Goal: Task Accomplishment & Management: Use online tool/utility

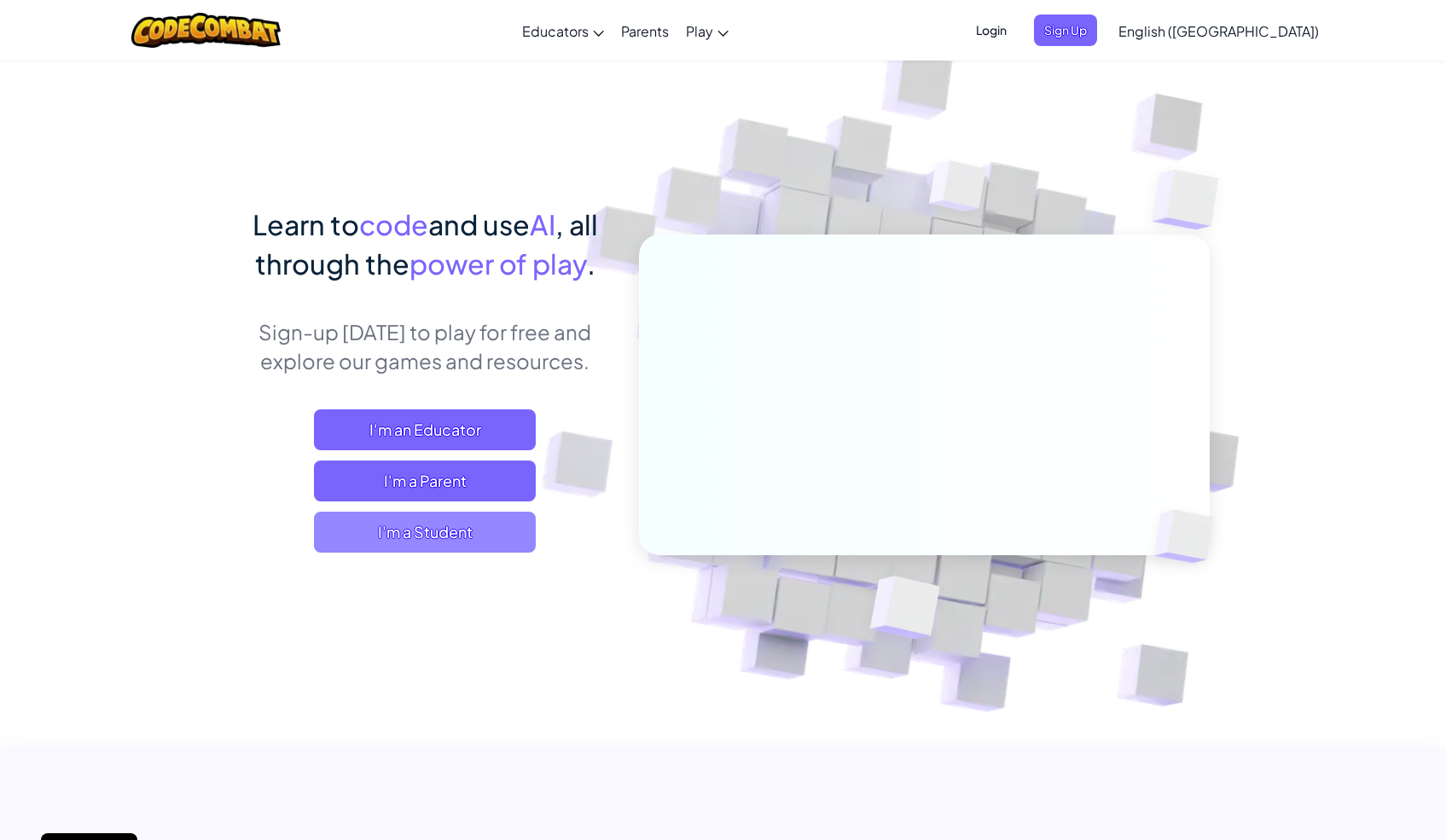
click at [468, 533] on span "I'm a Student" at bounding box center [425, 532] width 222 height 41
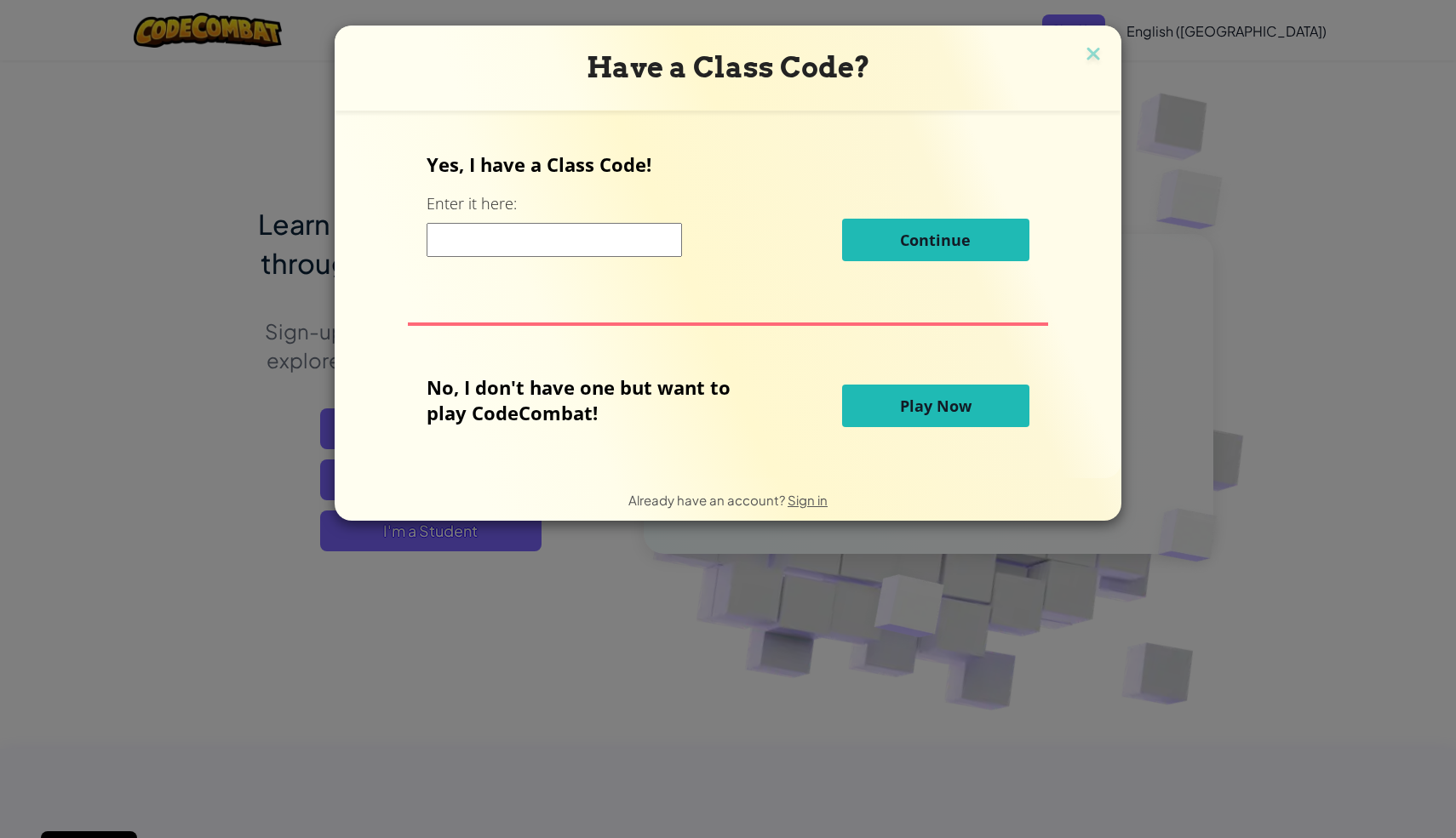
click at [843, 402] on button "Play Now" at bounding box center [936, 406] width 188 height 43
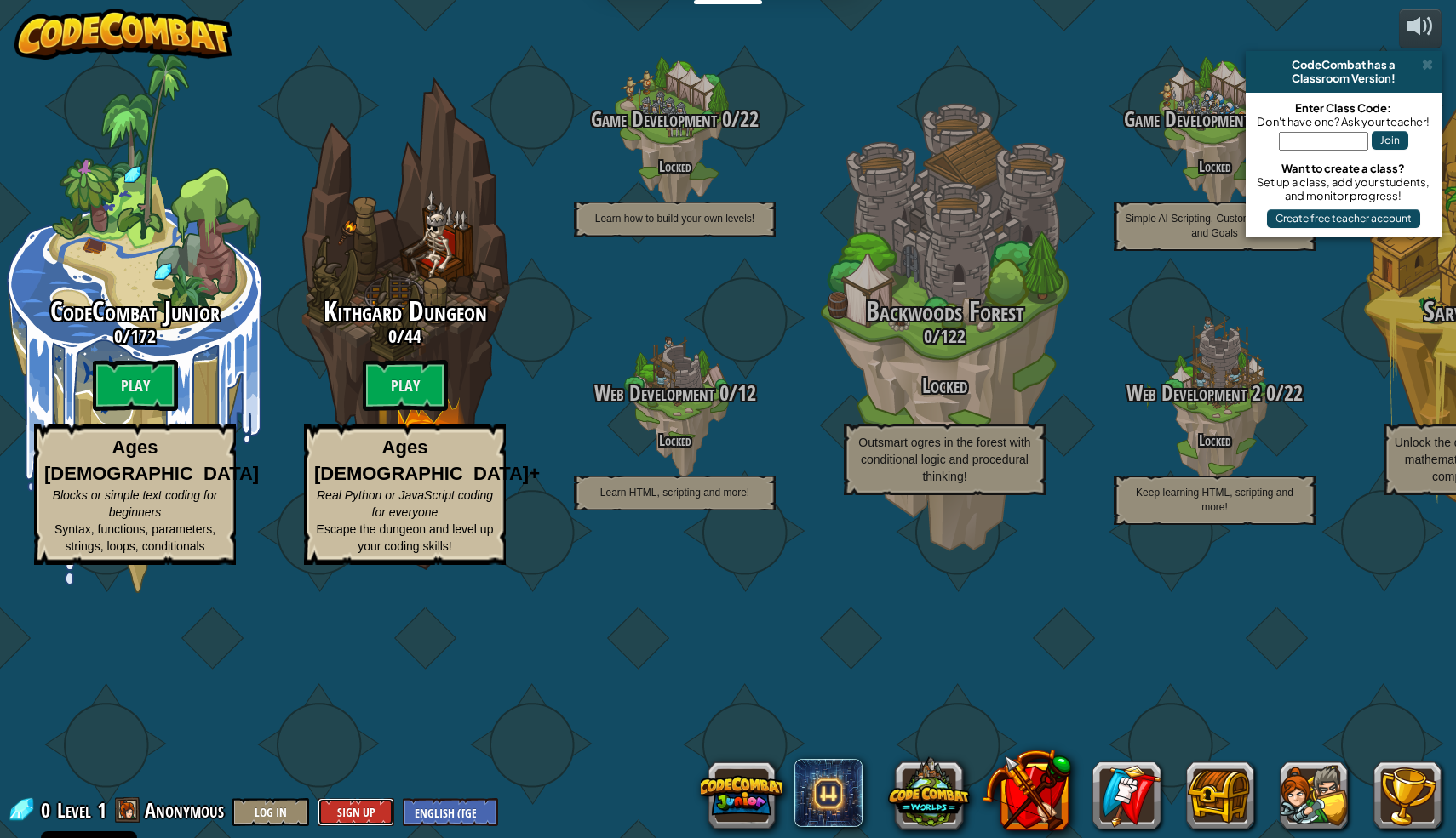
click at [357, 817] on button "Sign Up" at bounding box center [355, 812] width 77 height 28
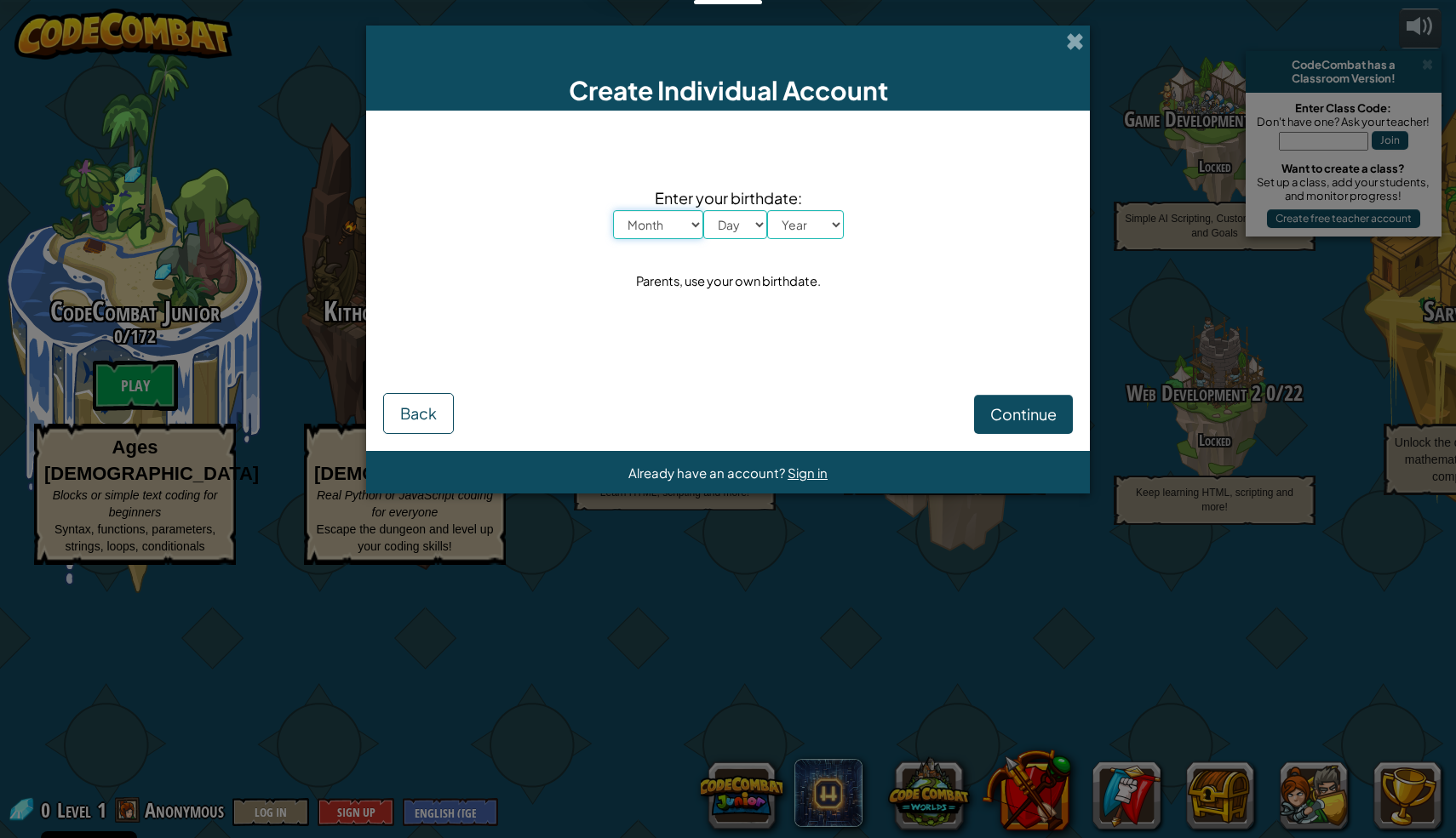
click at [672, 232] on select "Month January February March April May June July August September October Novem…" at bounding box center [658, 224] width 90 height 29
select select "10"
click at [613, 210] on select "Month January February March April May June July August September October Novem…" at bounding box center [658, 224] width 90 height 29
click at [745, 231] on select "Day 1 2 3 4 5 6 7 8 9 10 11 12 13 14 15 16 17 18 19 20 21 22 23 24 25 26 27 28 …" at bounding box center [735, 224] width 64 height 29
select select "15"
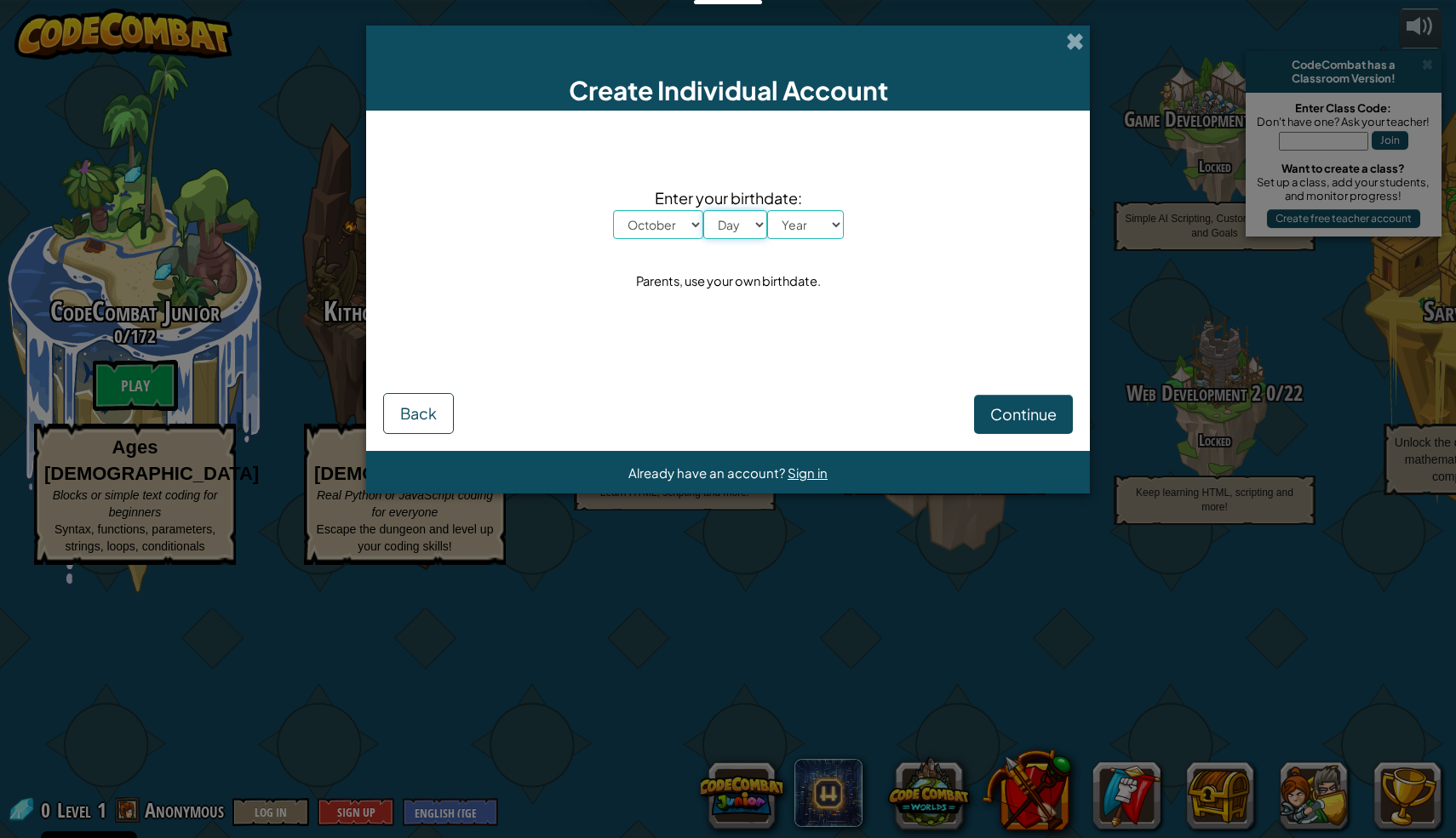
click at [704, 210] on select "Day 1 2 3 4 5 6 7 8 9 10 11 12 13 14 15 16 17 18 19 20 21 22 23 24 25 26 27 28 …" at bounding box center [735, 224] width 64 height 29
click at [832, 222] on select "Year [DATE] 2024 2023 2022 2021 2020 2019 2018 2017 2016 2015 2014 2013 2012 20…" at bounding box center [805, 224] width 77 height 29
select select "1981"
click at [767, 210] on select "Year [DATE] 2024 2023 2022 2021 2020 2019 2018 2017 2016 2015 2014 2013 2012 20…" at bounding box center [805, 224] width 77 height 29
click at [1025, 407] on span "Continue" at bounding box center [1023, 414] width 67 height 20
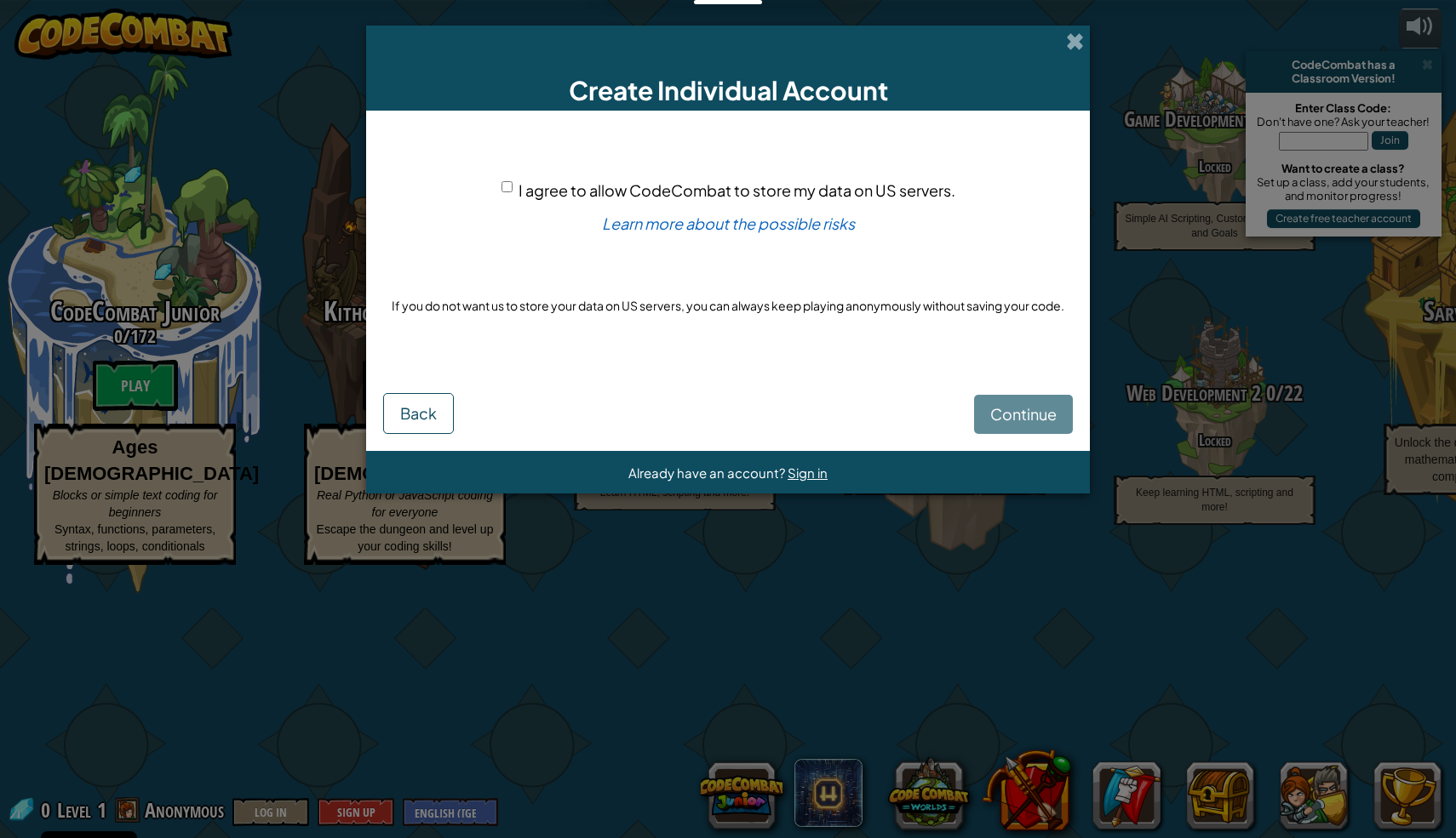
click at [686, 194] on span "I agree to allow CodeCombat to store my data on US servers." at bounding box center [737, 191] width 437 height 20
click at [513, 193] on input "I agree to allow CodeCombat to store my data on US servers." at bounding box center [507, 187] width 11 height 11
checkbox input "true"
click at [1024, 420] on span "Continue" at bounding box center [1023, 414] width 67 height 20
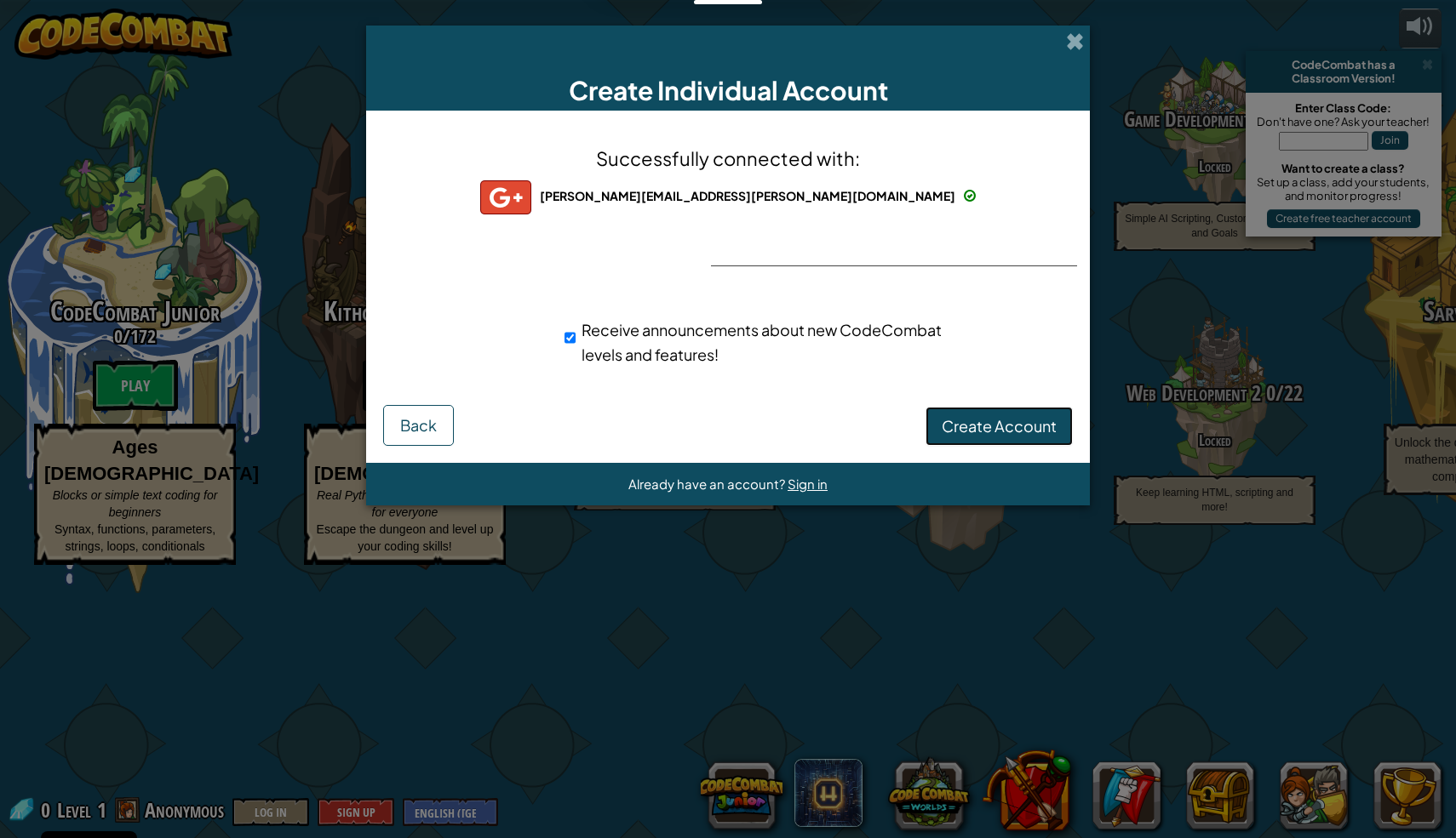
click at [969, 426] on span "Create Account" at bounding box center [999, 426] width 115 height 20
click at [969, 426] on button "Create Account" at bounding box center [999, 426] width 148 height 39
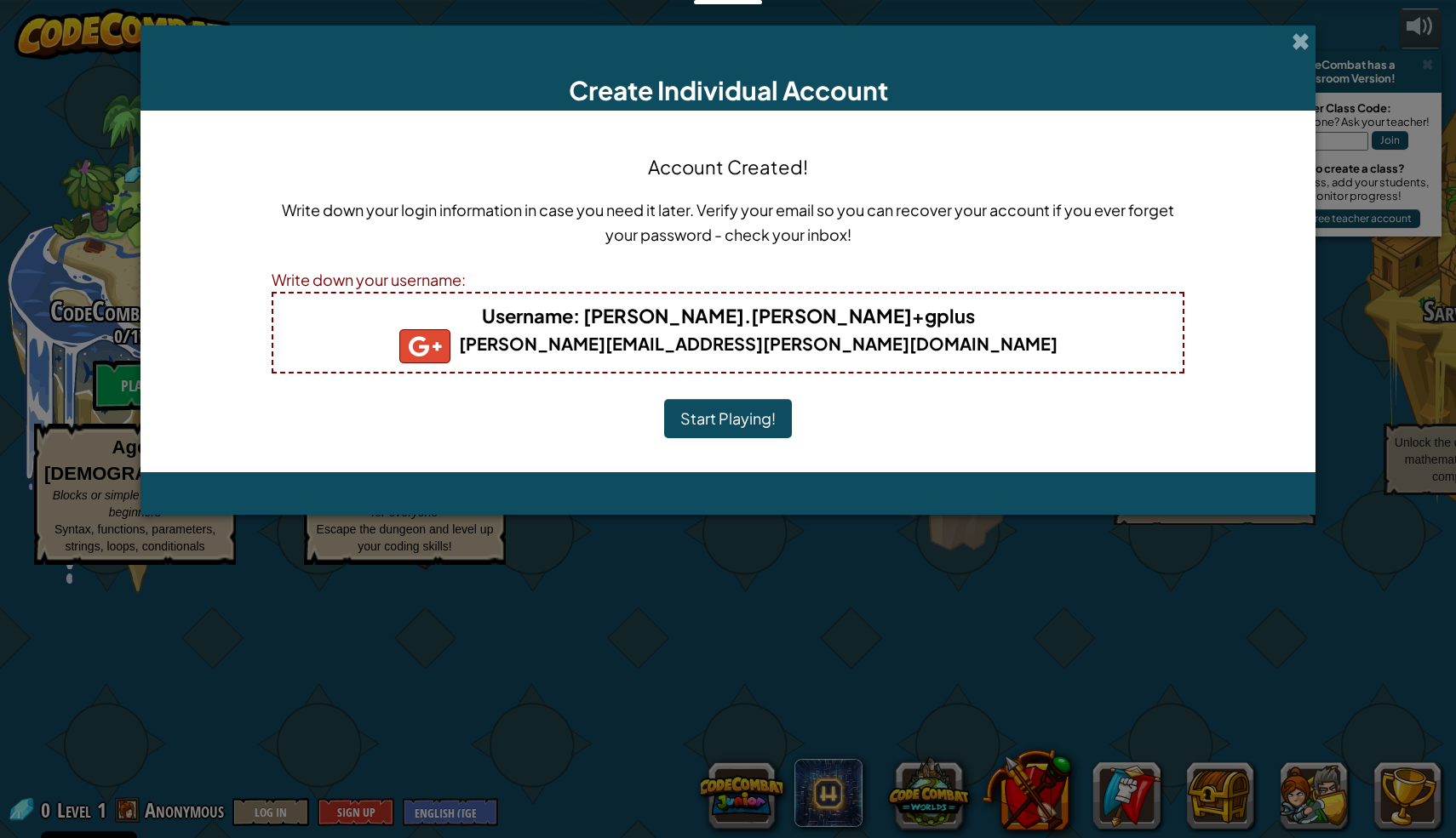
click at [762, 425] on button "Start Playing!" at bounding box center [728, 418] width 128 height 39
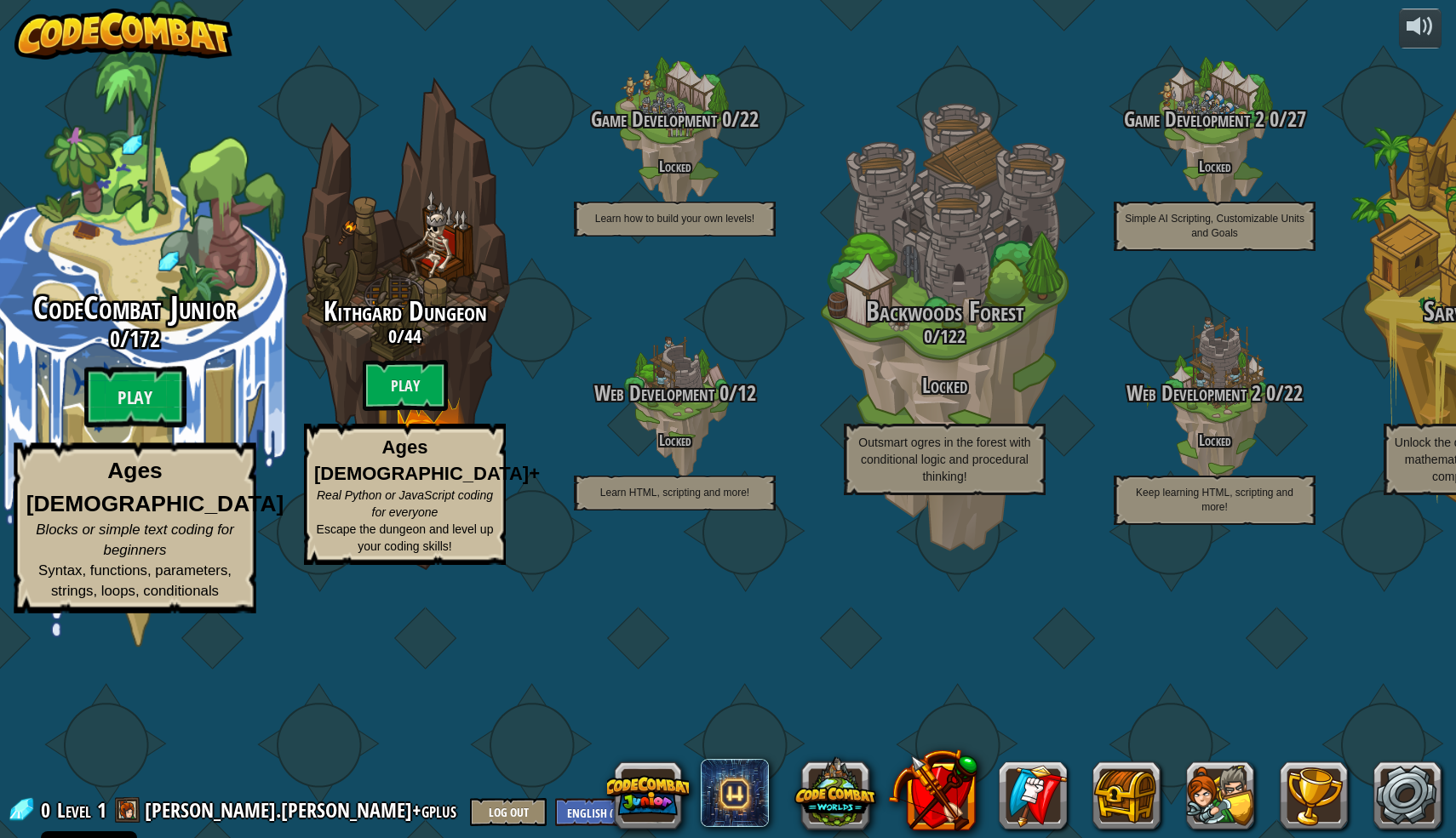
click at [173, 367] on div "CodeCombat Junior 0 / 172 Play Ages [DEMOGRAPHIC_DATA] Blocks or simple text co…" at bounding box center [135, 323] width 323 height 647
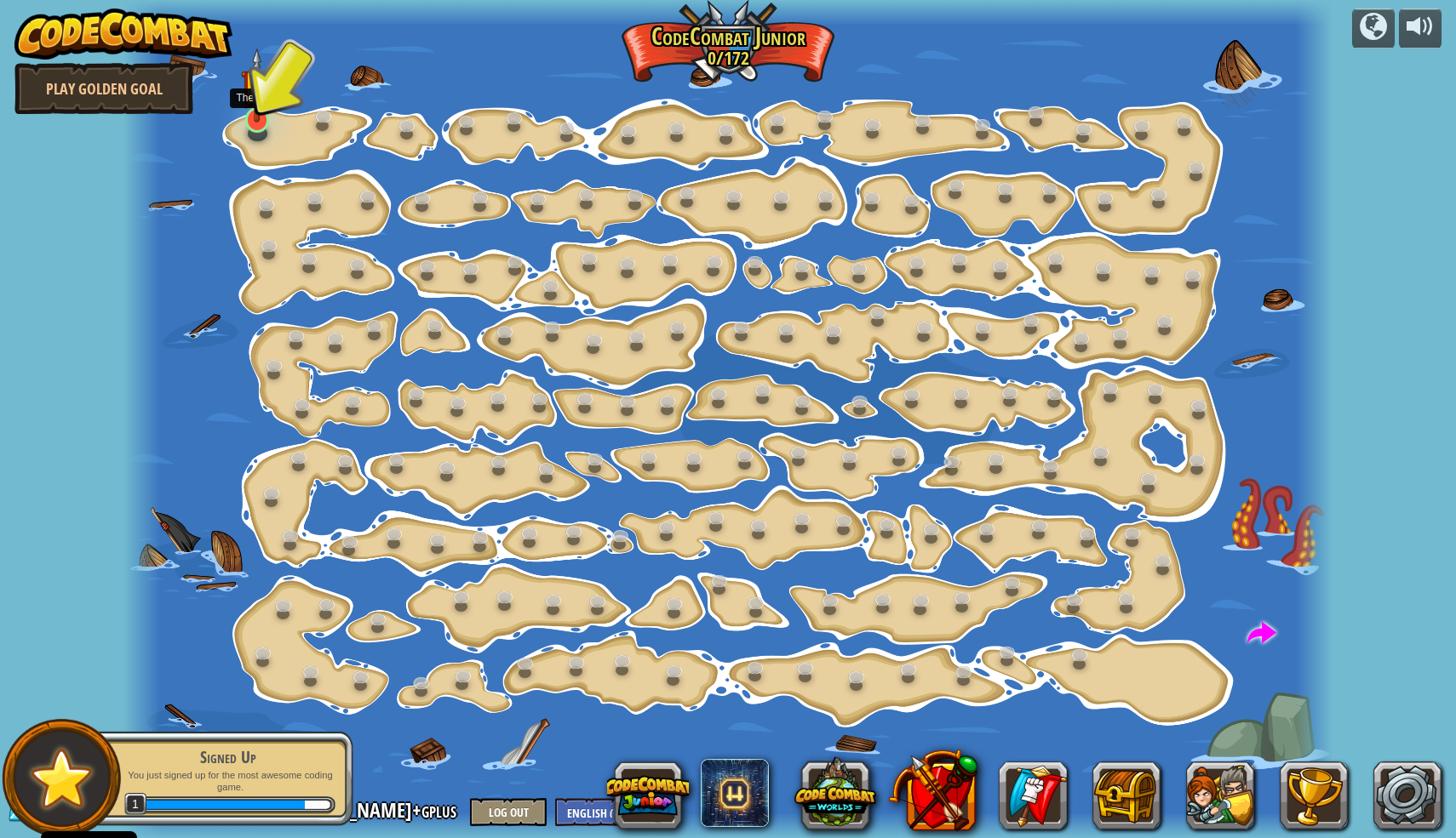
click at [257, 119] on img at bounding box center [256, 85] width 32 height 74
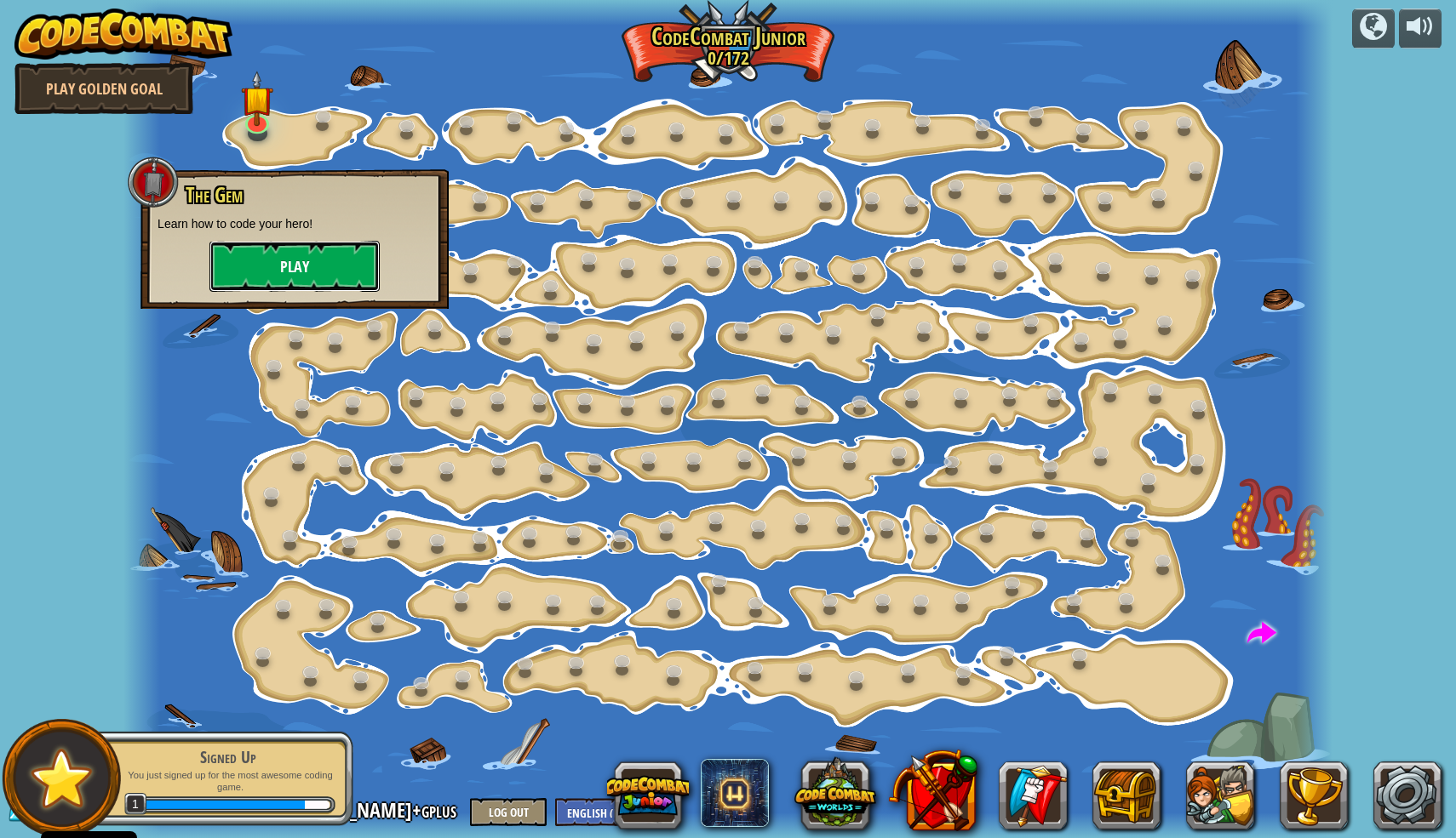
click at [295, 276] on button "Play" at bounding box center [294, 265] width 171 height 51
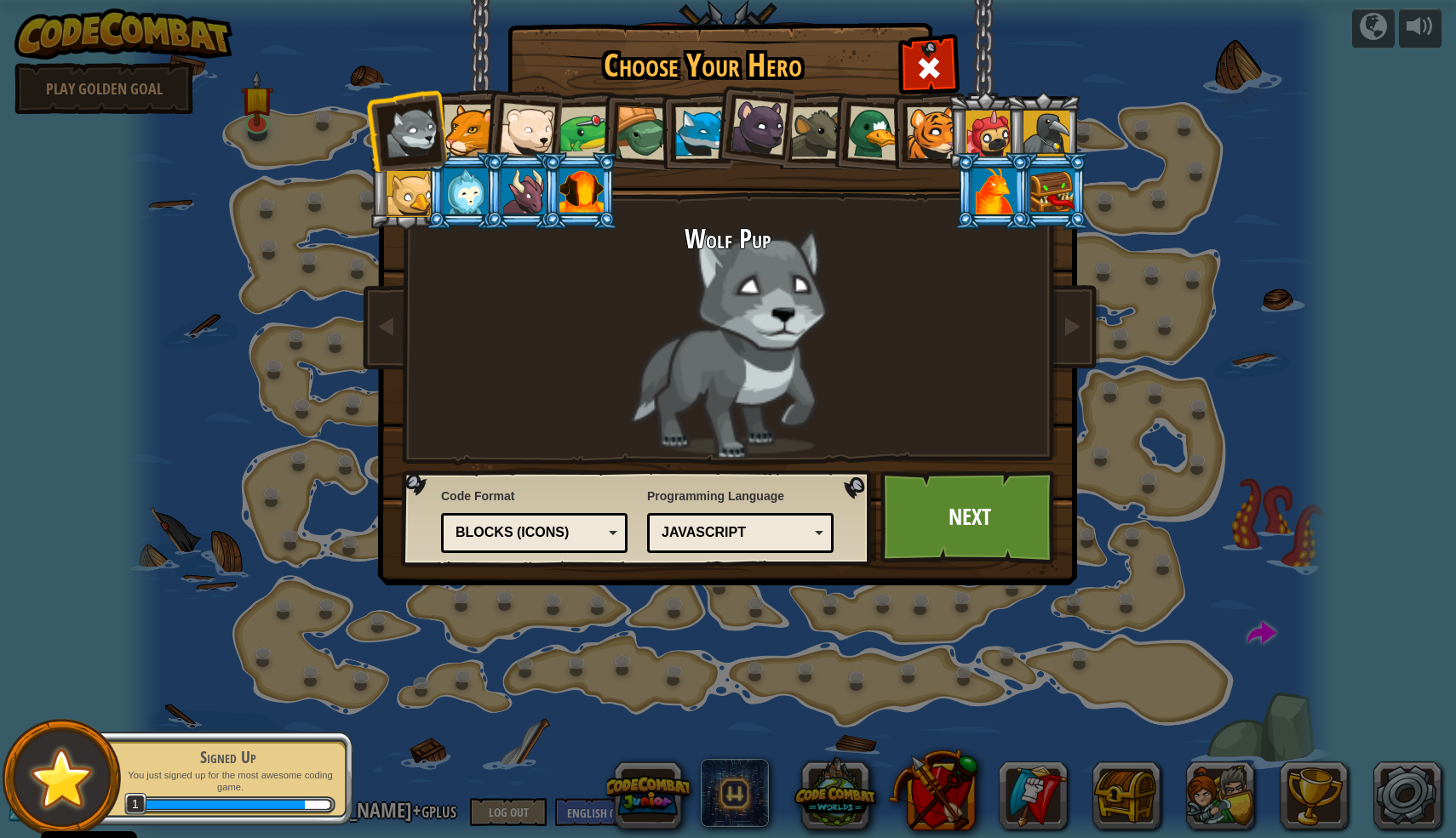
click at [584, 541] on div "Blocks (Icons)" at bounding box center [529, 534] width 148 height 20
click at [947, 534] on link "Next" at bounding box center [969, 518] width 178 height 94
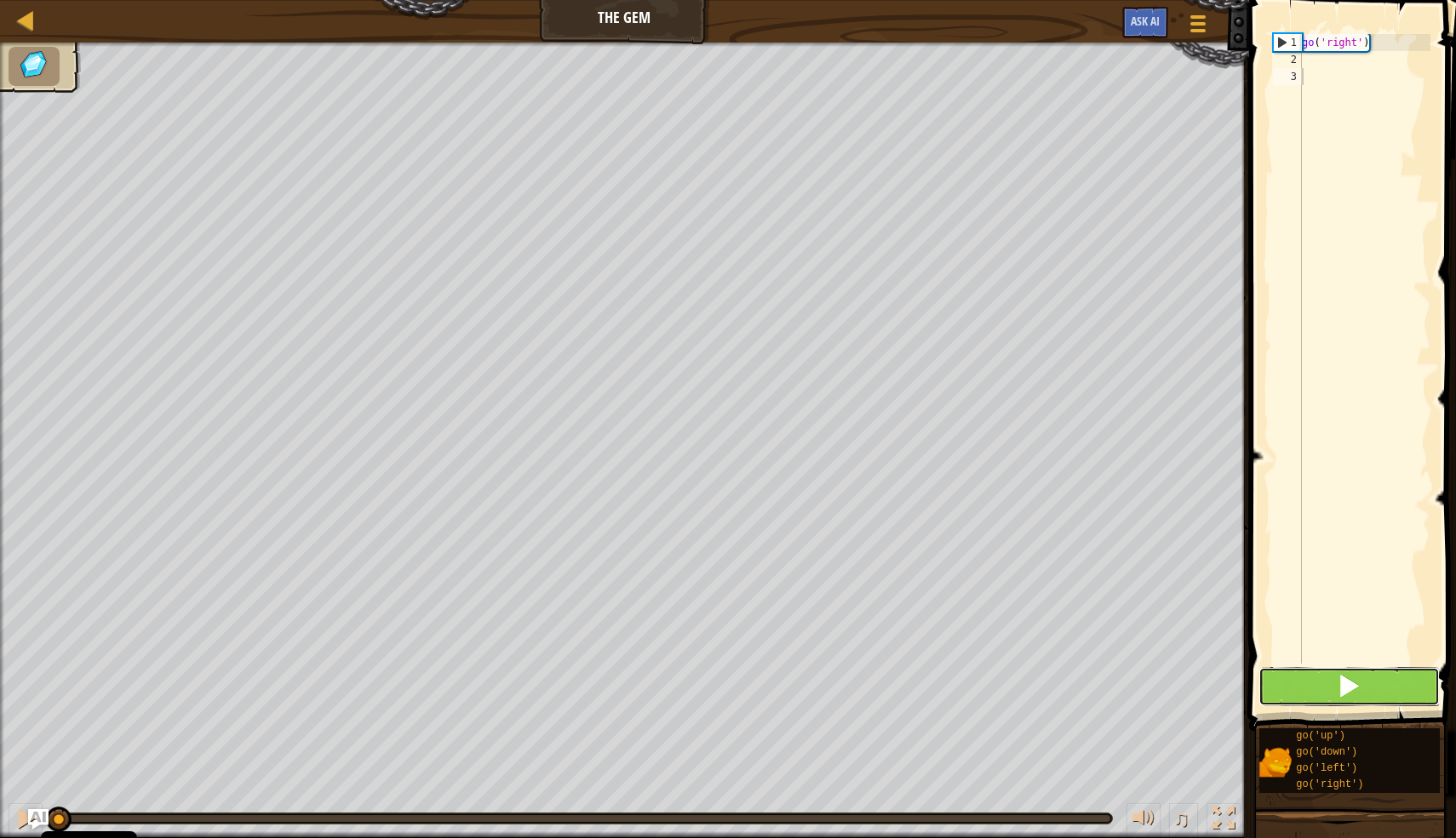
click at [1322, 686] on button at bounding box center [1349, 686] width 182 height 39
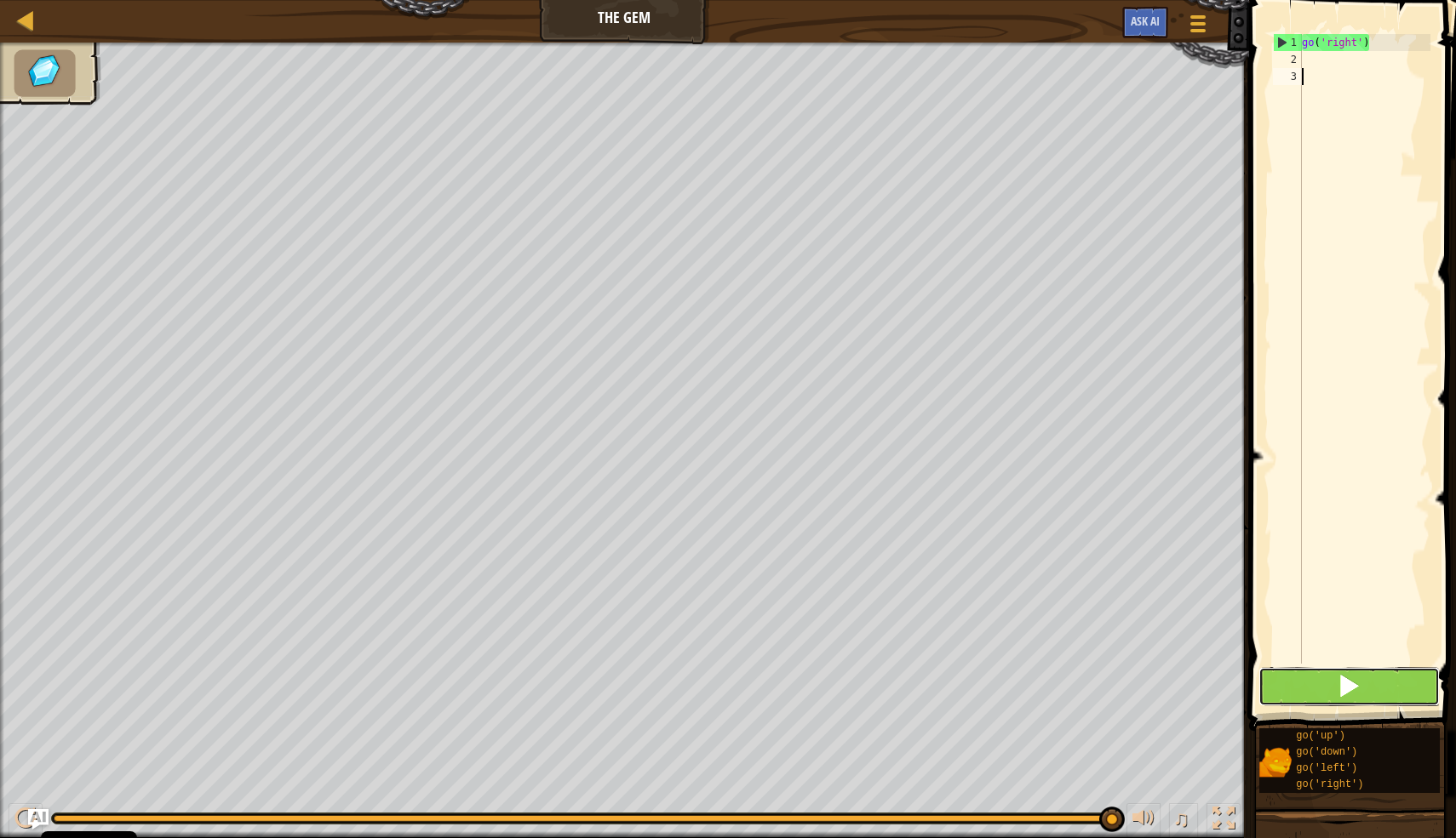
click at [1319, 694] on button at bounding box center [1349, 686] width 182 height 39
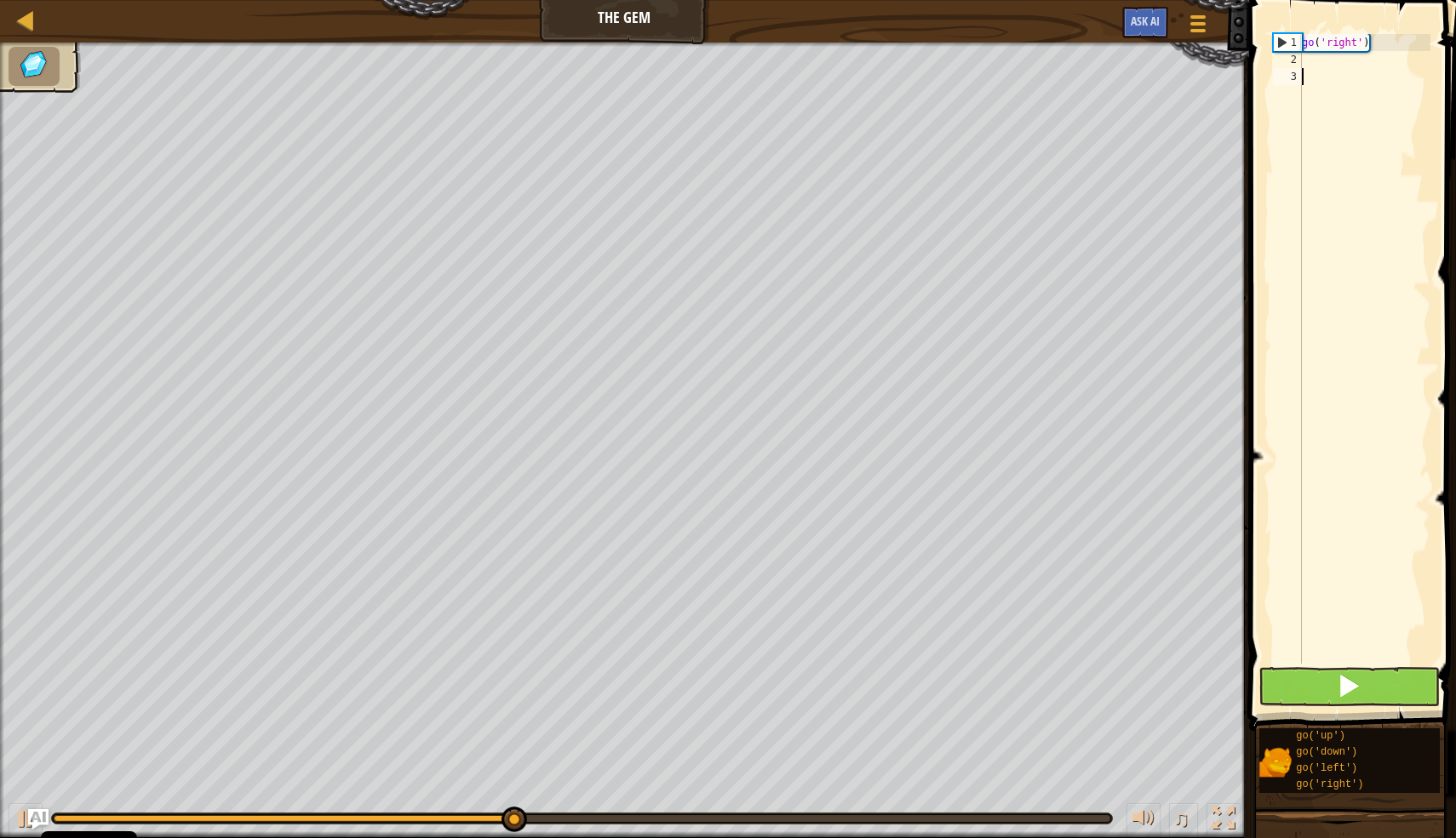
scroll to position [8, 0]
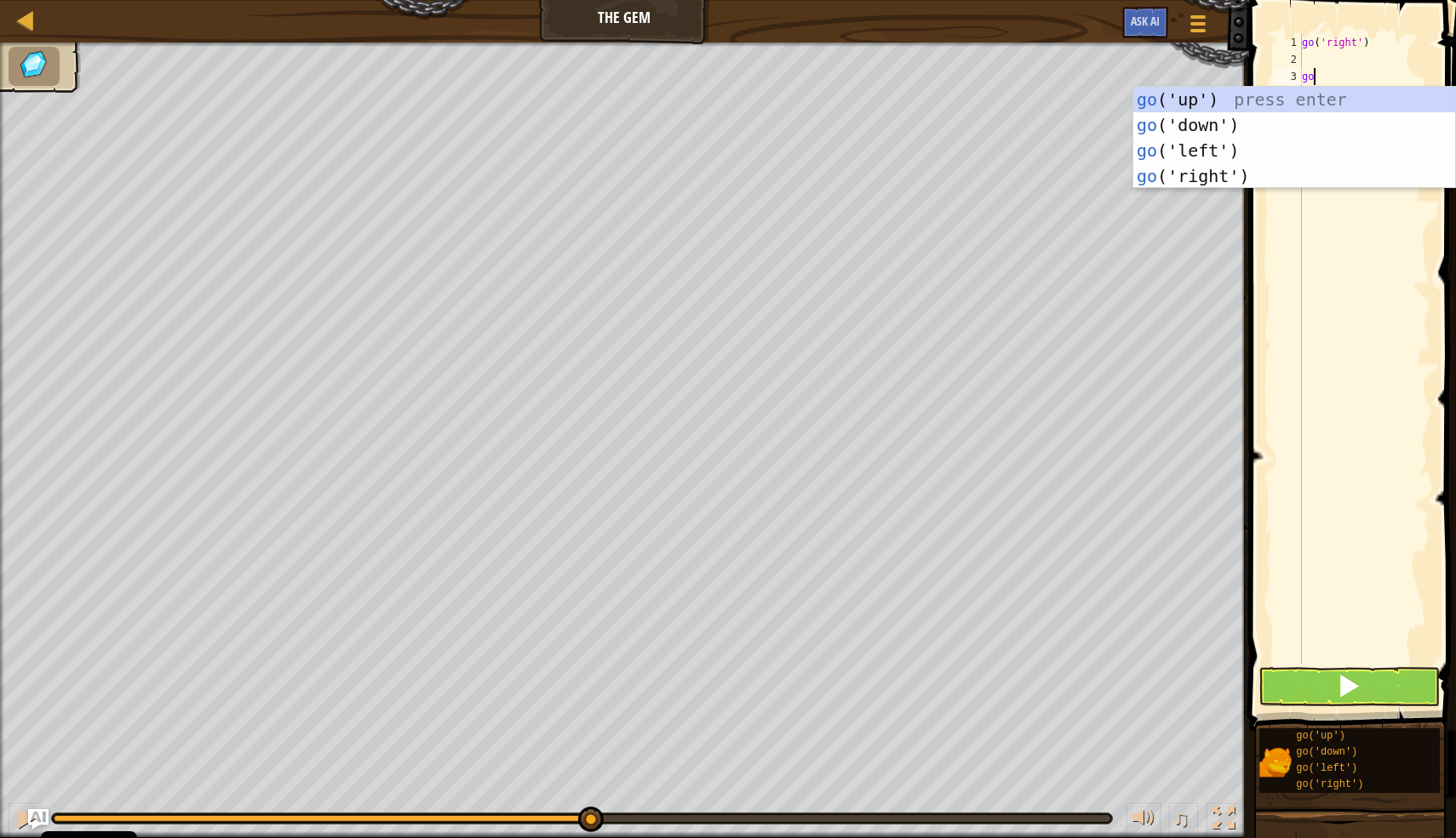
type textarea "g"
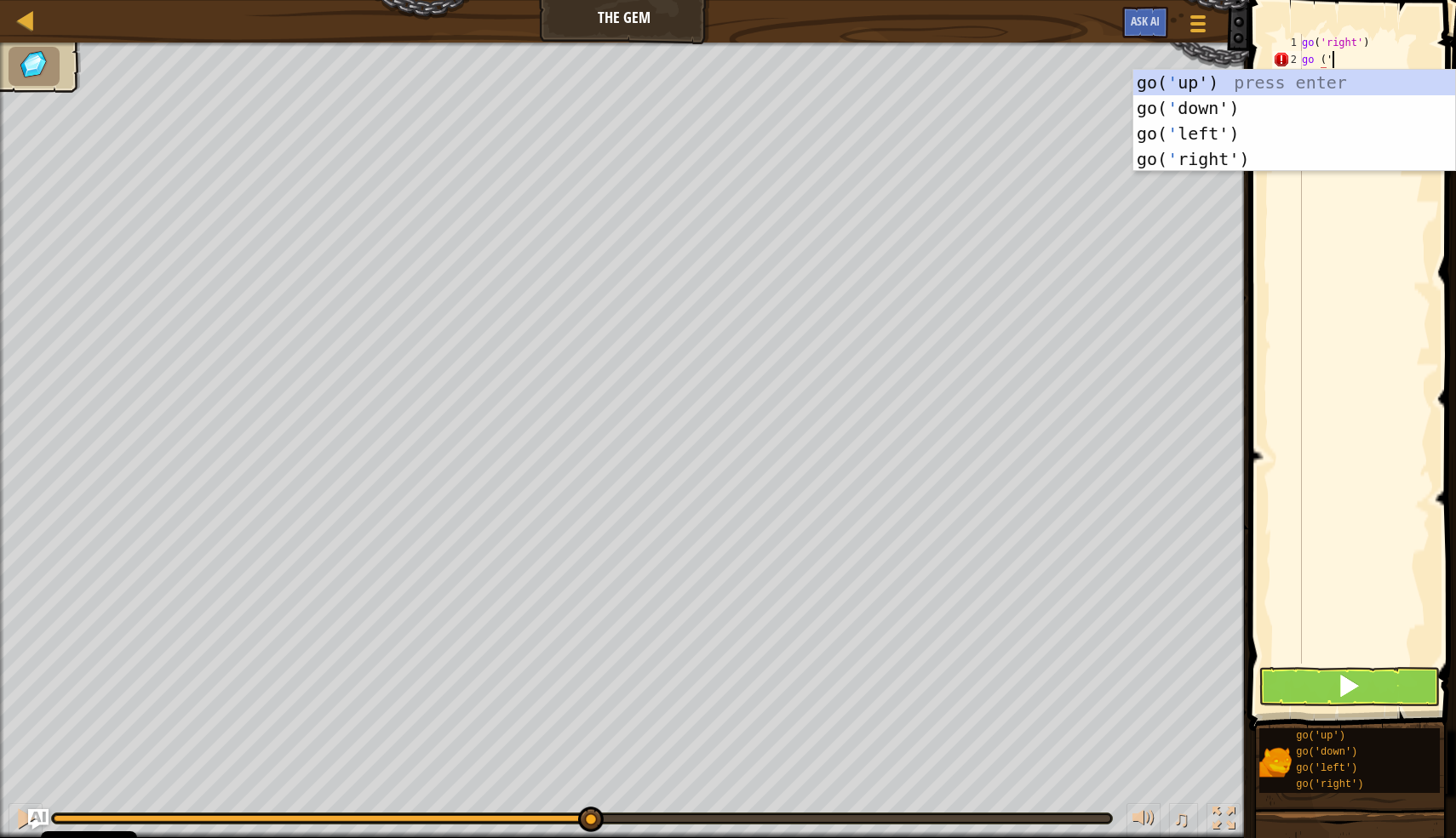
scroll to position [8, 2]
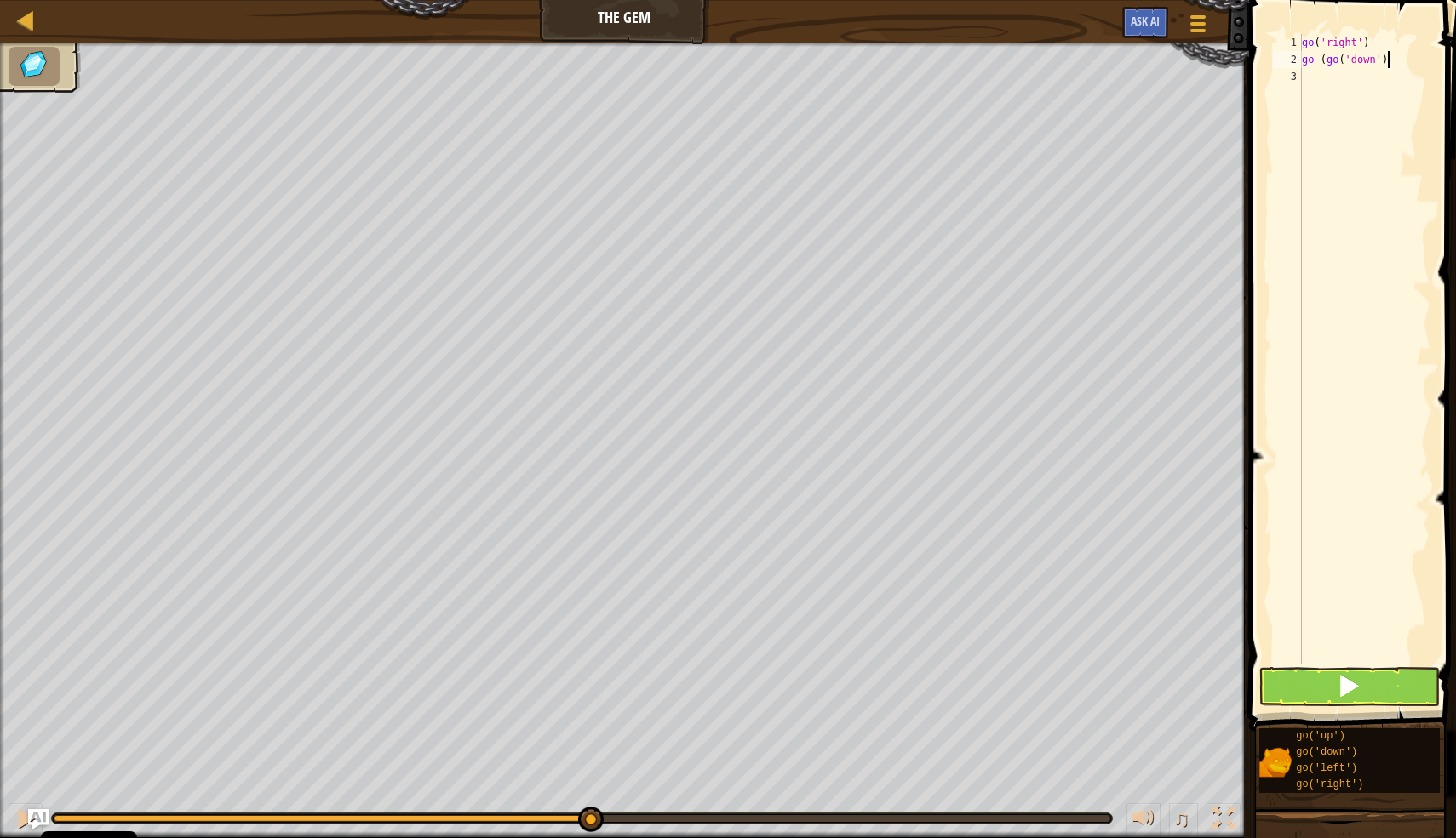
type textarea "go (go('down')"
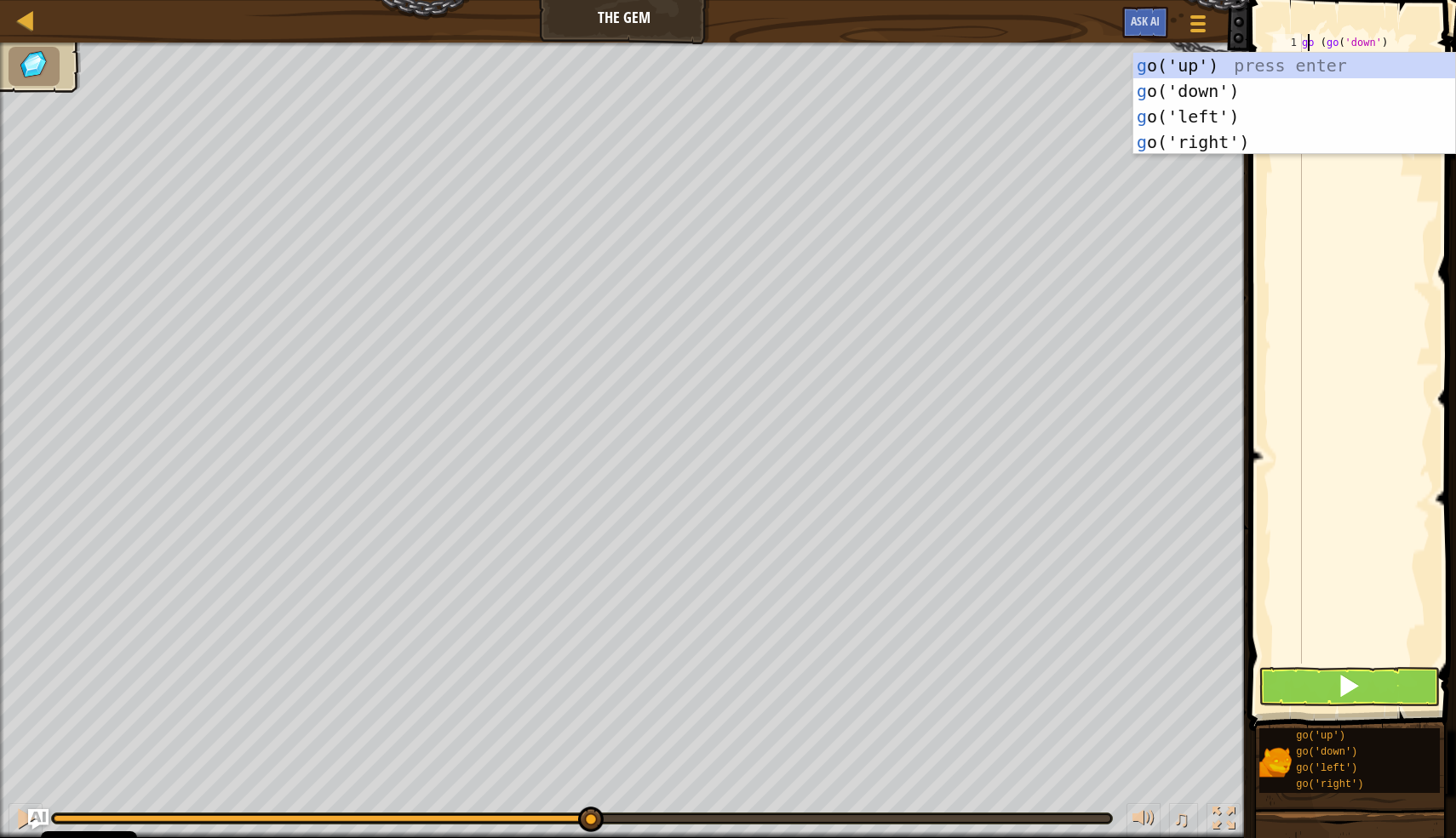
click at [1362, 443] on div "go ( go ( 'down' )" at bounding box center [1364, 365] width 132 height 663
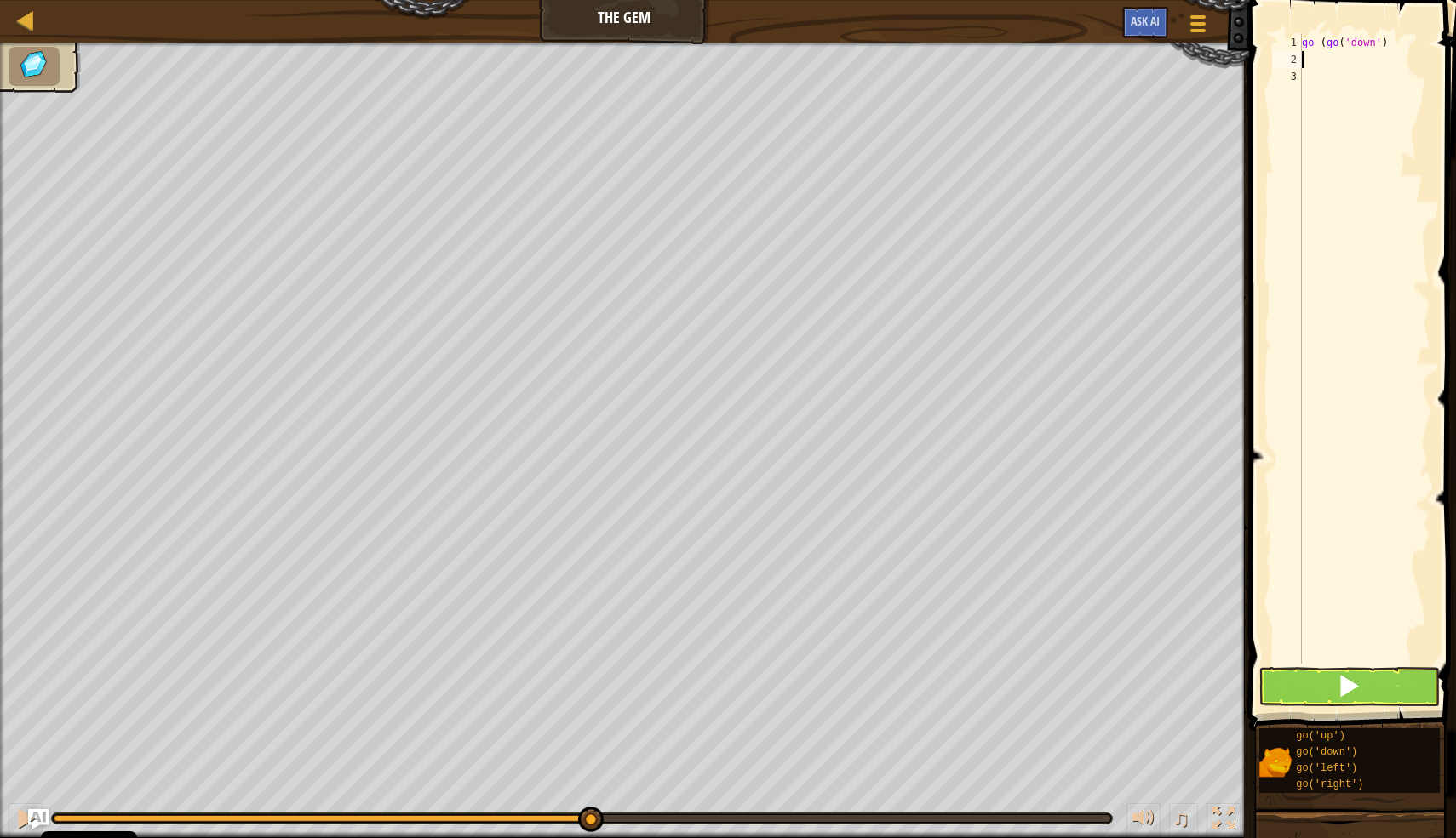
click at [1331, 60] on div "go ( go ( 'down' )" at bounding box center [1364, 365] width 132 height 663
type textarea "go('down')"
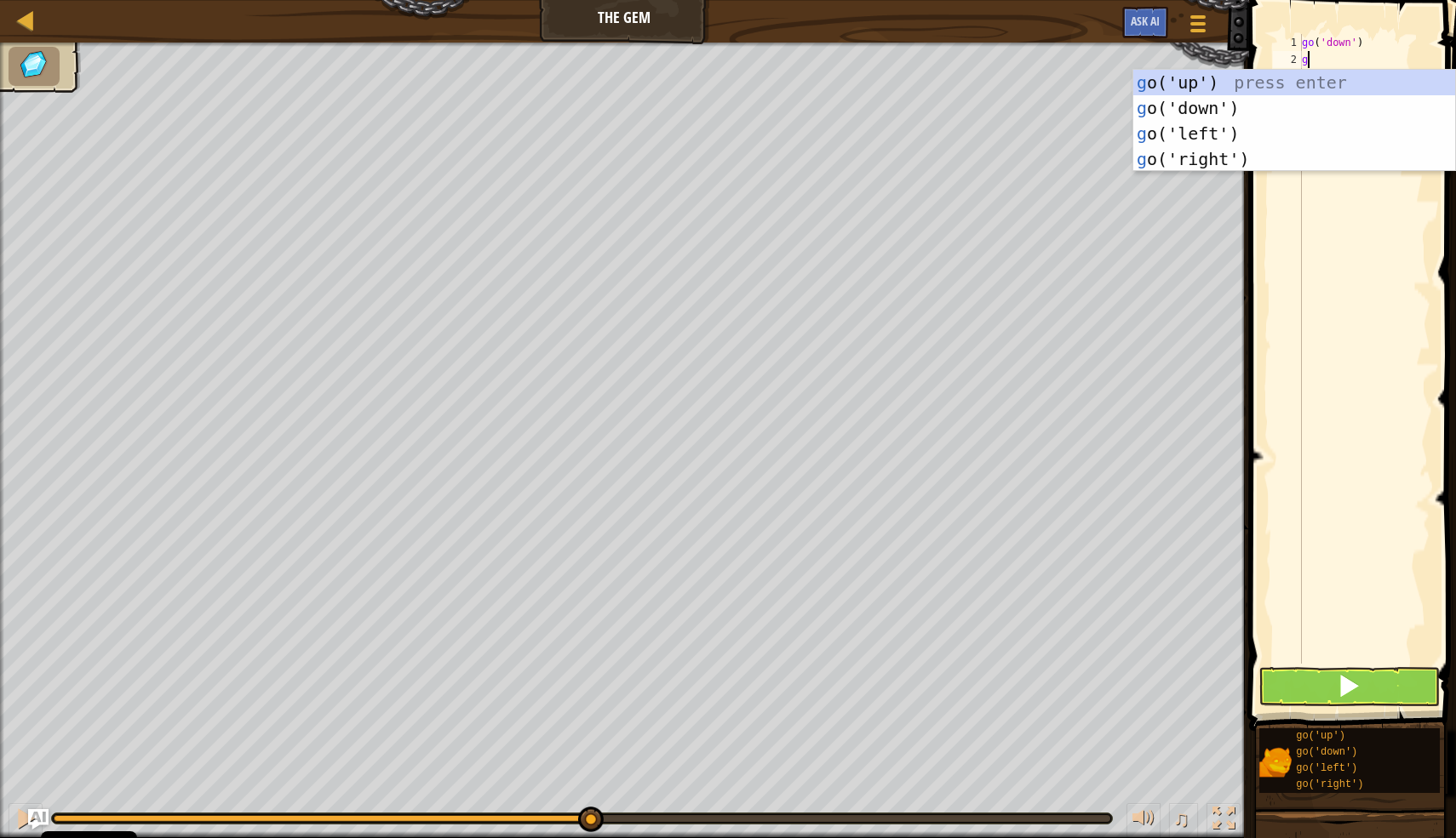
type textarea "go"
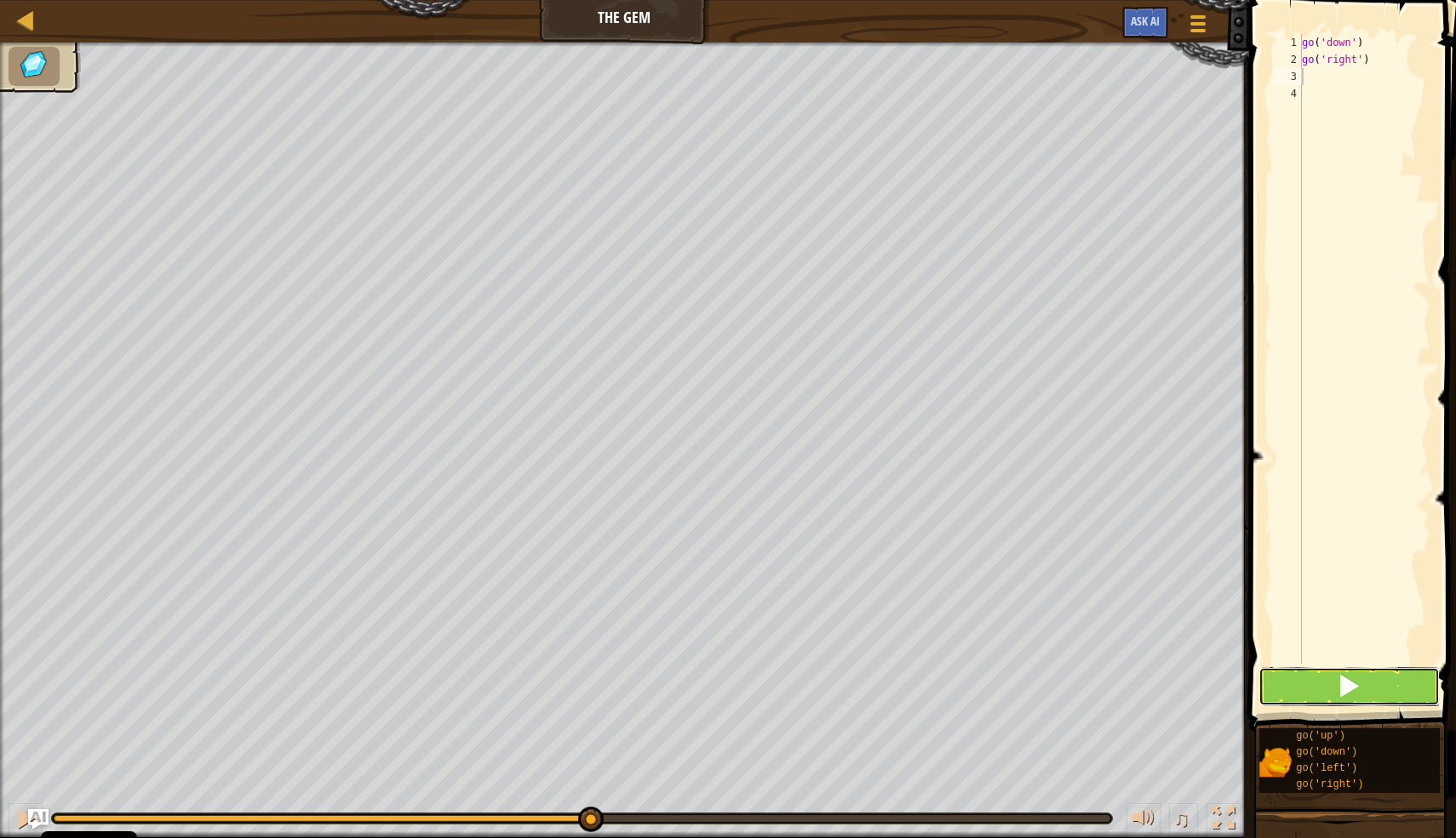
click at [1339, 687] on span at bounding box center [1348, 686] width 24 height 24
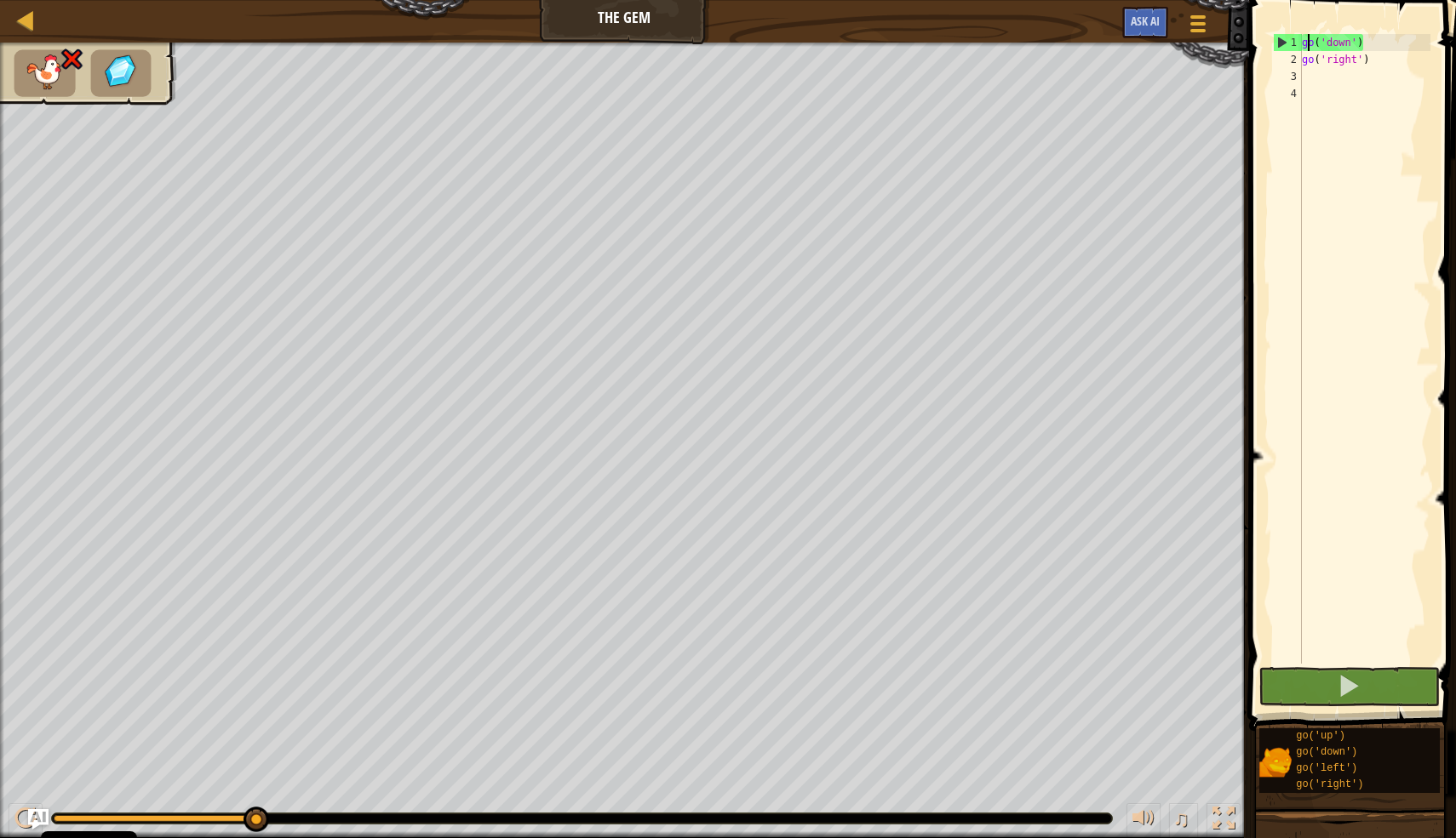
click at [1305, 47] on div "go ( 'down' ) go ( 'right' )" at bounding box center [1364, 365] width 132 height 663
click at [1363, 677] on button at bounding box center [1349, 686] width 182 height 39
click at [1363, 679] on button at bounding box center [1349, 686] width 182 height 39
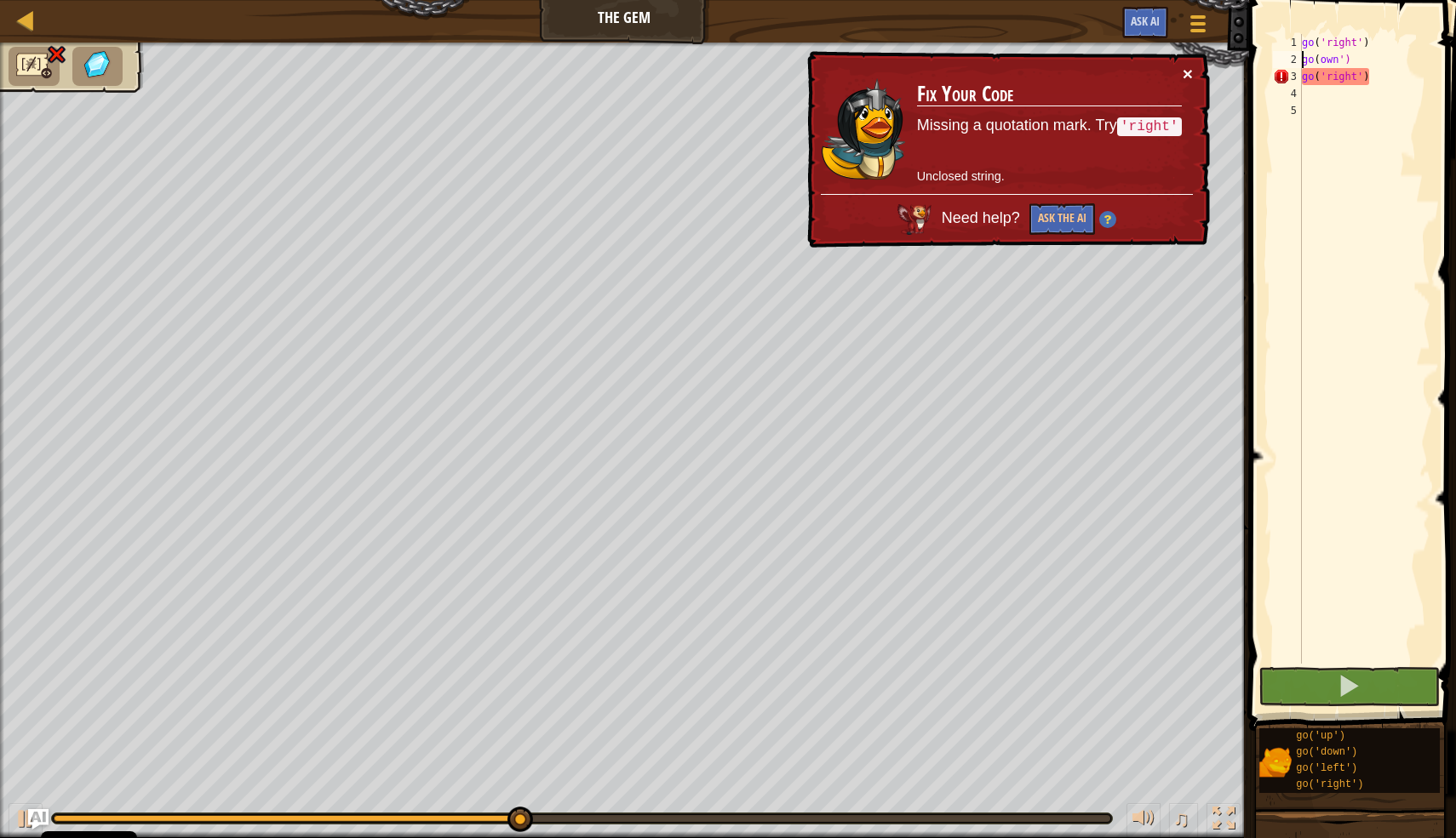
click at [1190, 73] on button "×" at bounding box center [1188, 74] width 10 height 18
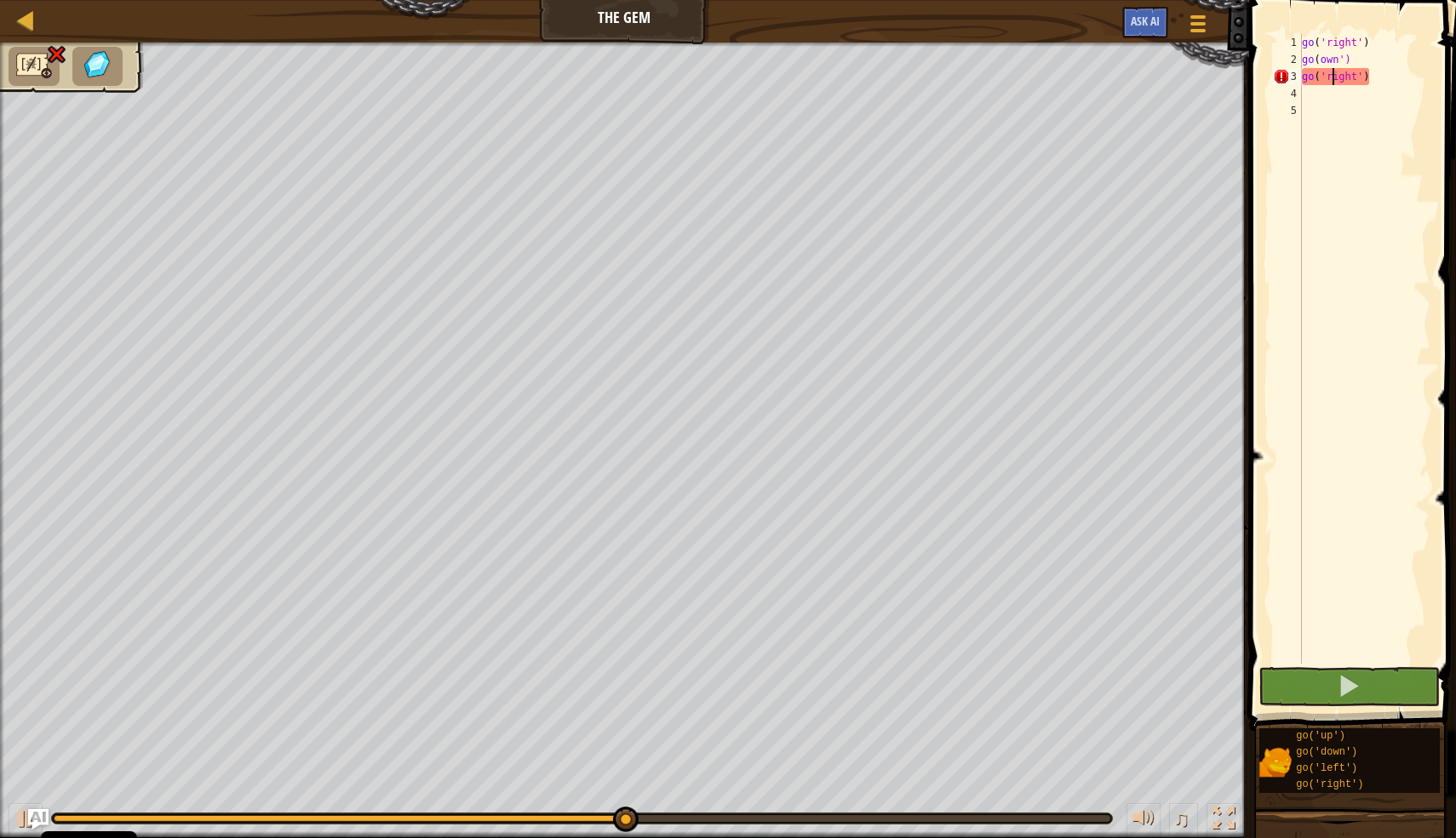
click at [1333, 84] on div "go ( 'right' ) go ( own ') go ( 'right' )" at bounding box center [1364, 365] width 132 height 663
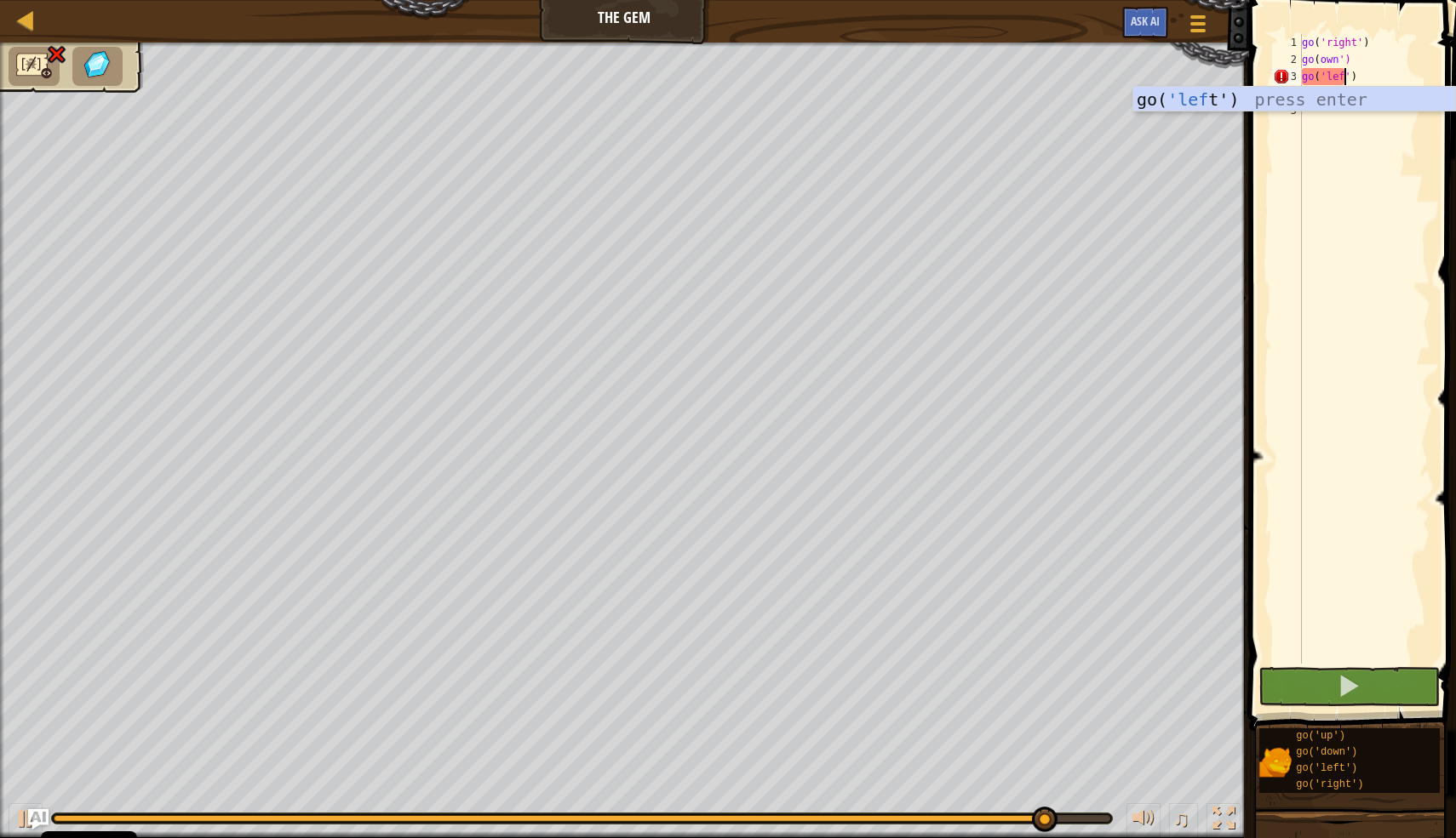
type textarea "go('left')"
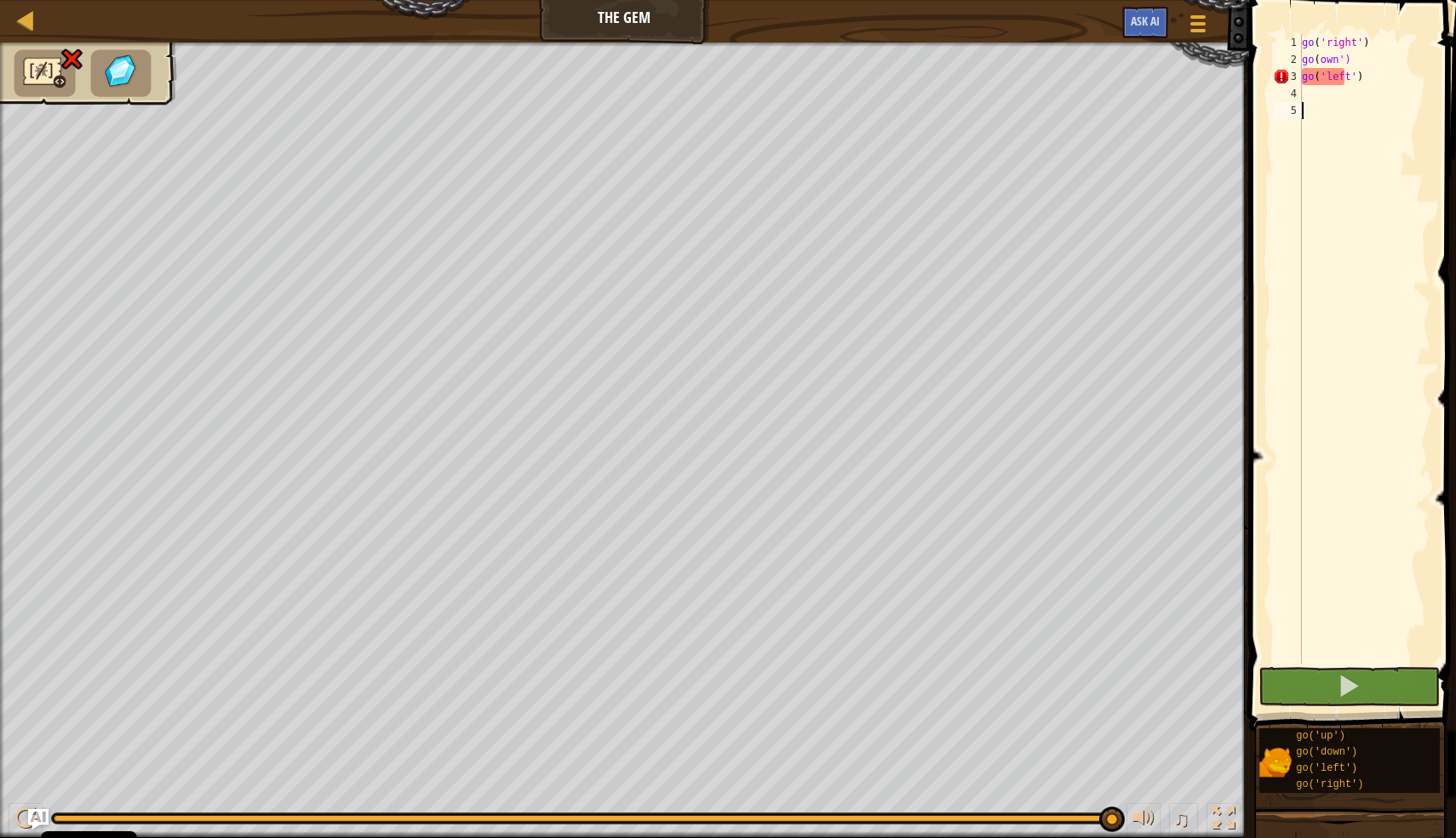
click at [1397, 169] on div "go ( 'right' ) go ( own ') go ( 'left' )" at bounding box center [1364, 365] width 132 height 663
click at [1329, 693] on button at bounding box center [1349, 686] width 182 height 39
click at [1363, 130] on div "go ( 'right' ) go ( own ') go ( 'left' )" at bounding box center [1364, 365] width 132 height 663
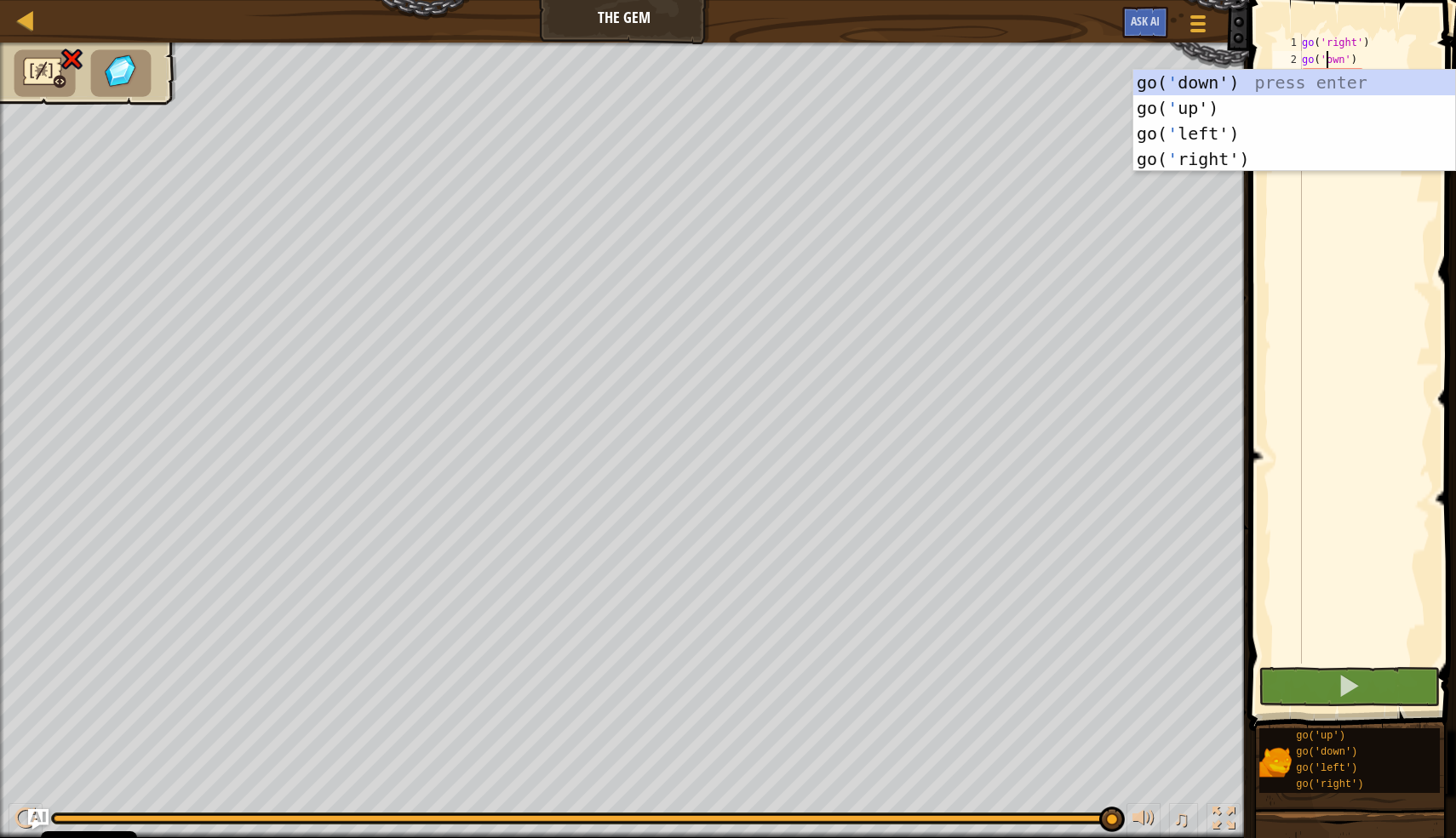
click at [1346, 215] on div "go ( 'right' ) go ( 'own' ) go ( 'left' )" at bounding box center [1364, 365] width 132 height 663
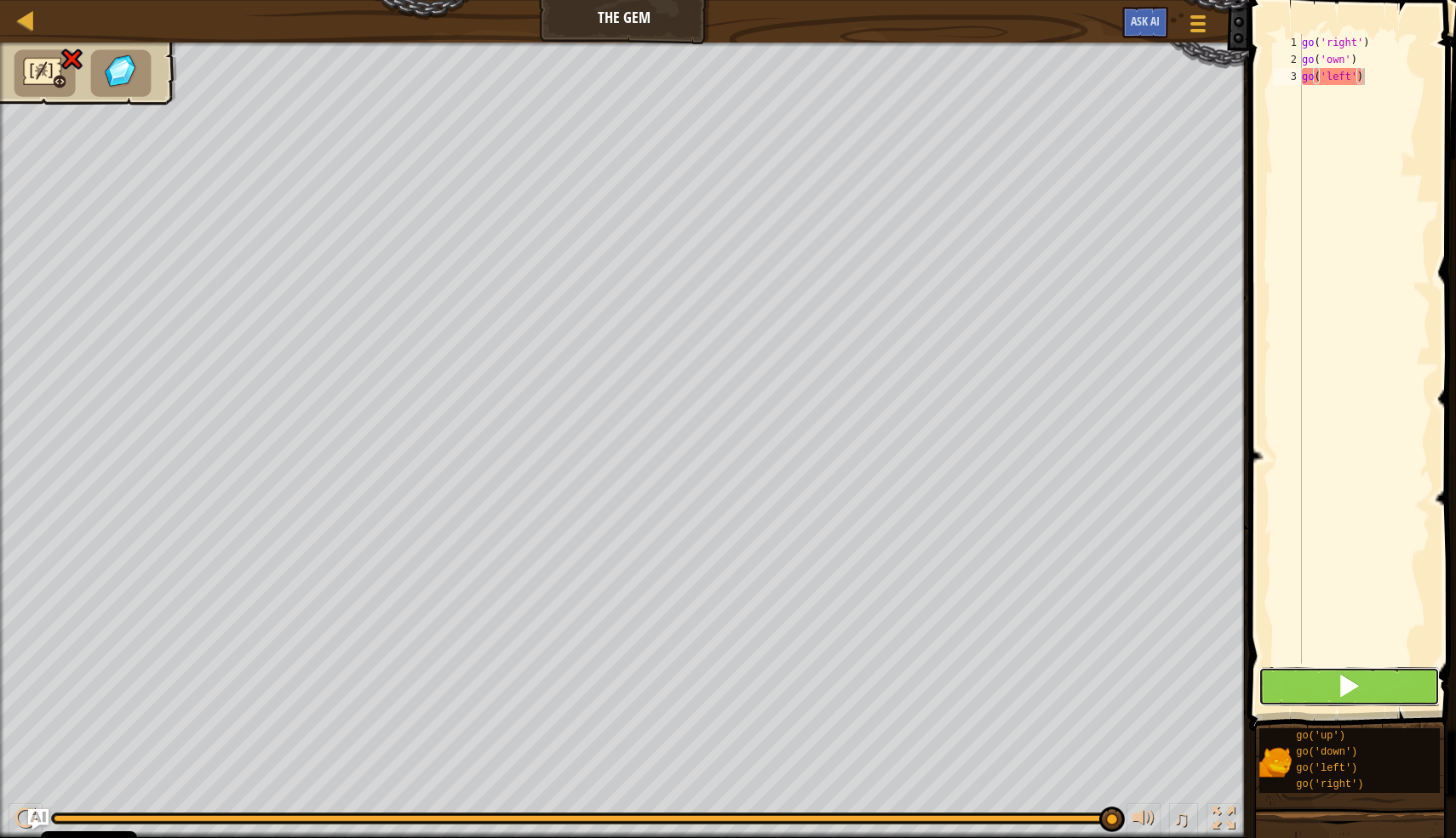
click at [1360, 676] on button at bounding box center [1349, 686] width 182 height 39
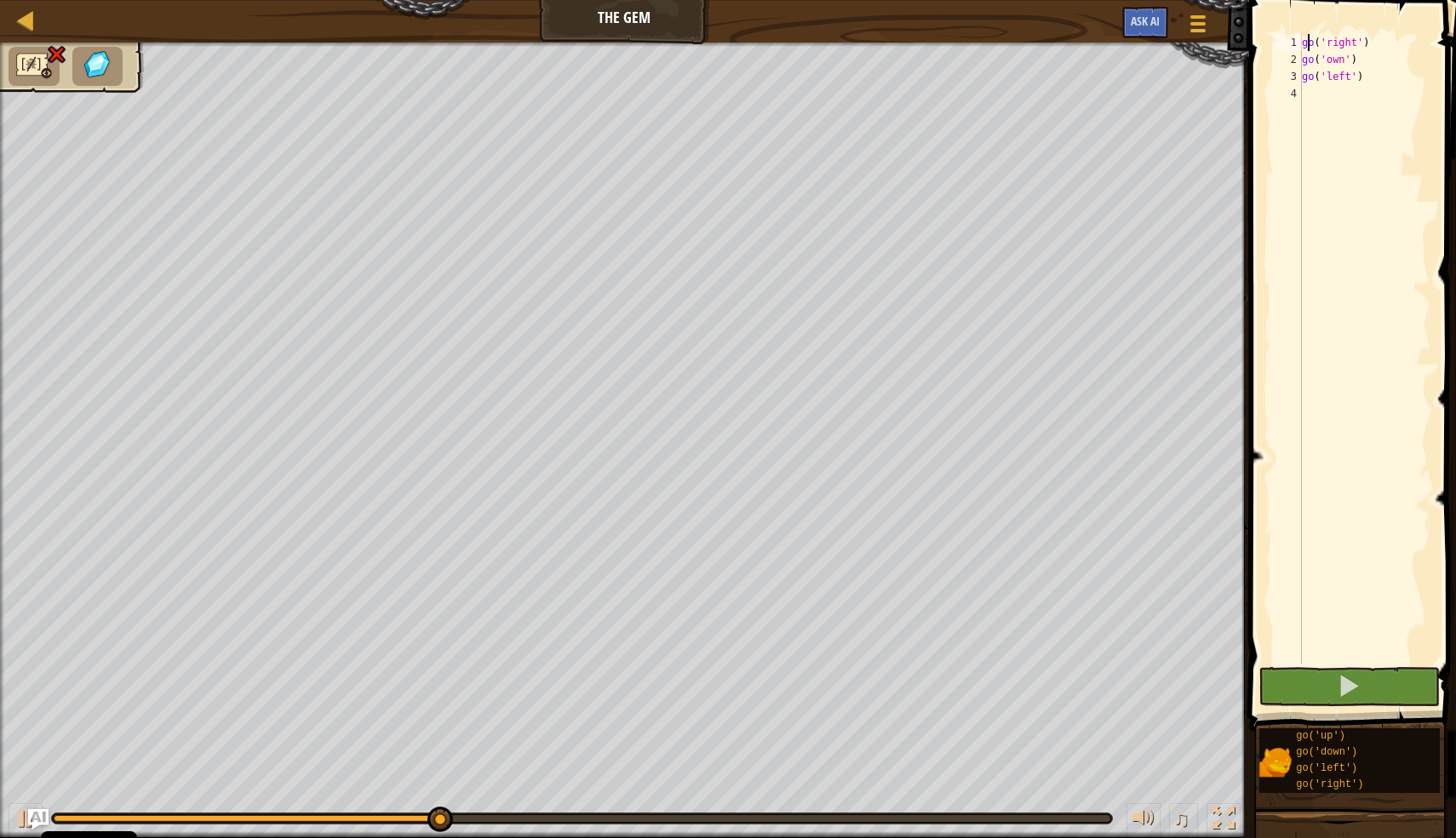
click at [1306, 46] on div "go ( 'right' ) go ( 'own' ) go ( 'left' )" at bounding box center [1364, 365] width 132 height 663
type textarea "go('right')"
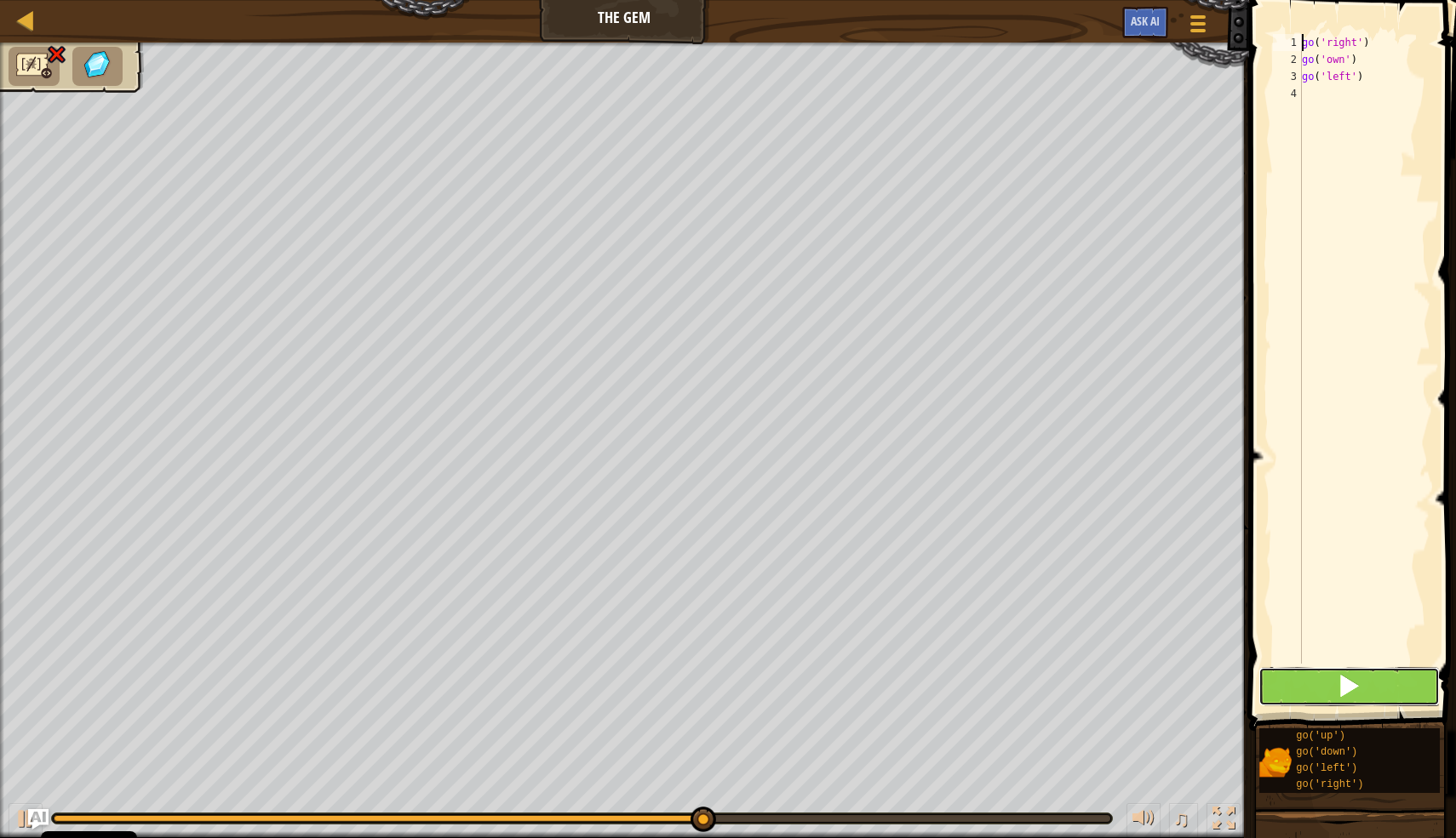
click at [1373, 690] on button at bounding box center [1349, 686] width 182 height 39
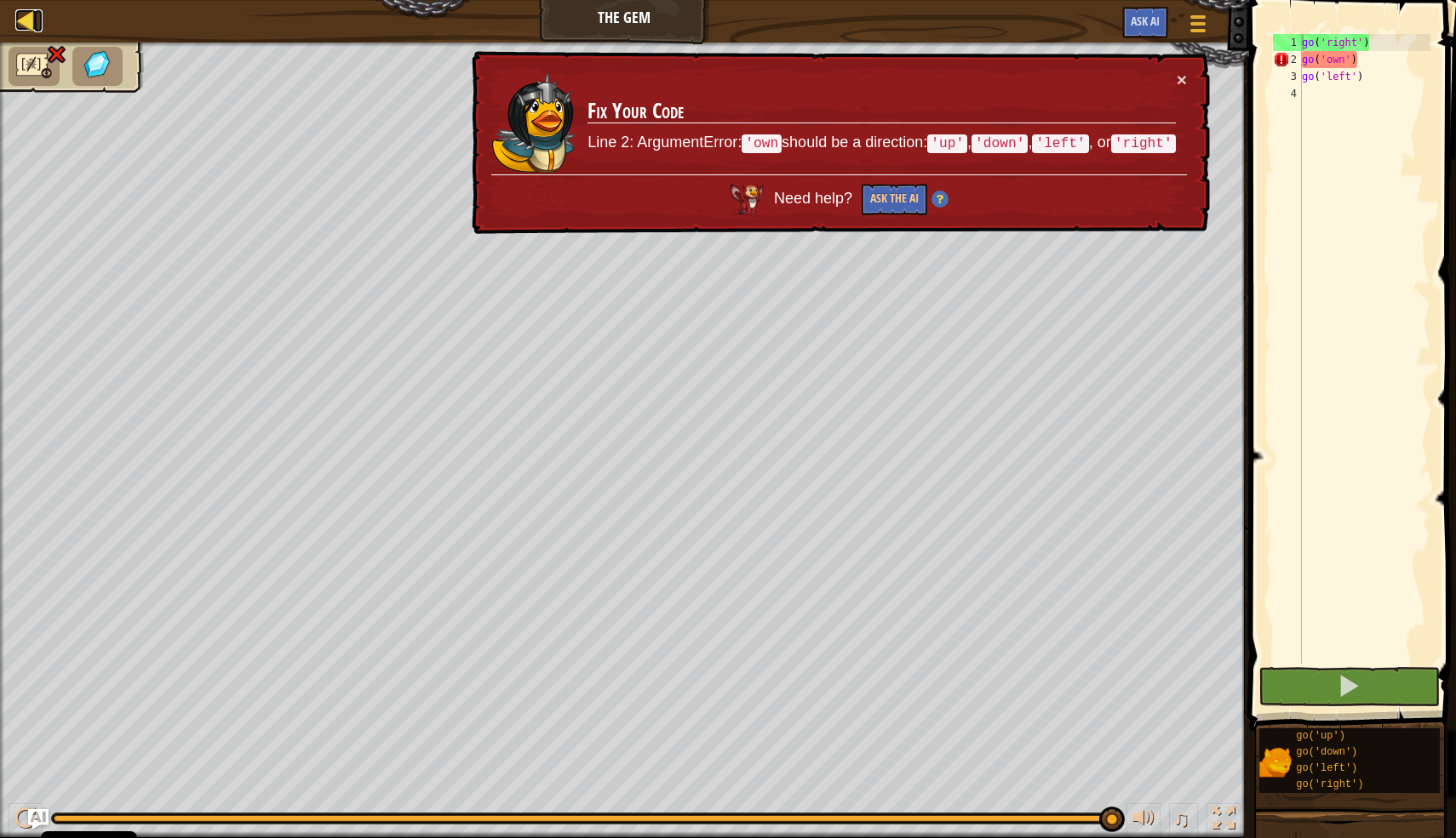
click at [24, 17] on div at bounding box center [25, 19] width 21 height 21
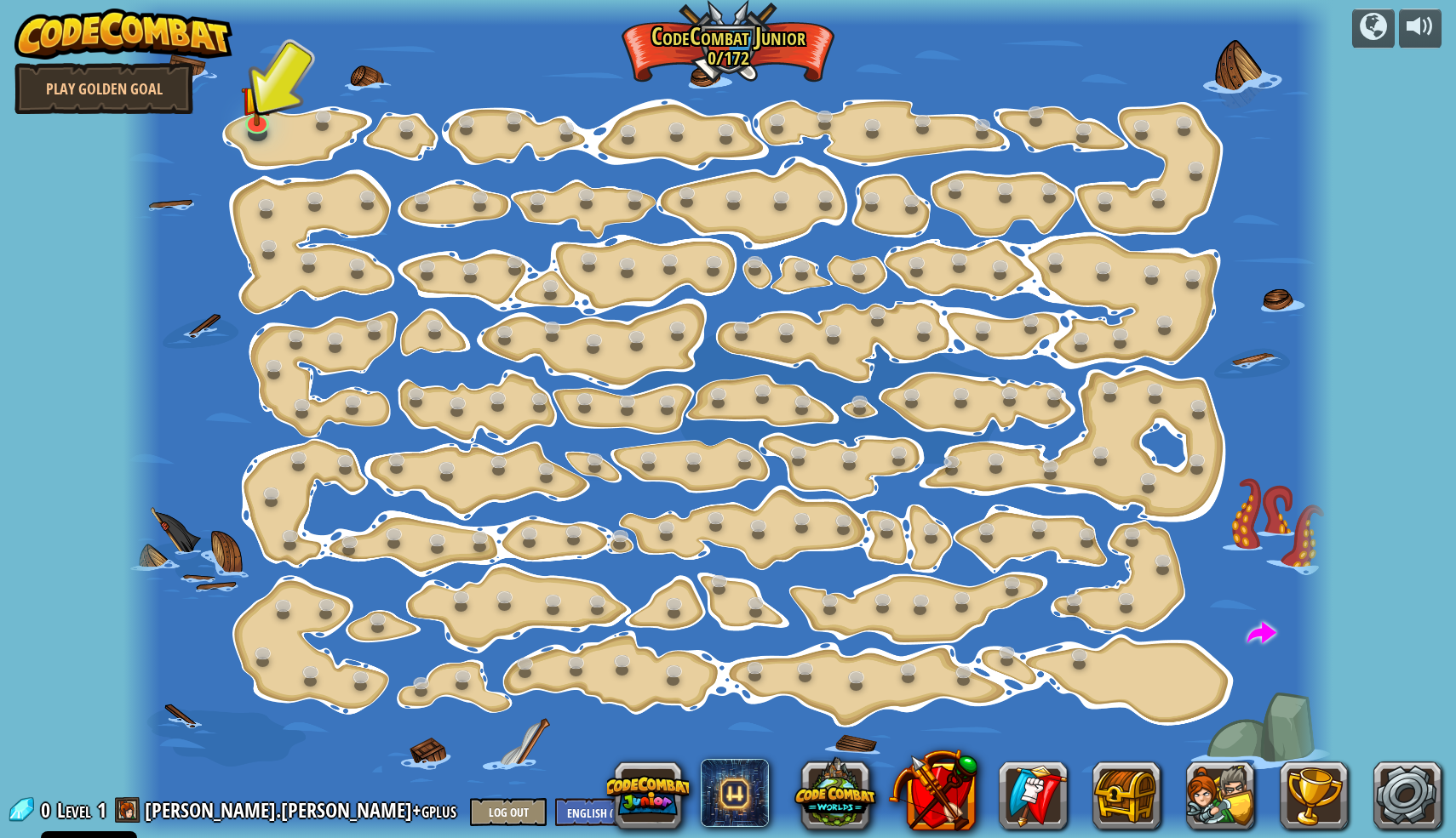
click at [281, 134] on div at bounding box center [728, 419] width 1209 height 838
click at [262, 126] on link at bounding box center [256, 119] width 34 height 34
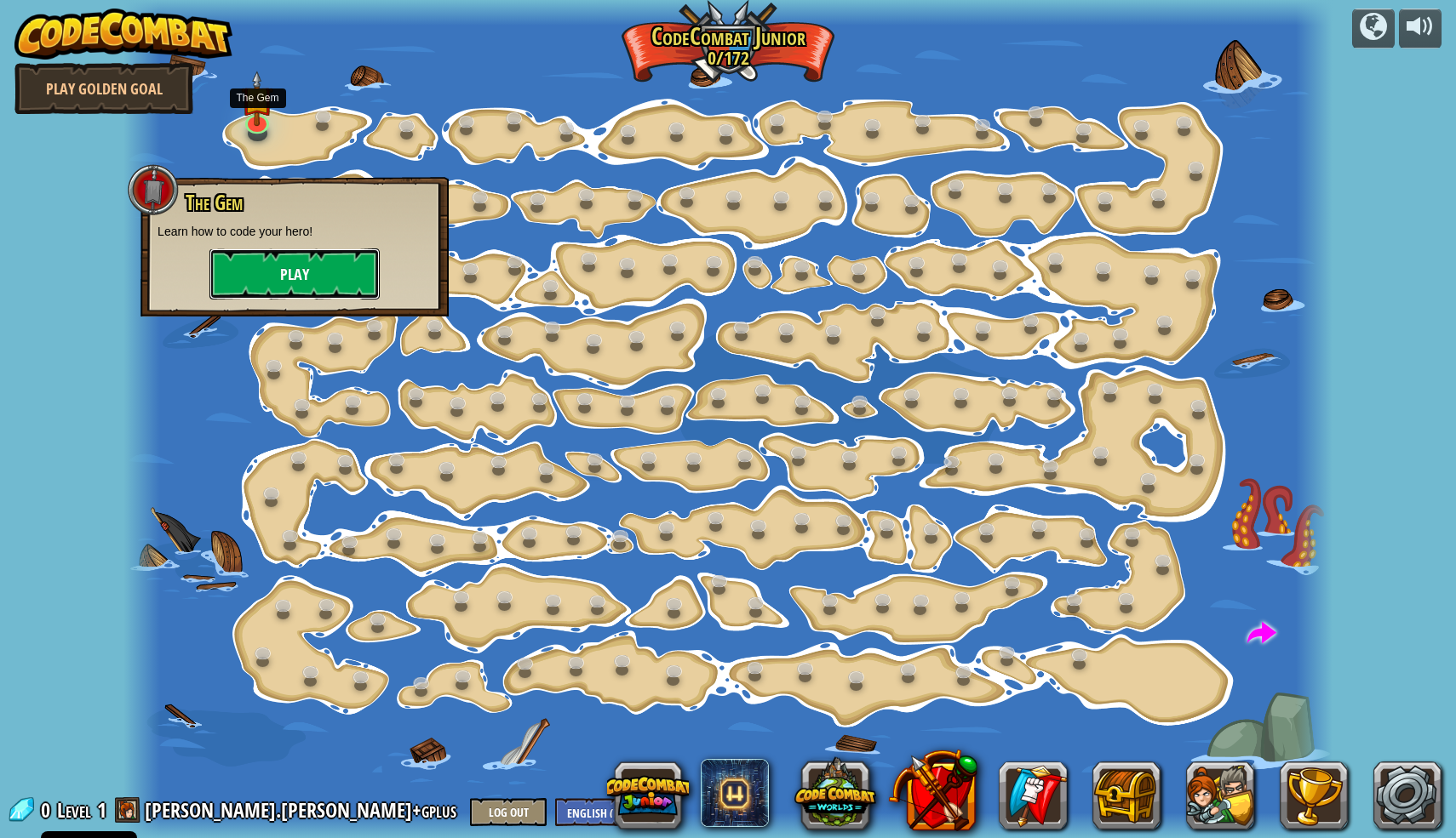
click at [297, 263] on button "Play" at bounding box center [294, 273] width 171 height 51
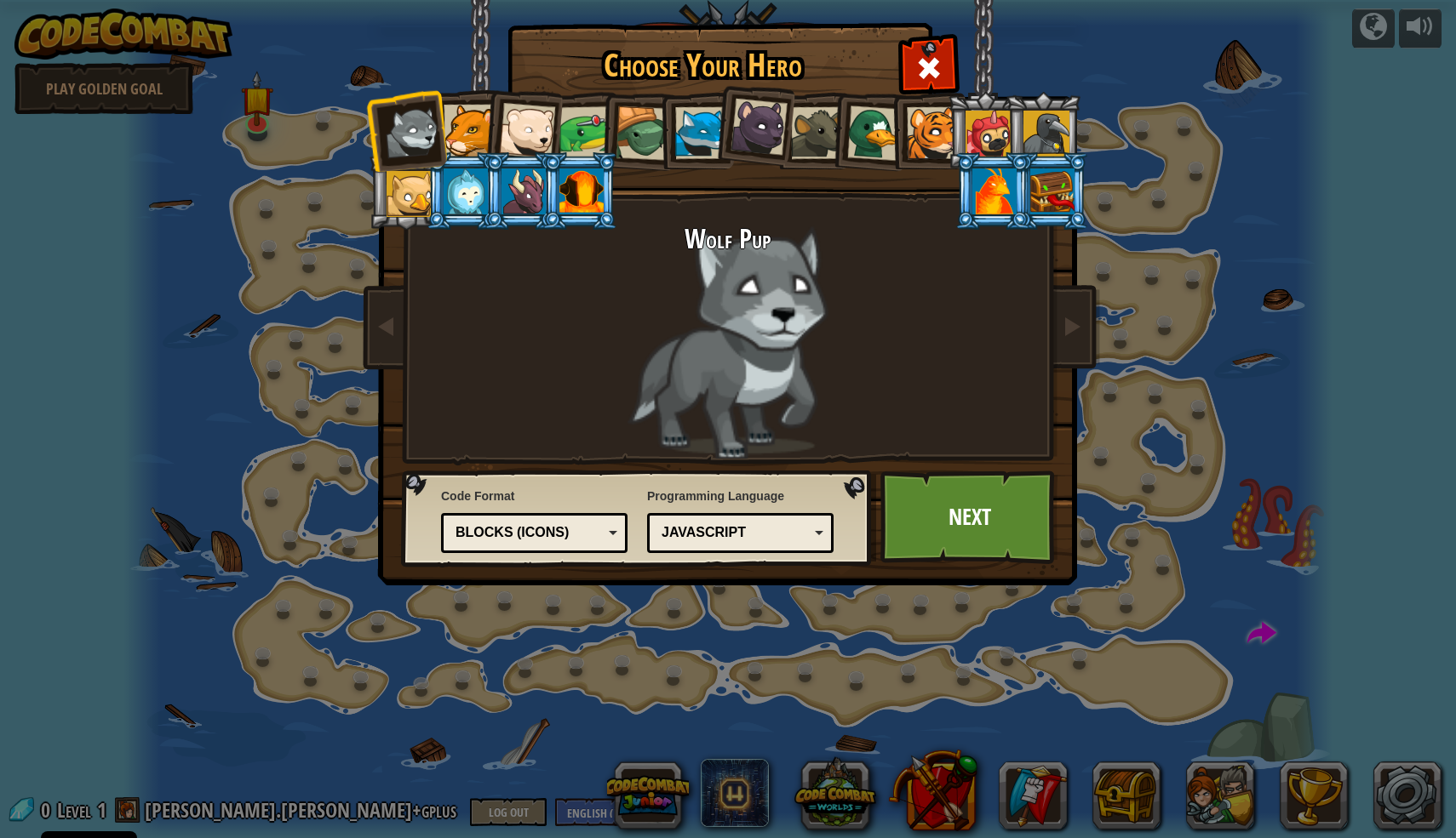
click at [595, 530] on div "Blocks (Icons)" at bounding box center [529, 534] width 148 height 20
click at [949, 527] on link "Next" at bounding box center [969, 518] width 178 height 94
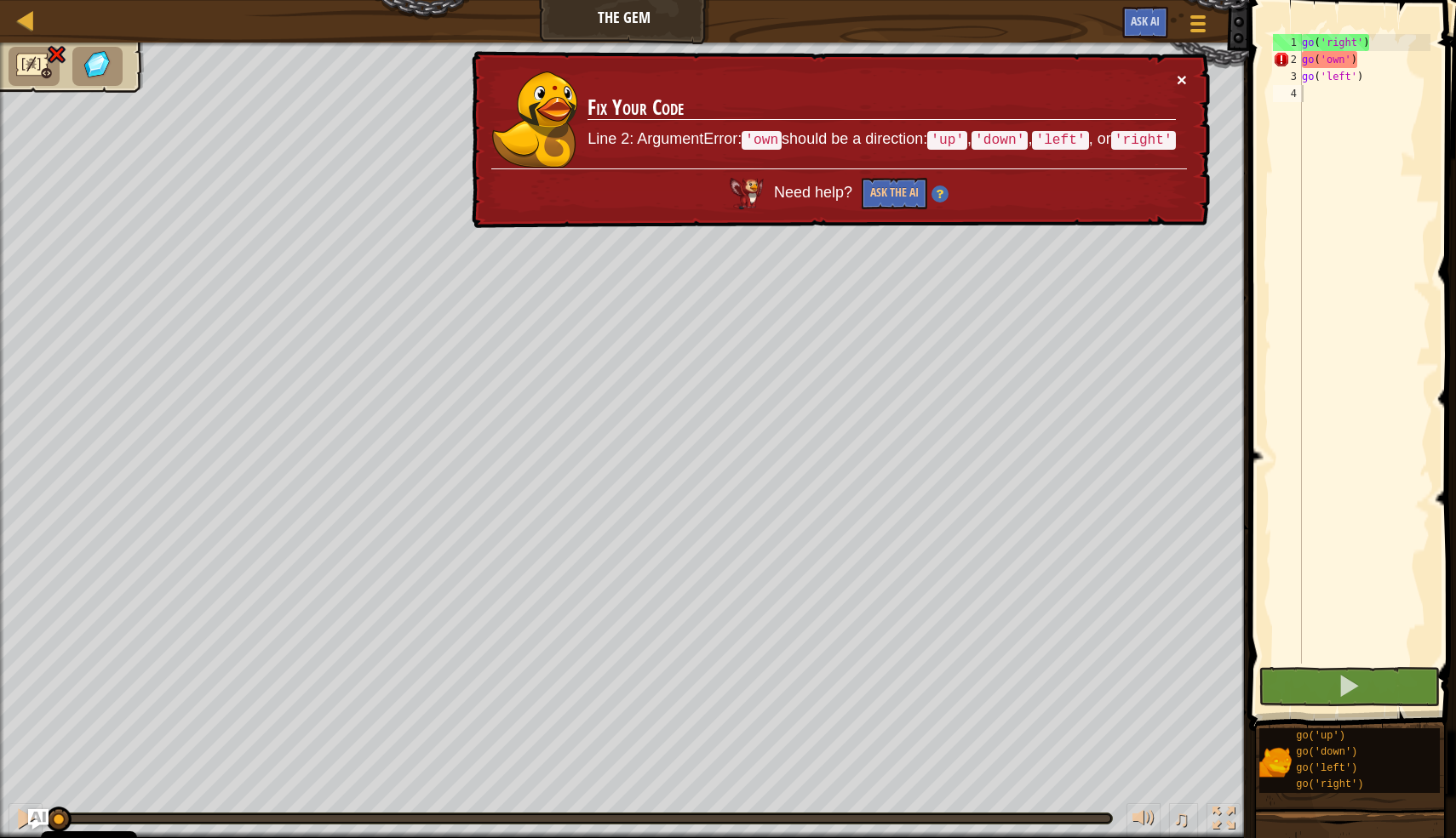
click at [1182, 76] on button "×" at bounding box center [1182, 80] width 10 height 18
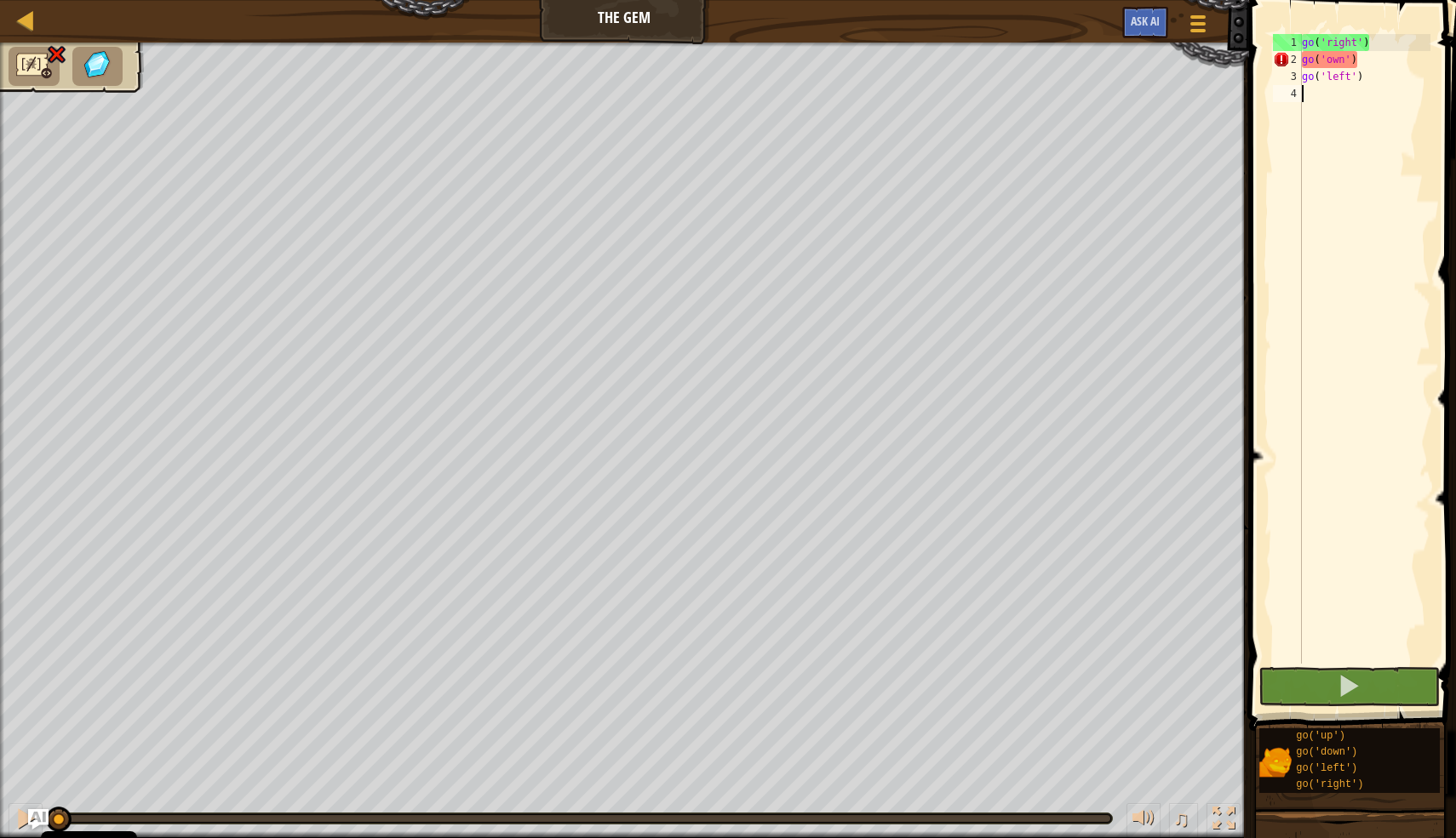
click at [1362, 205] on div "go ( 'right' ) go ( 'own' ) go ( 'left' )" at bounding box center [1364, 365] width 132 height 663
click at [1324, 57] on div "go ( 'right' ) go ( 'own' ) go ( 'left' )" at bounding box center [1364, 365] width 132 height 663
type textarea "go('down')"
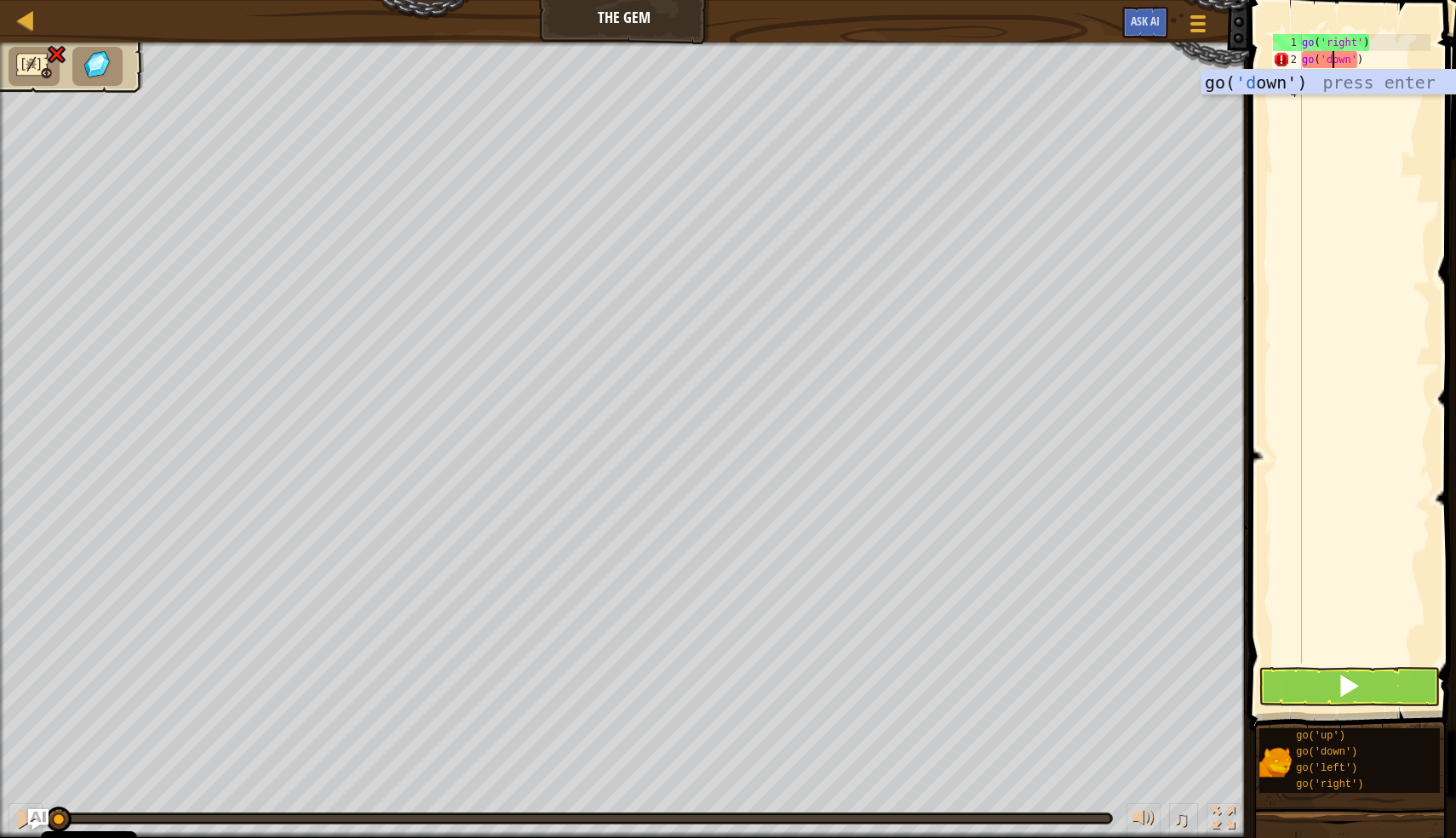
scroll to position [8, 2]
click at [1357, 234] on div "go ( 'right' ) go ( 'down' ) go ( 'left' )" at bounding box center [1364, 365] width 132 height 663
click at [1302, 668] on button at bounding box center [1349, 686] width 182 height 39
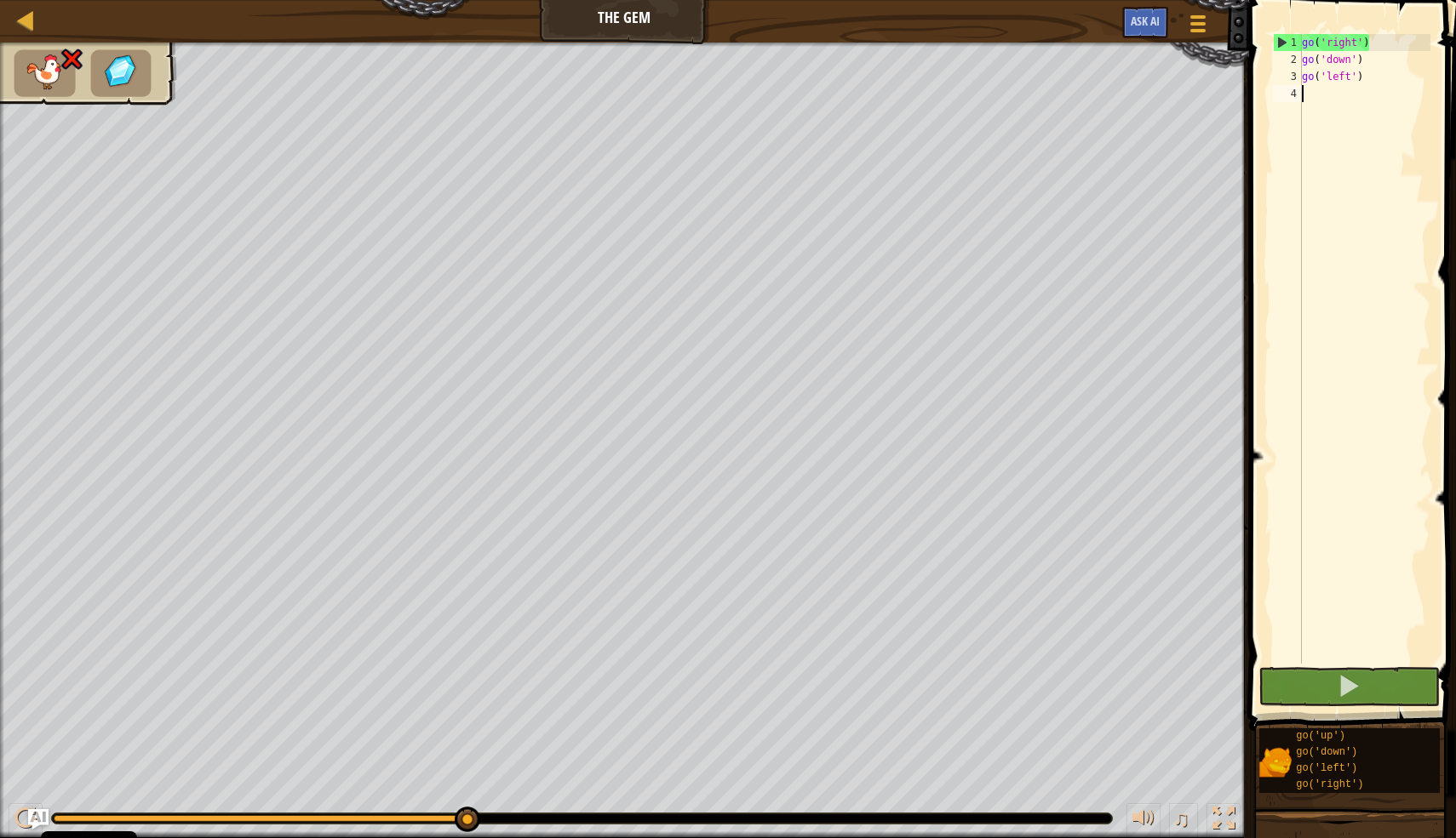
click at [1340, 80] on div "go ( 'right' ) go ( 'down' ) go ( 'left' )" at bounding box center [1364, 365] width 132 height 663
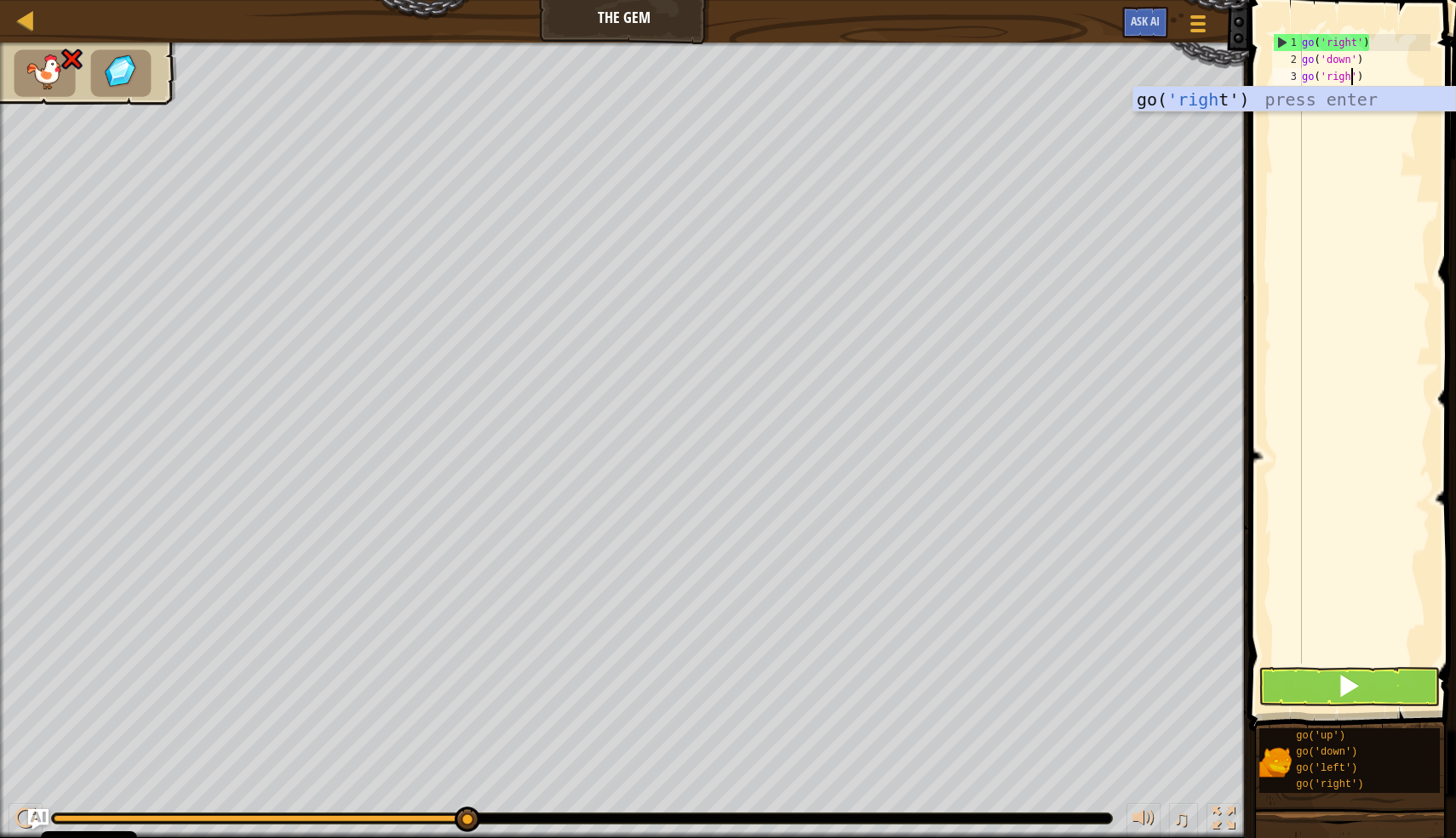
scroll to position [8, 4]
type textarea "go('right')"
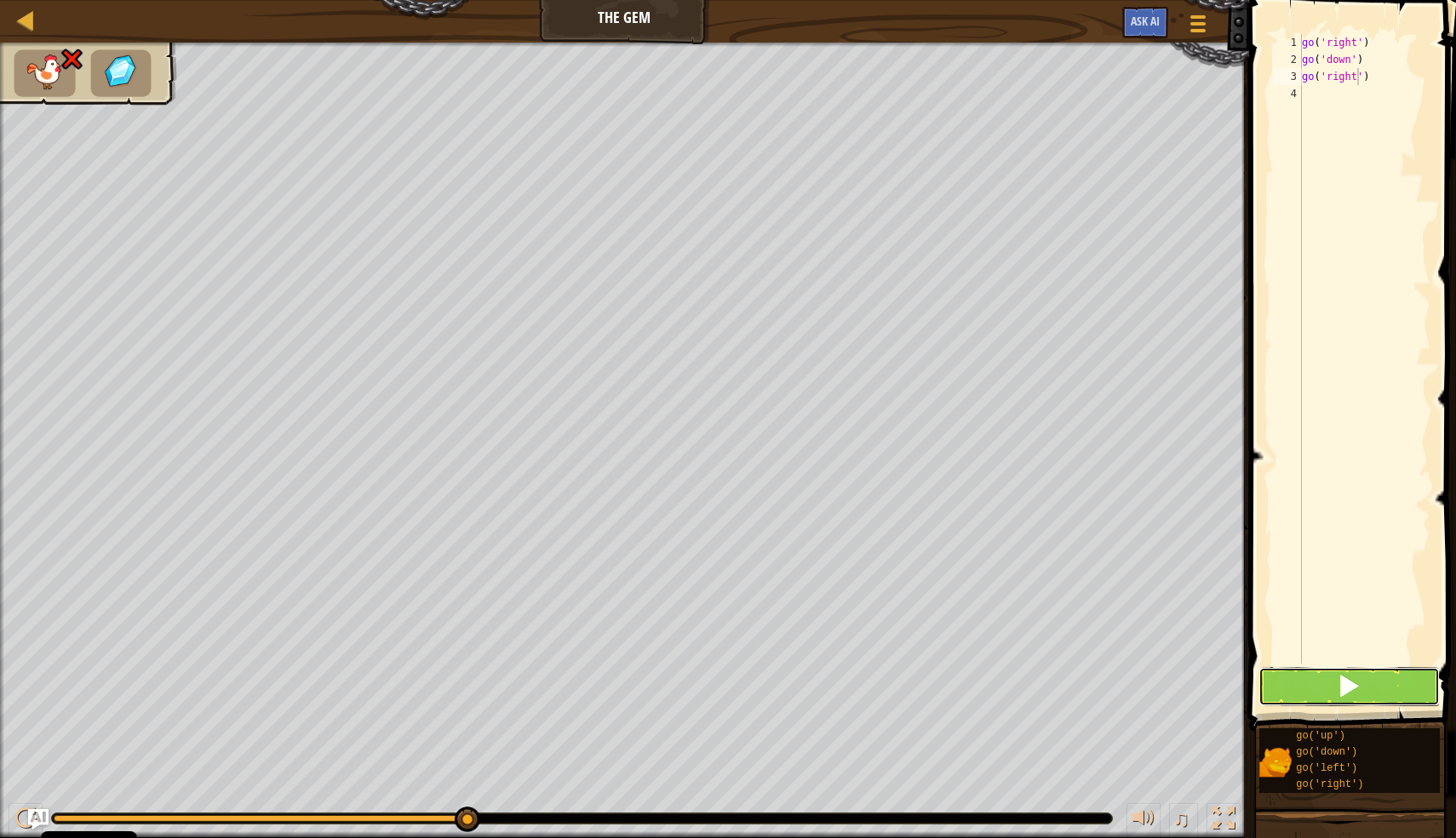
click at [1350, 698] on span at bounding box center [1348, 686] width 24 height 24
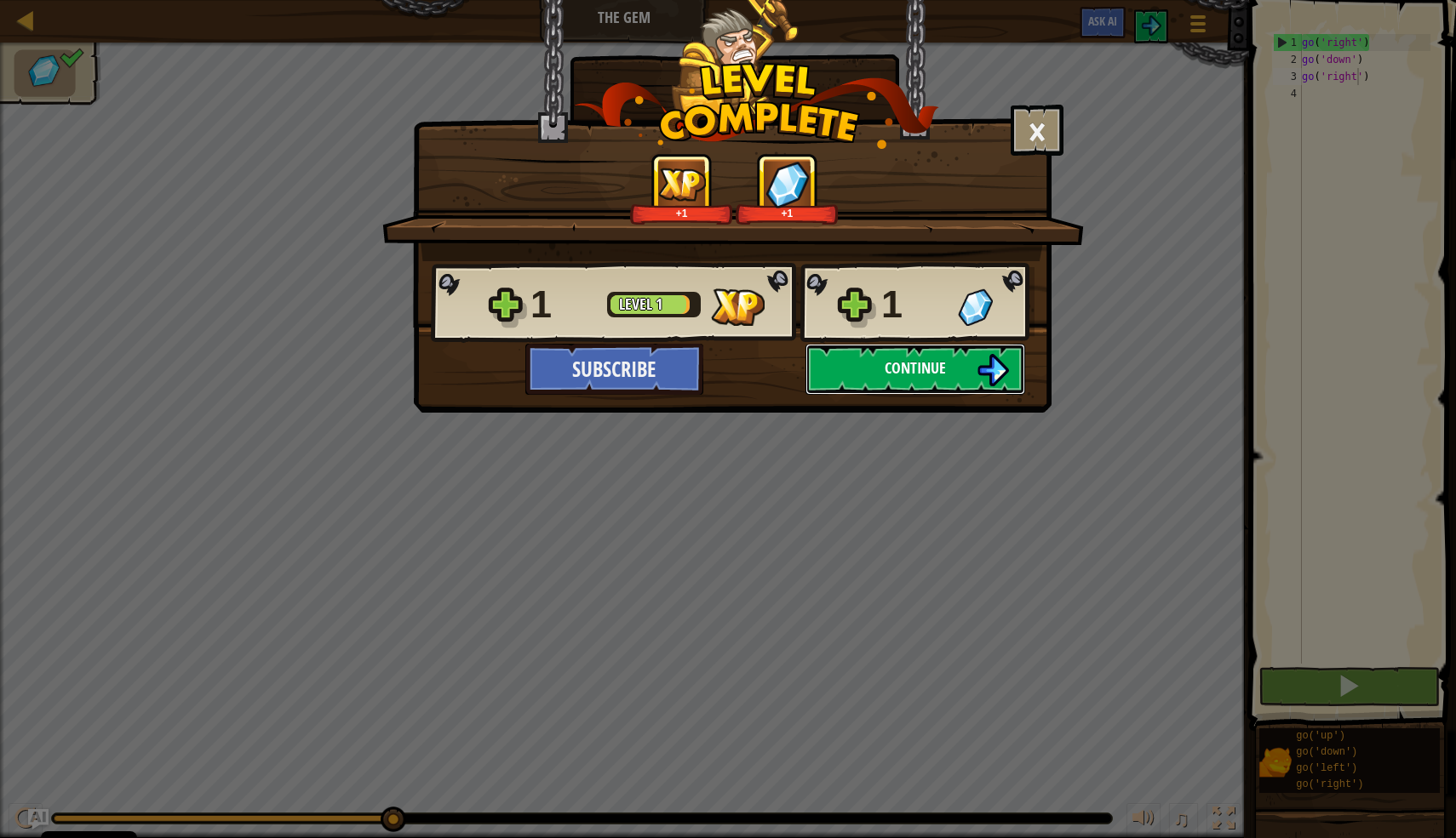
click at [953, 372] on button "Continue" at bounding box center [915, 369] width 220 height 51
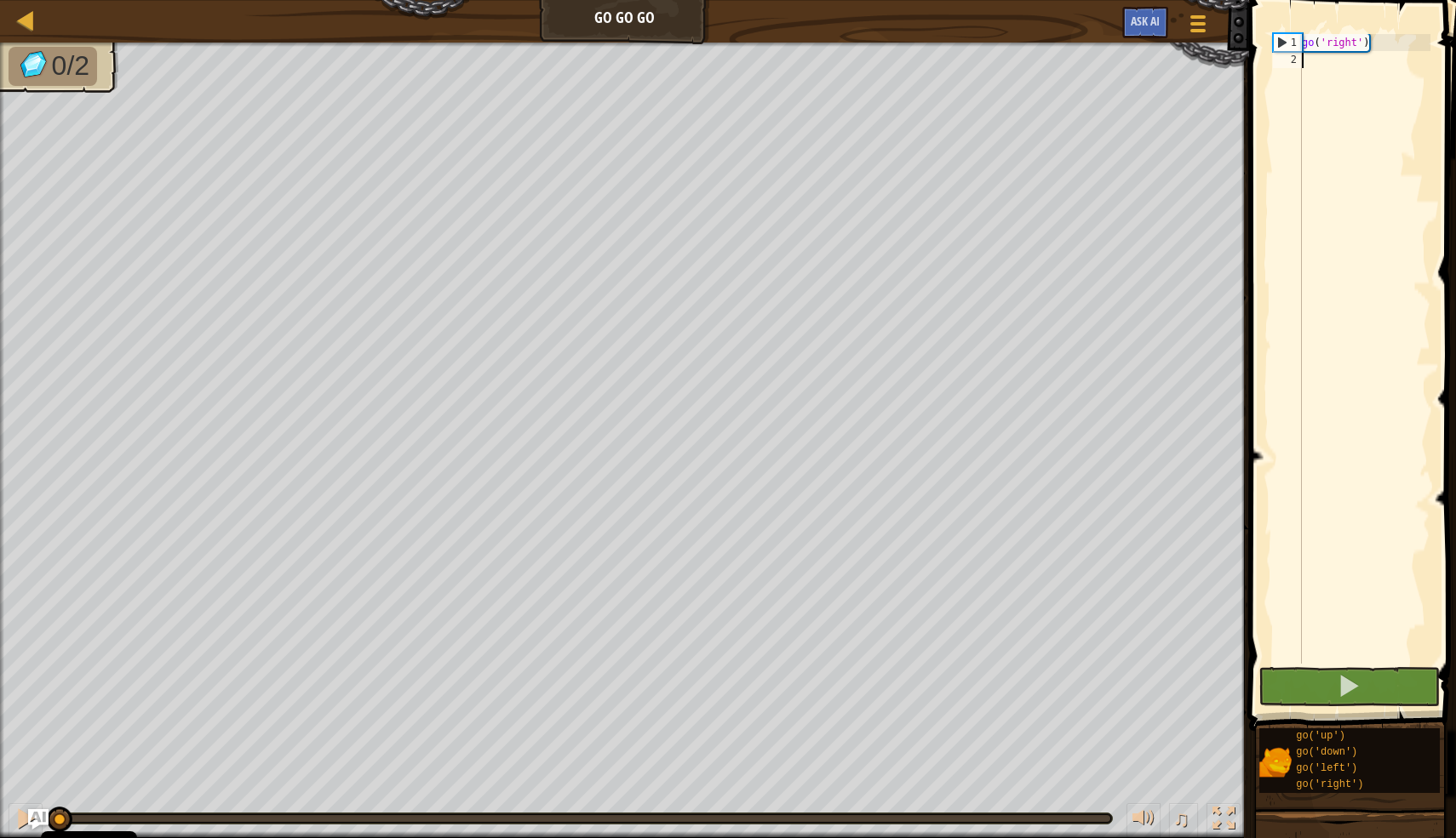
scroll to position [8, 0]
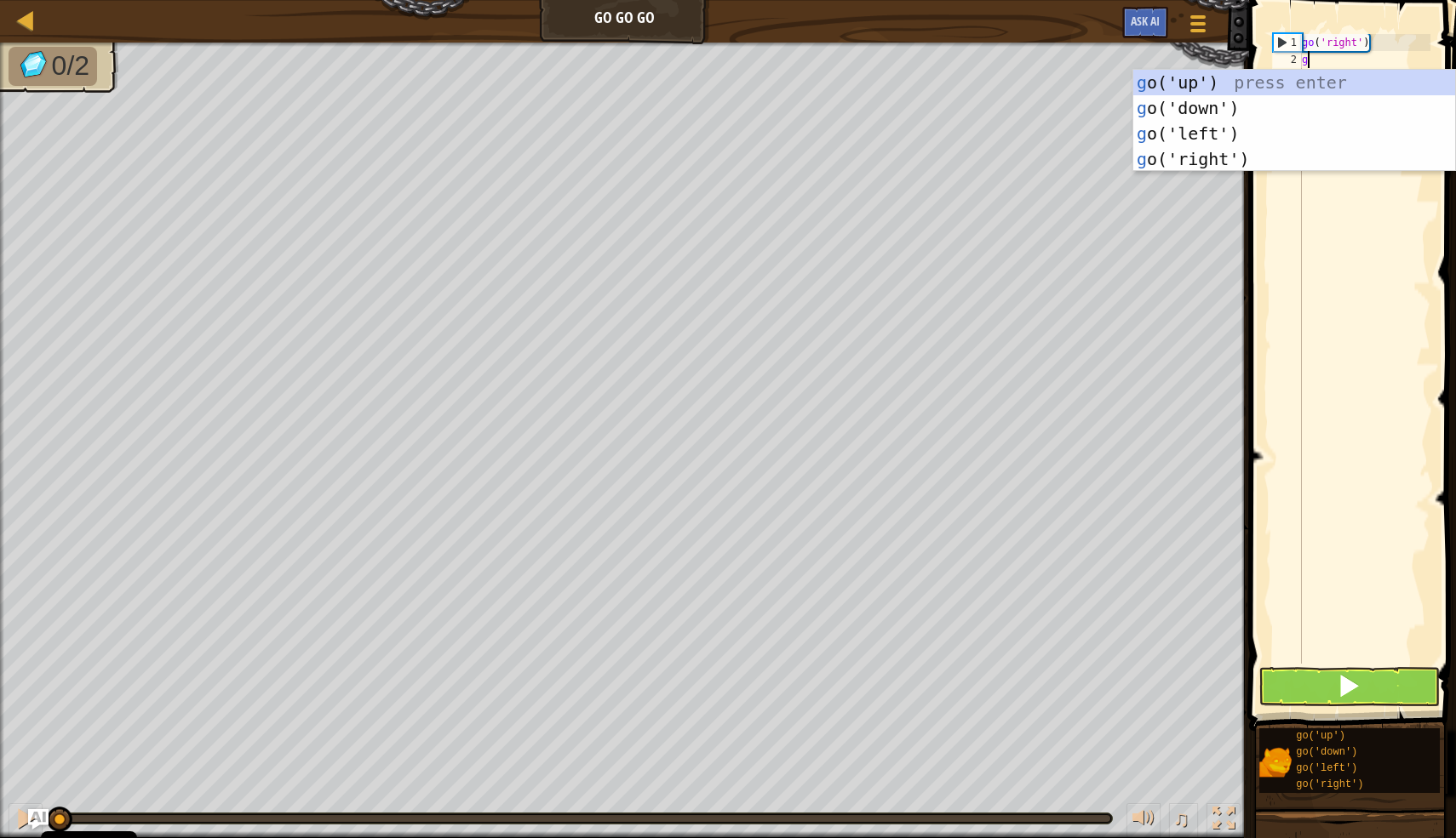
type textarea "go"
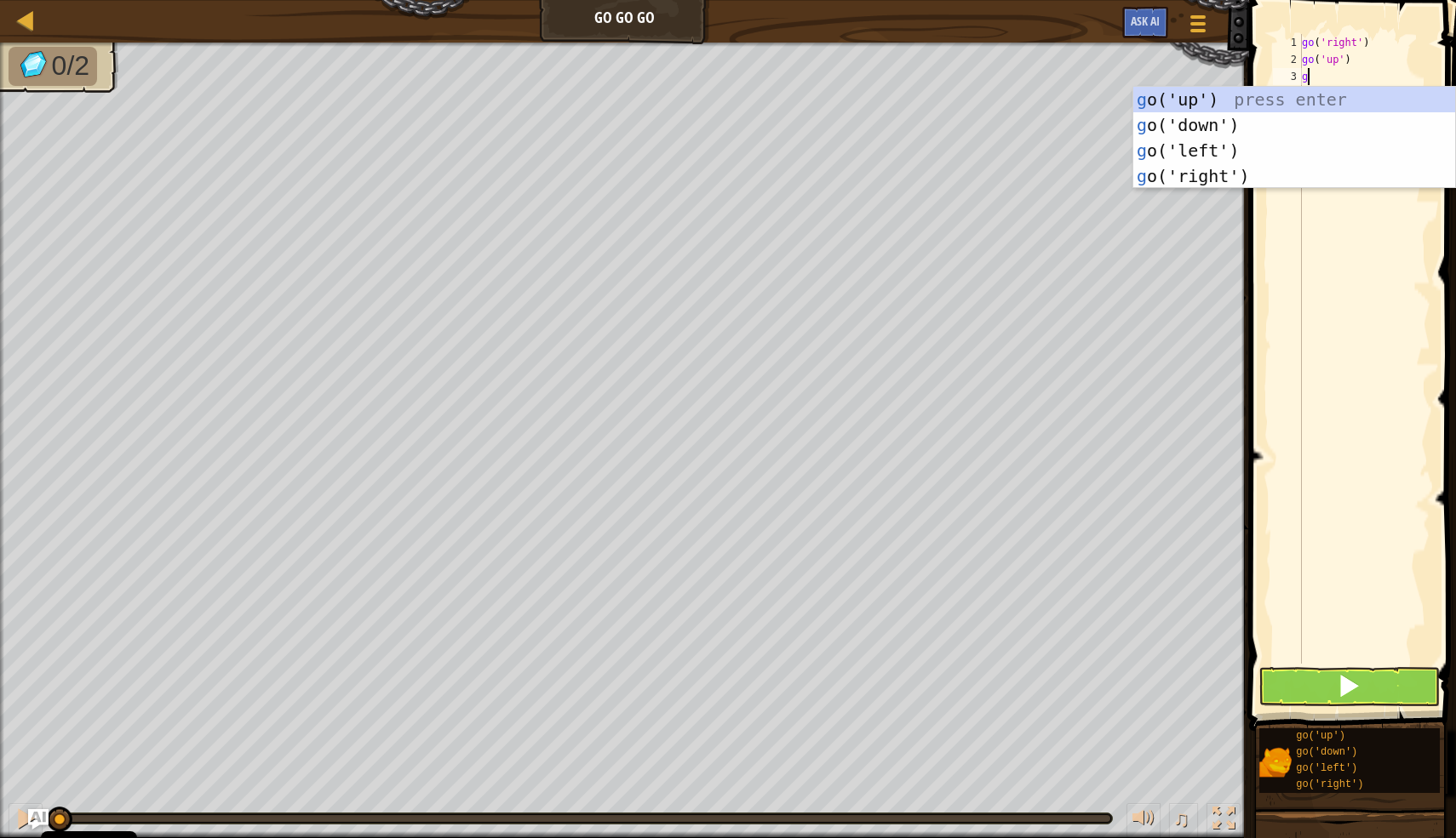
type textarea "go"
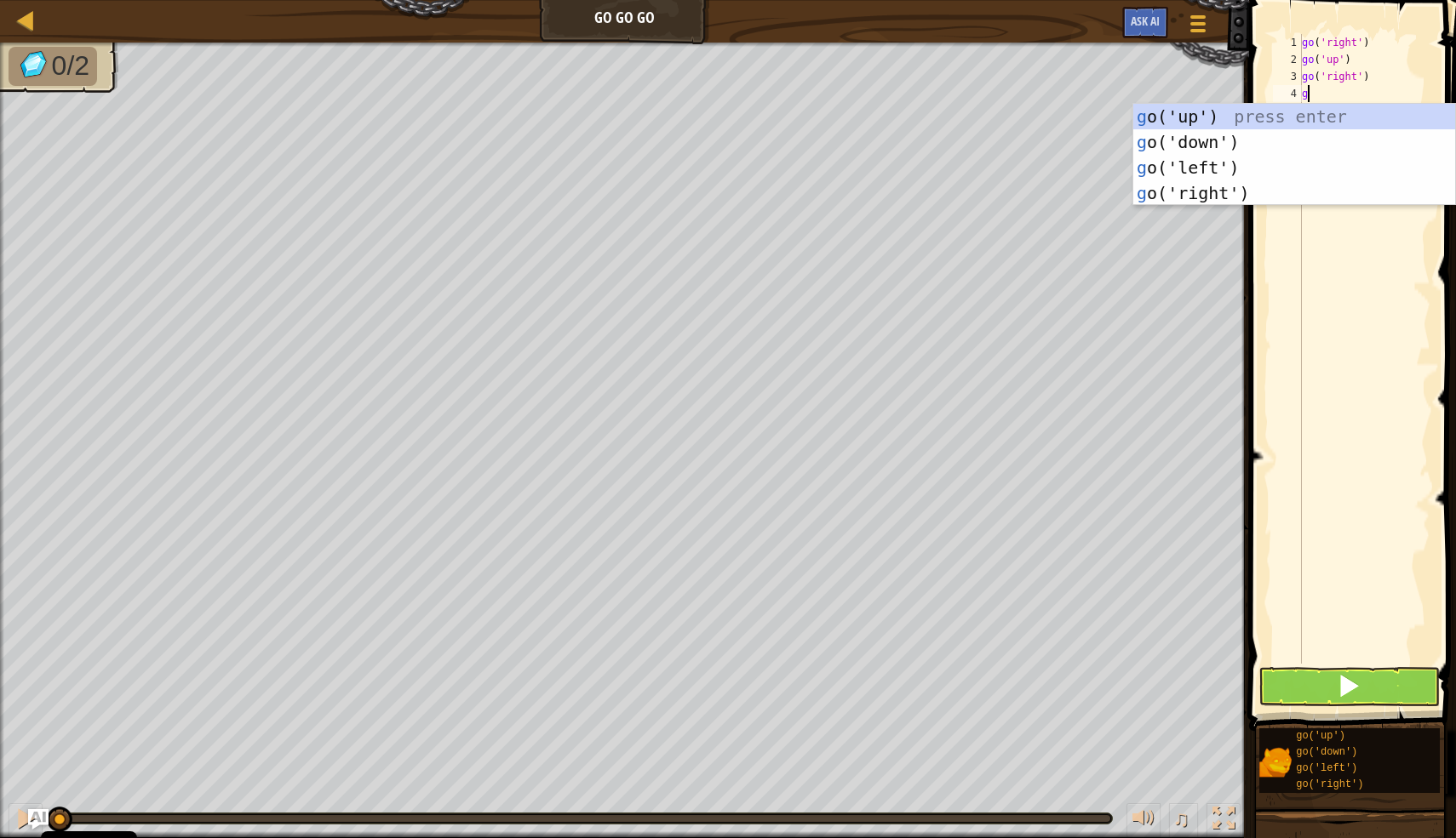
type textarea "go"
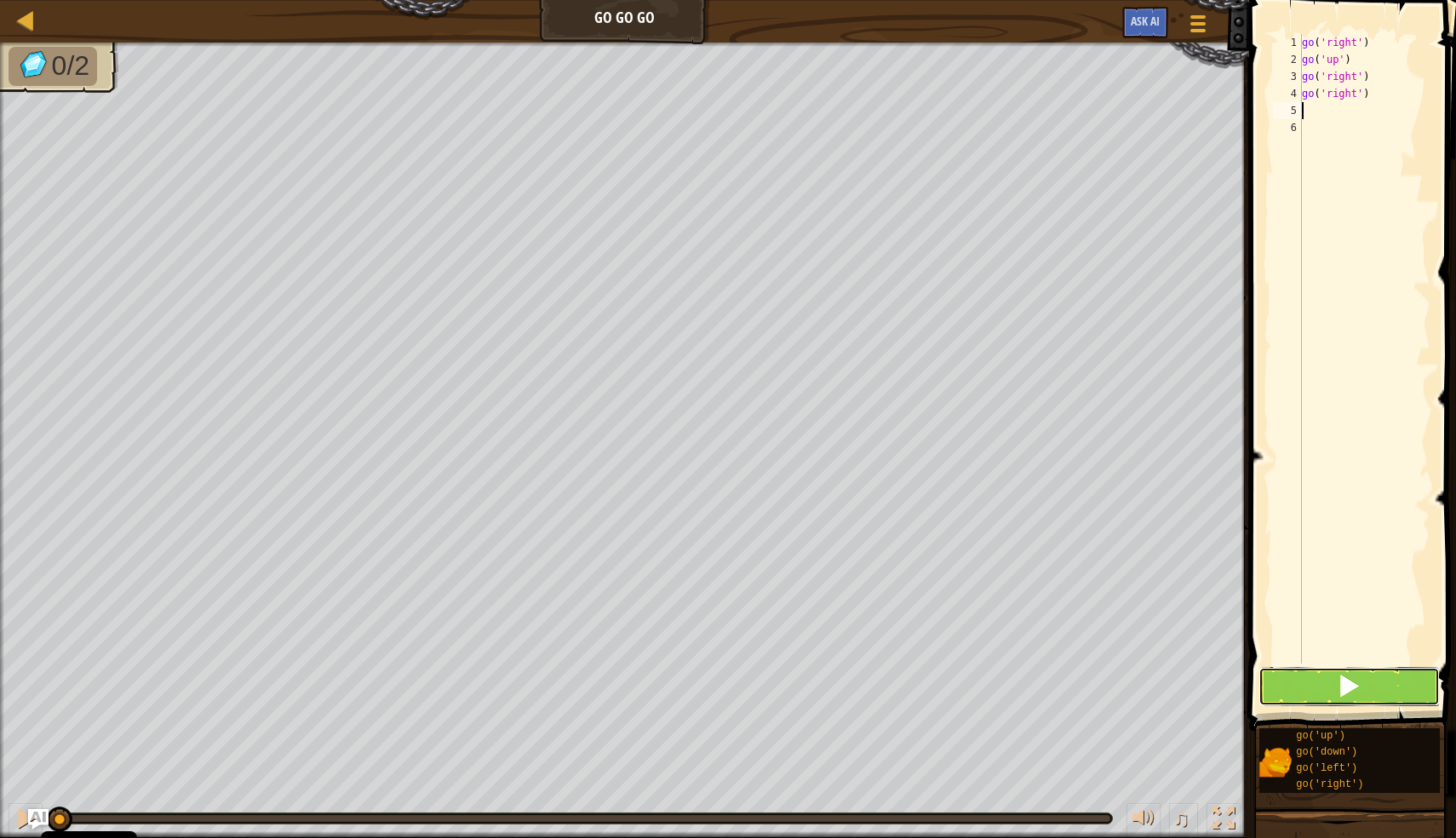
click at [1298, 682] on button at bounding box center [1349, 686] width 182 height 39
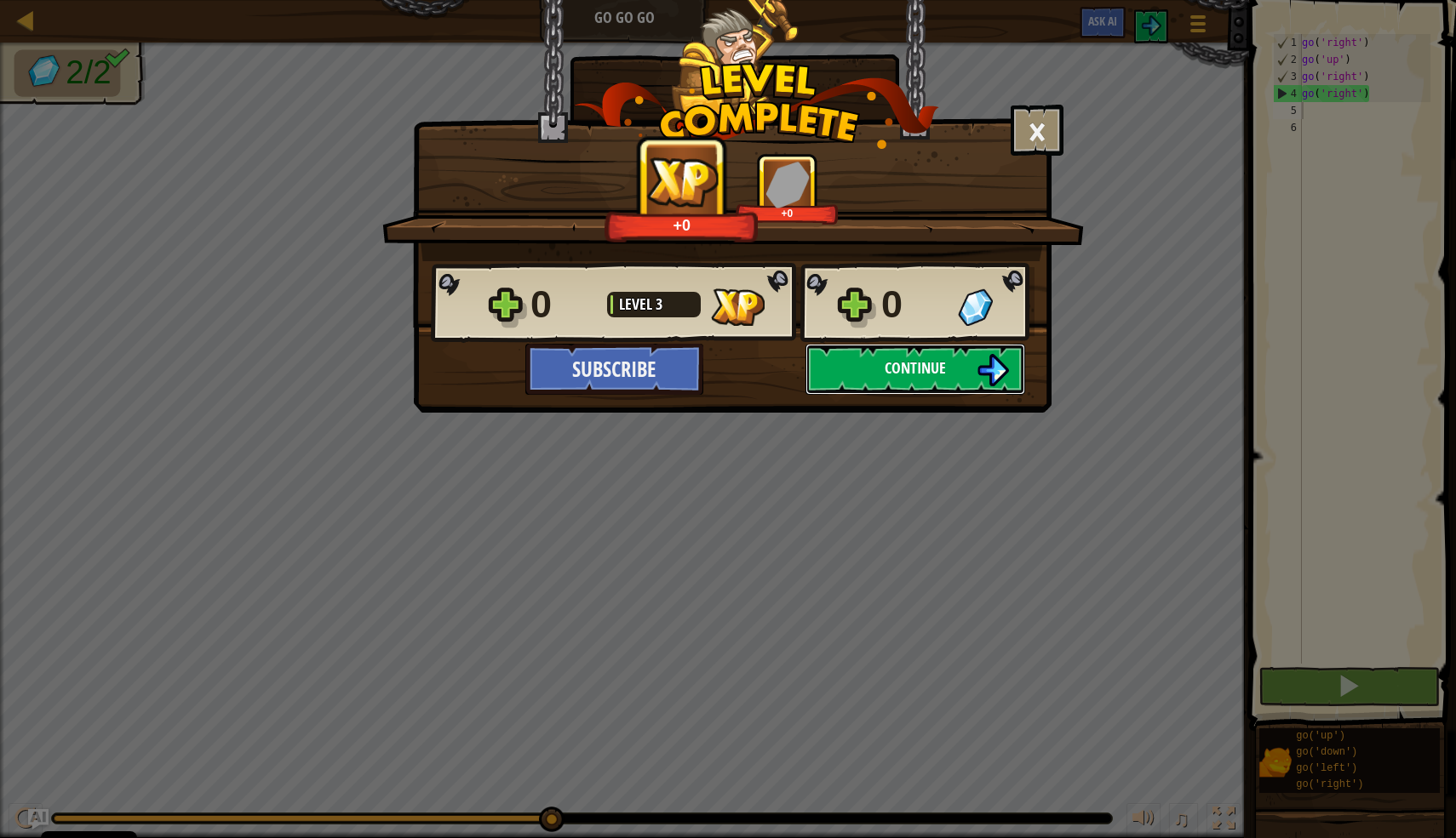
click at [935, 367] on span "Continue" at bounding box center [914, 367] width 61 height 21
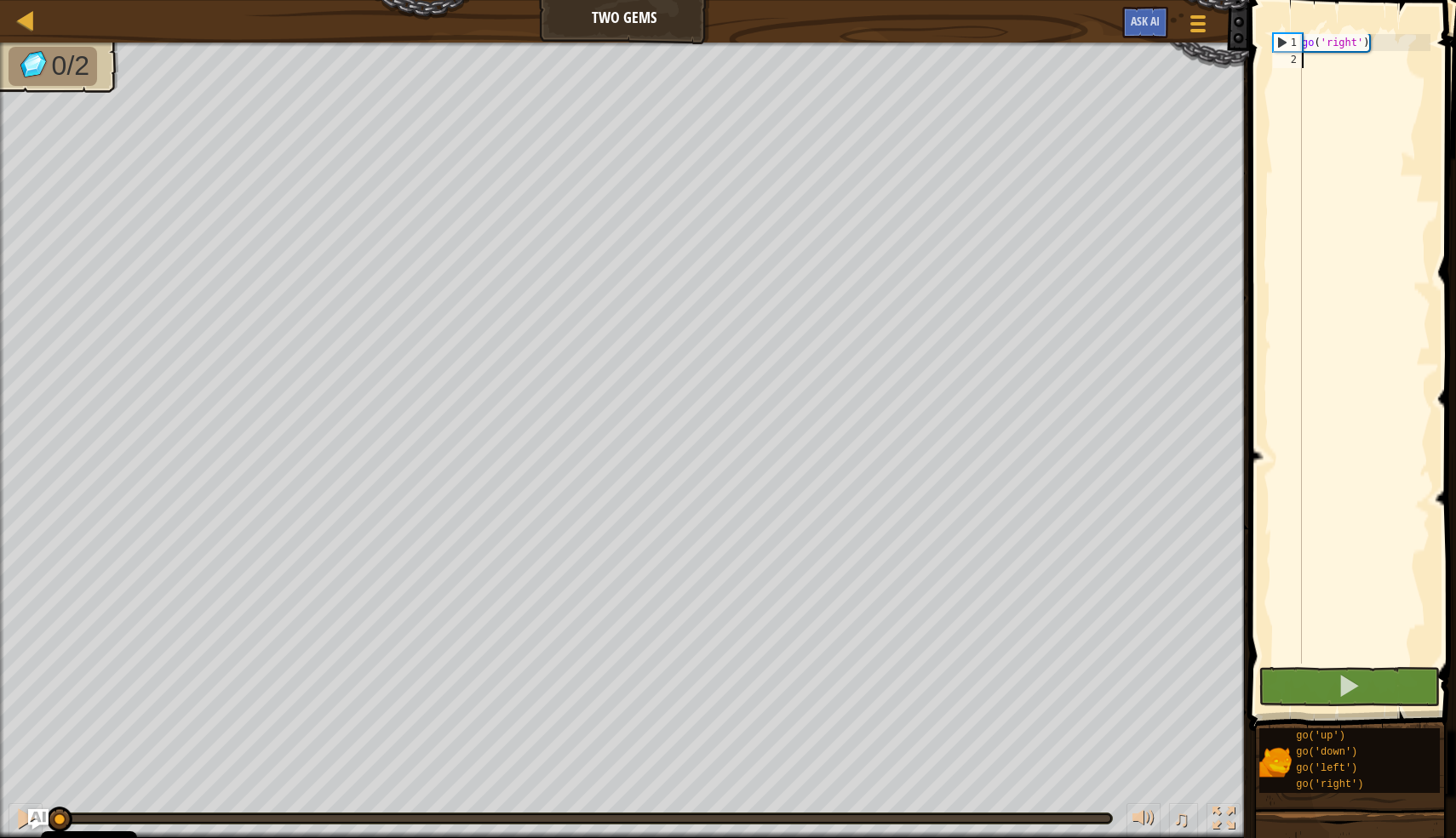
scroll to position [8, 0]
type textarea "go"
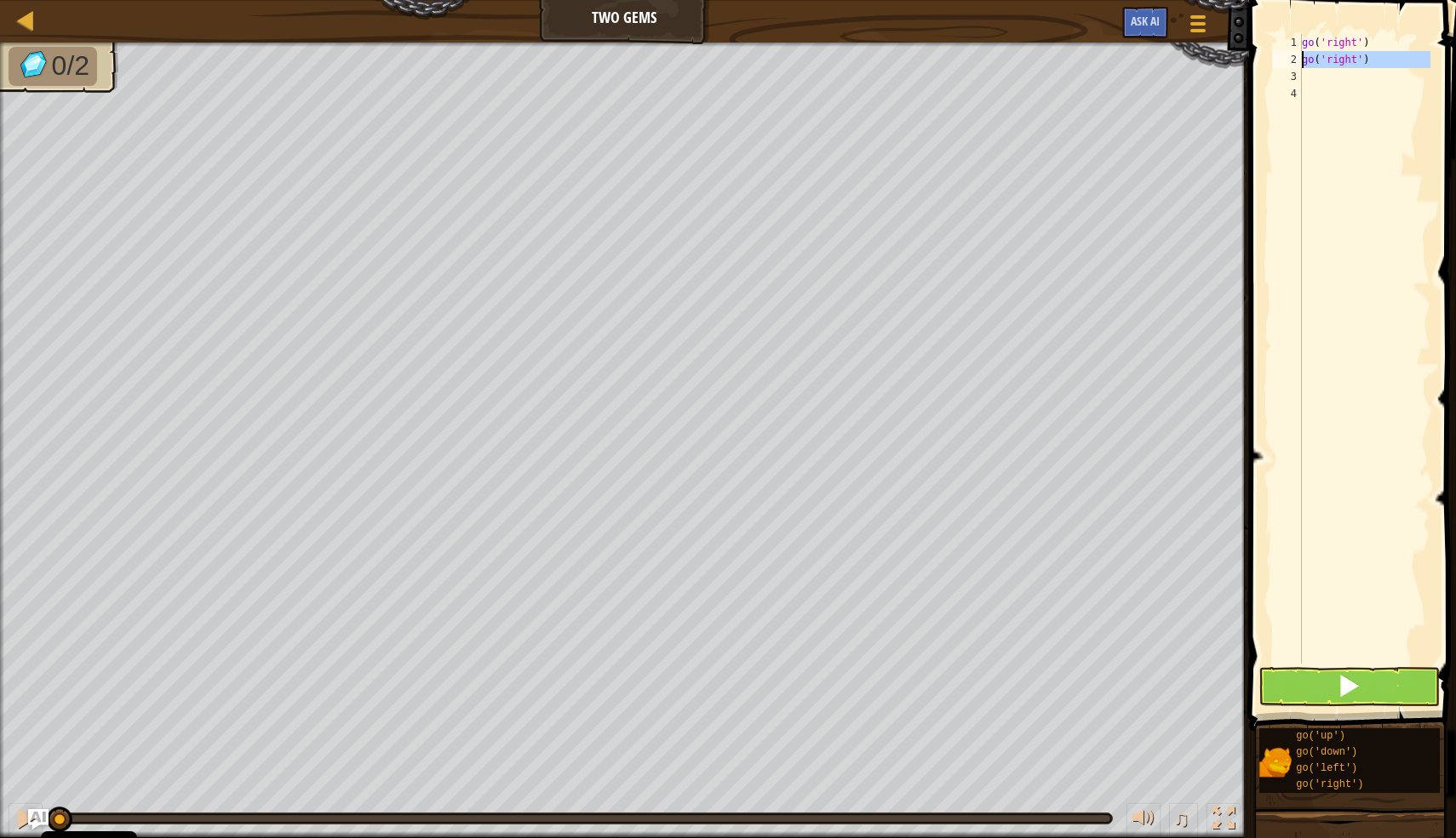
type textarea "go('right') go('right')"
type textarea "go"
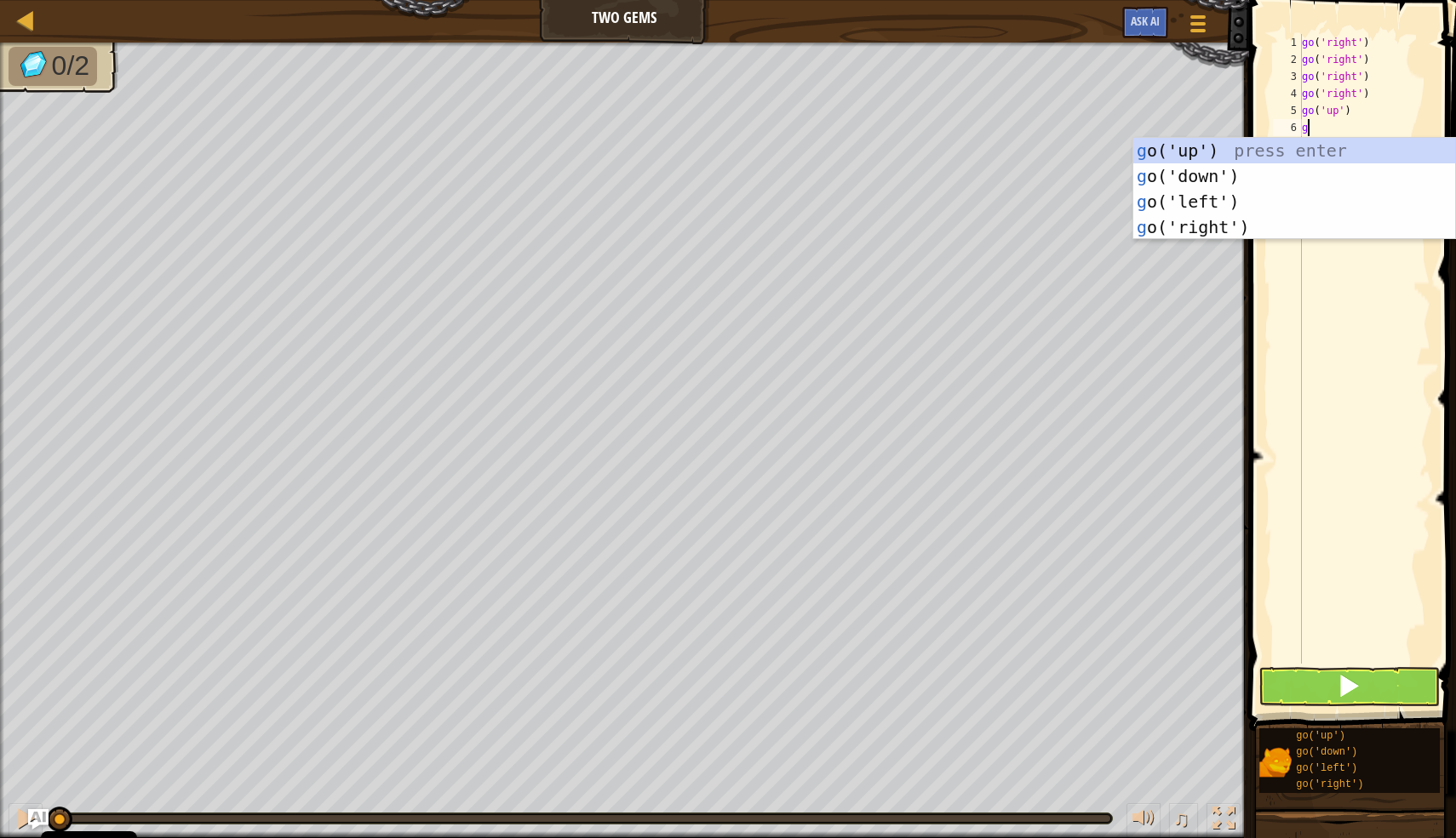
type textarea "go"
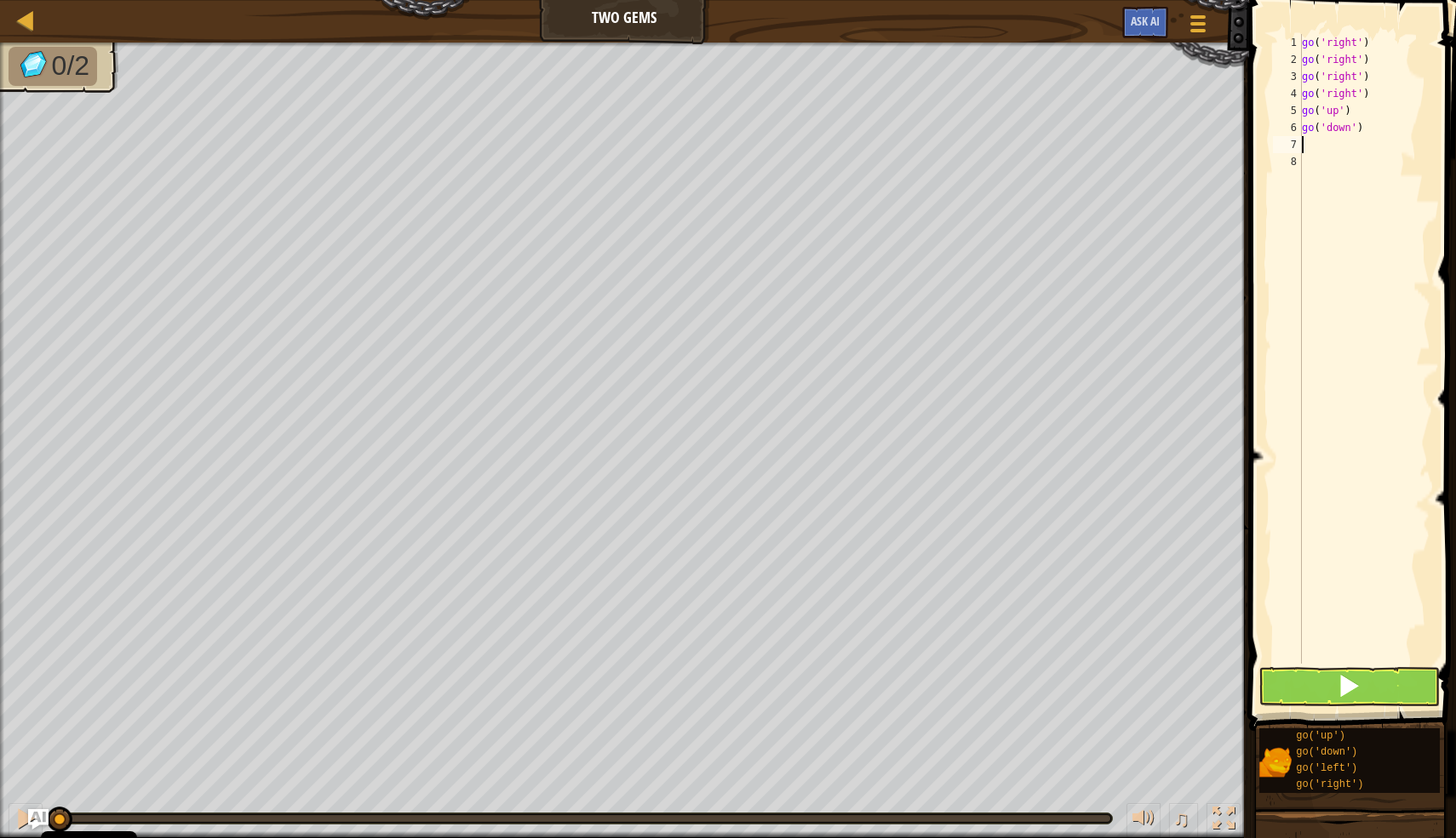
type textarea "go"
click at [1267, 691] on button at bounding box center [1349, 686] width 182 height 39
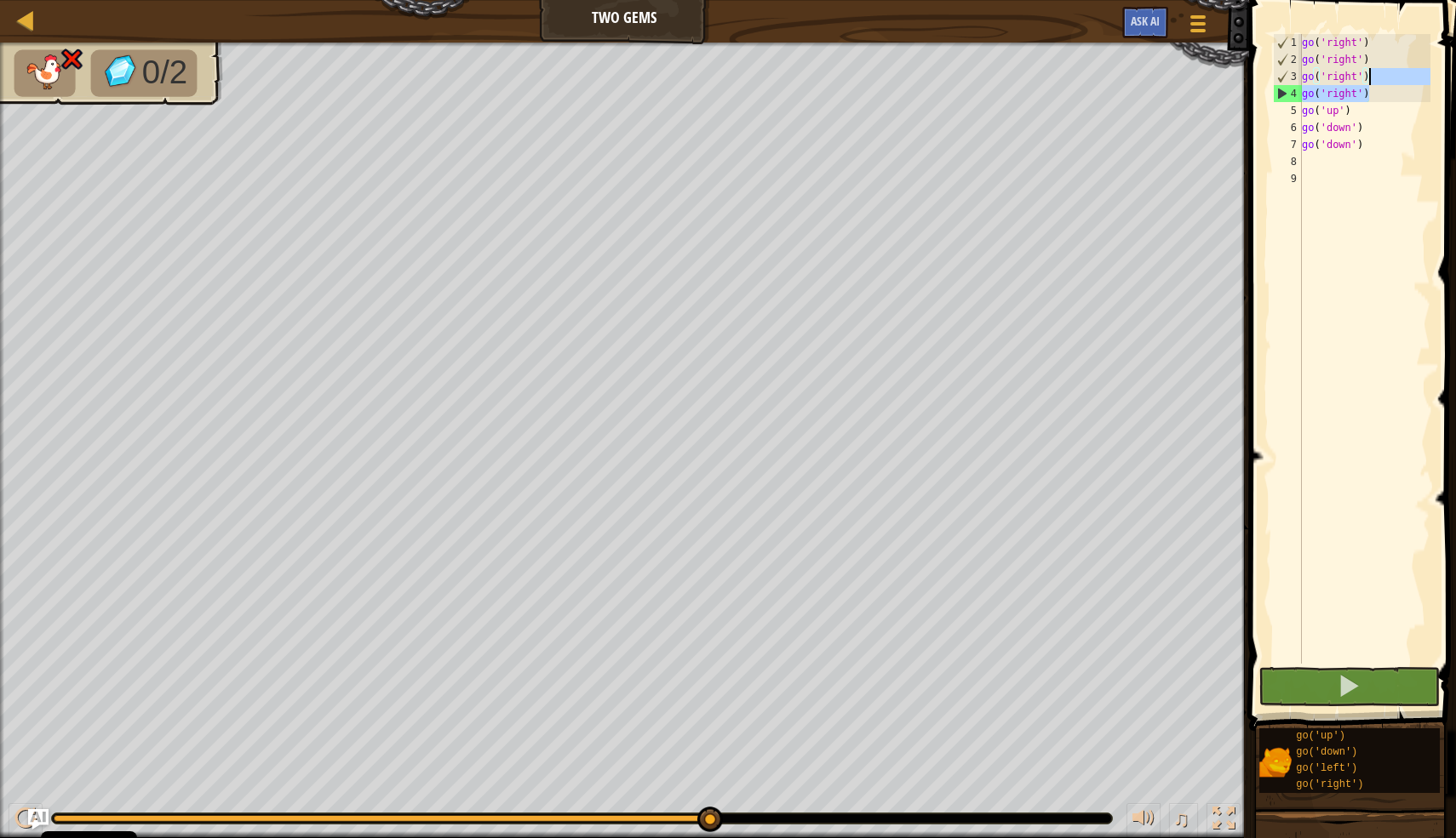
drag, startPoint x: 1392, startPoint y: 94, endPoint x: 1393, endPoint y: 79, distance: 15.0
click at [1393, 79] on div "go ( 'right' ) go ( 'right' ) go ( 'right' ) go ( 'right' ) go ( 'up' ) go ( 'd…" at bounding box center [1364, 365] width 132 height 663
type textarea "go('right')"
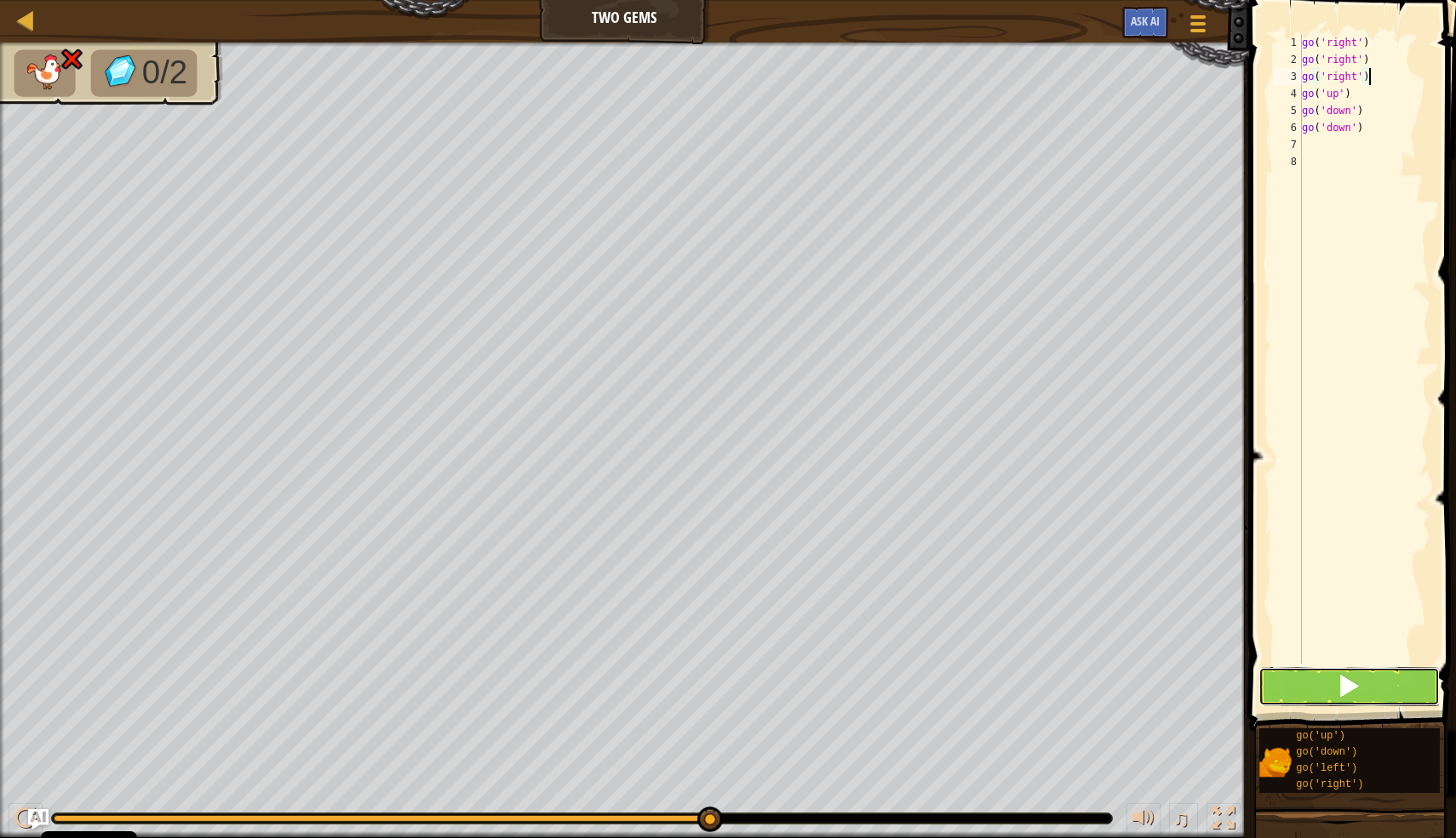
click at [1312, 675] on button at bounding box center [1349, 686] width 182 height 39
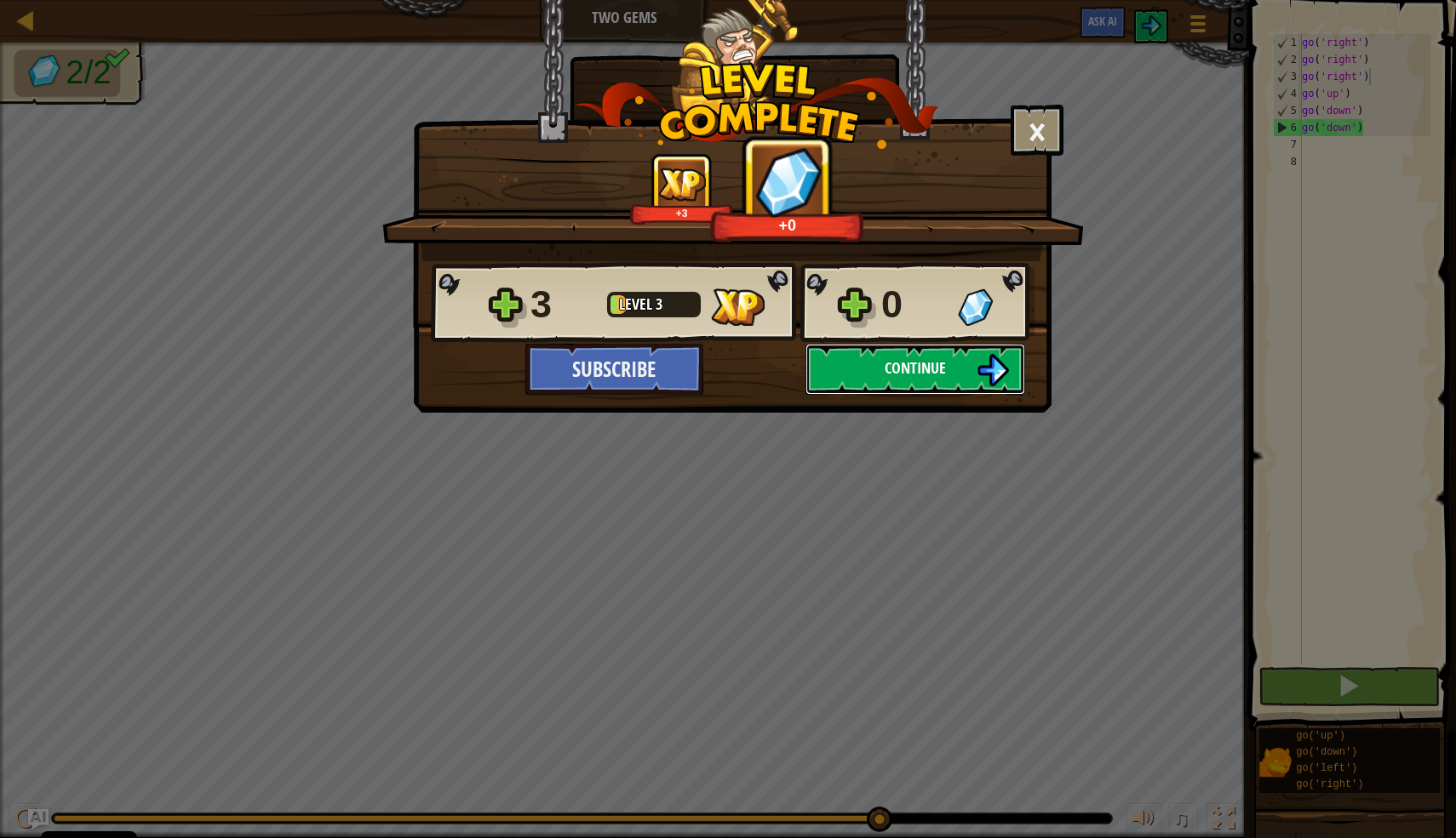
click at [942, 382] on button "Continue" at bounding box center [915, 369] width 220 height 51
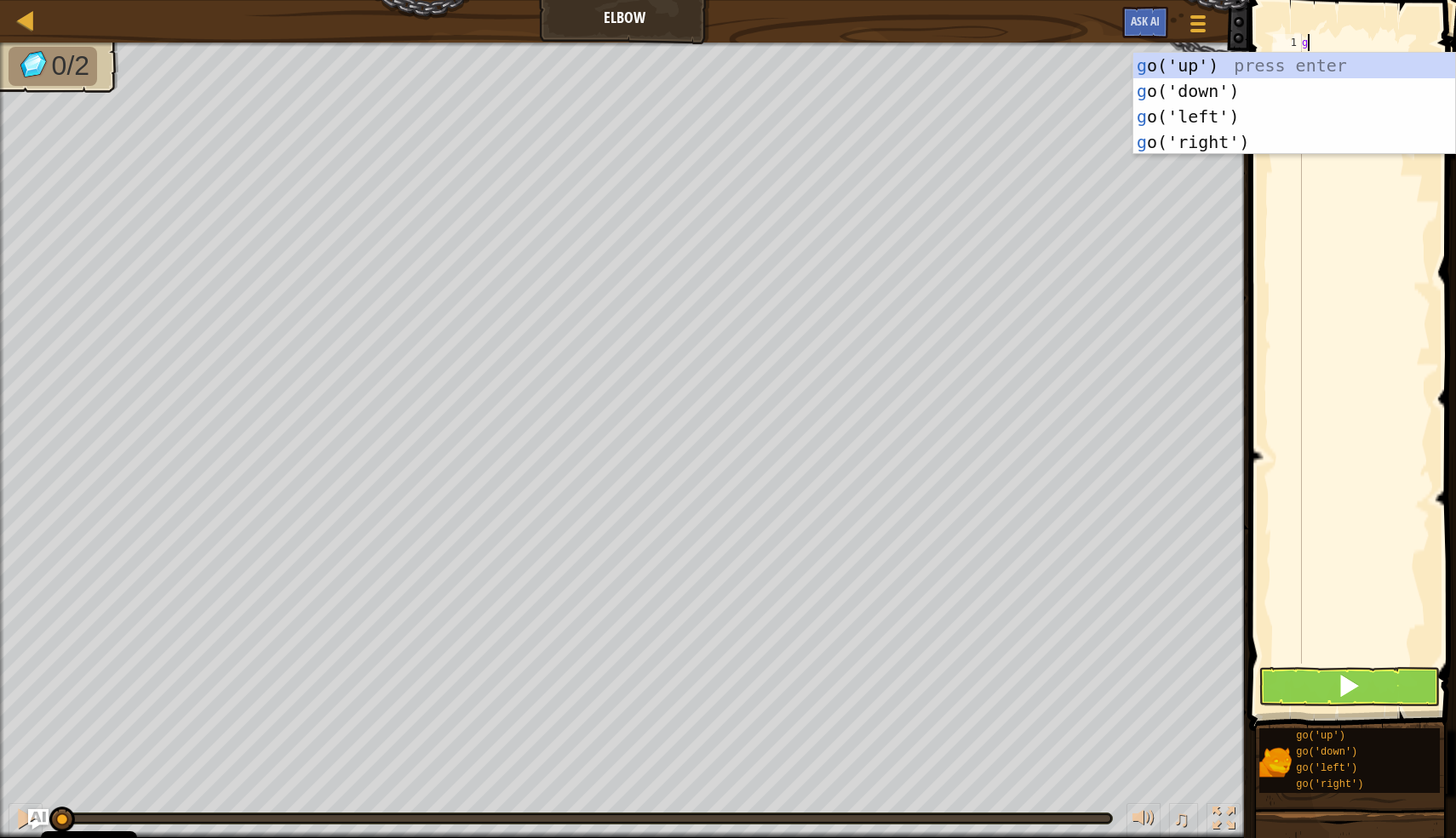
scroll to position [8, 0]
type textarea "go"
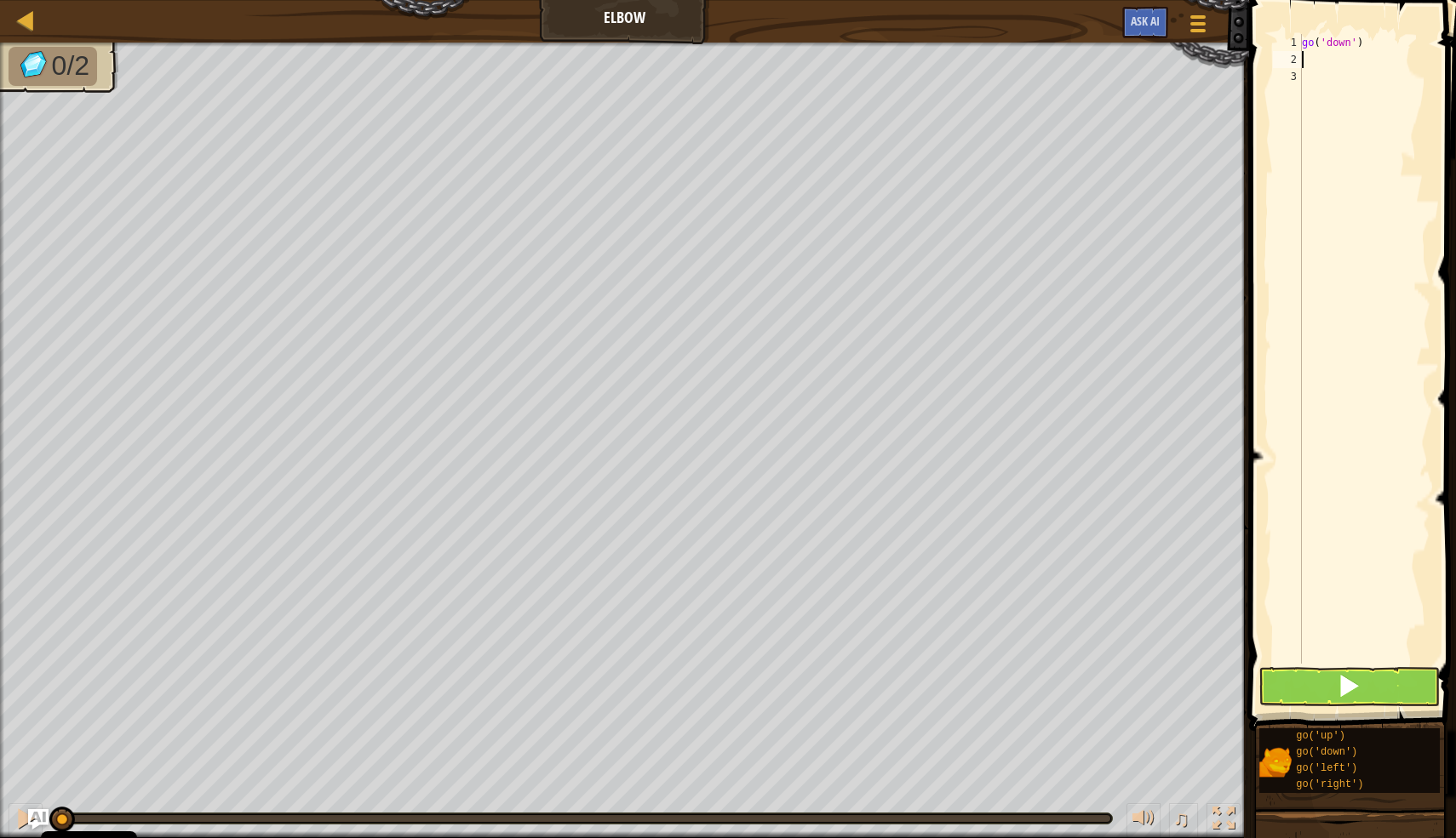
type textarea "g"
click at [1332, 667] on button at bounding box center [1349, 686] width 182 height 39
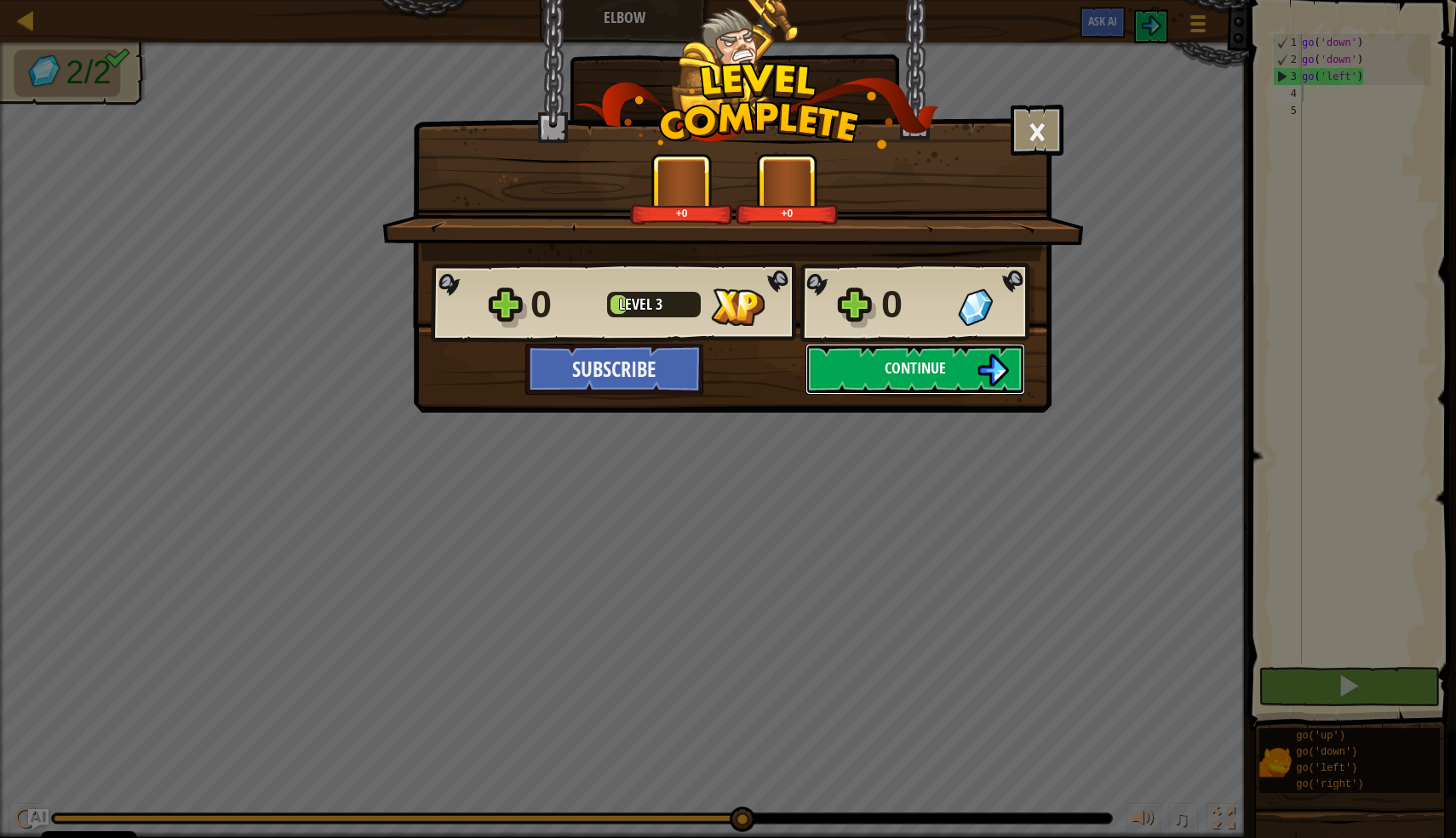
click at [999, 379] on img at bounding box center [993, 370] width 32 height 32
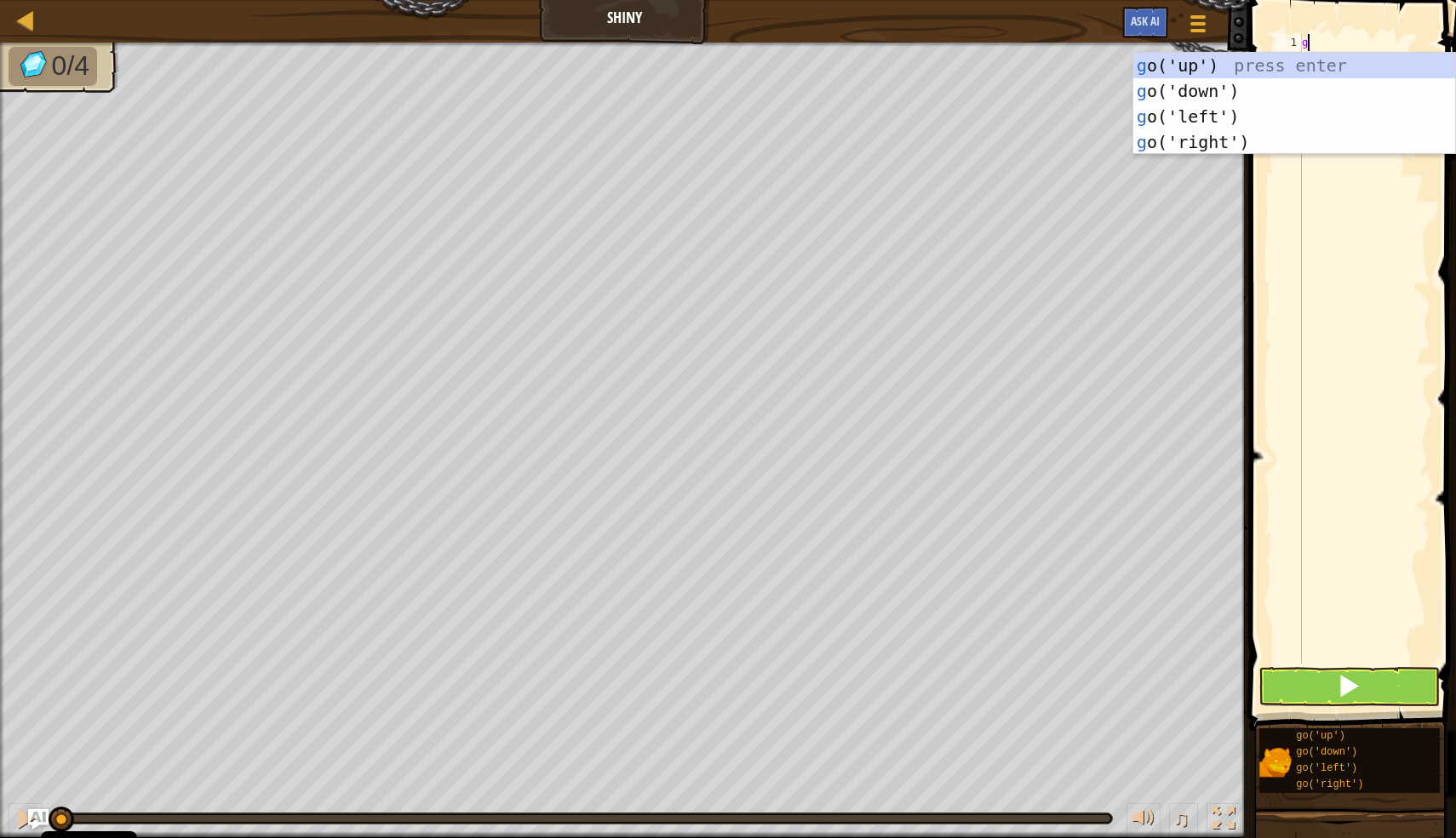
scroll to position [8, 0]
type textarea "go"
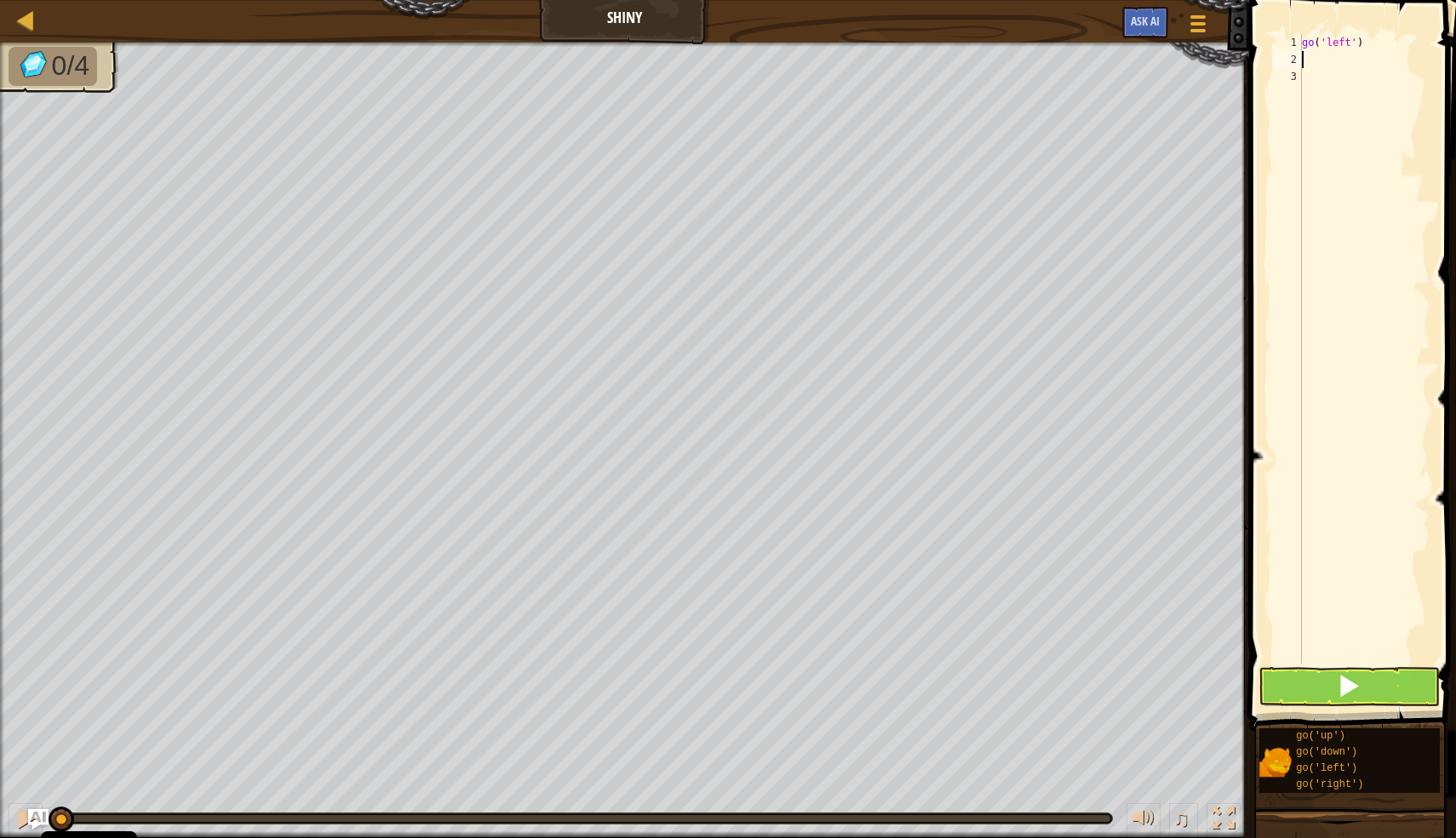
type textarea "g"
click at [1365, 692] on button at bounding box center [1349, 686] width 182 height 39
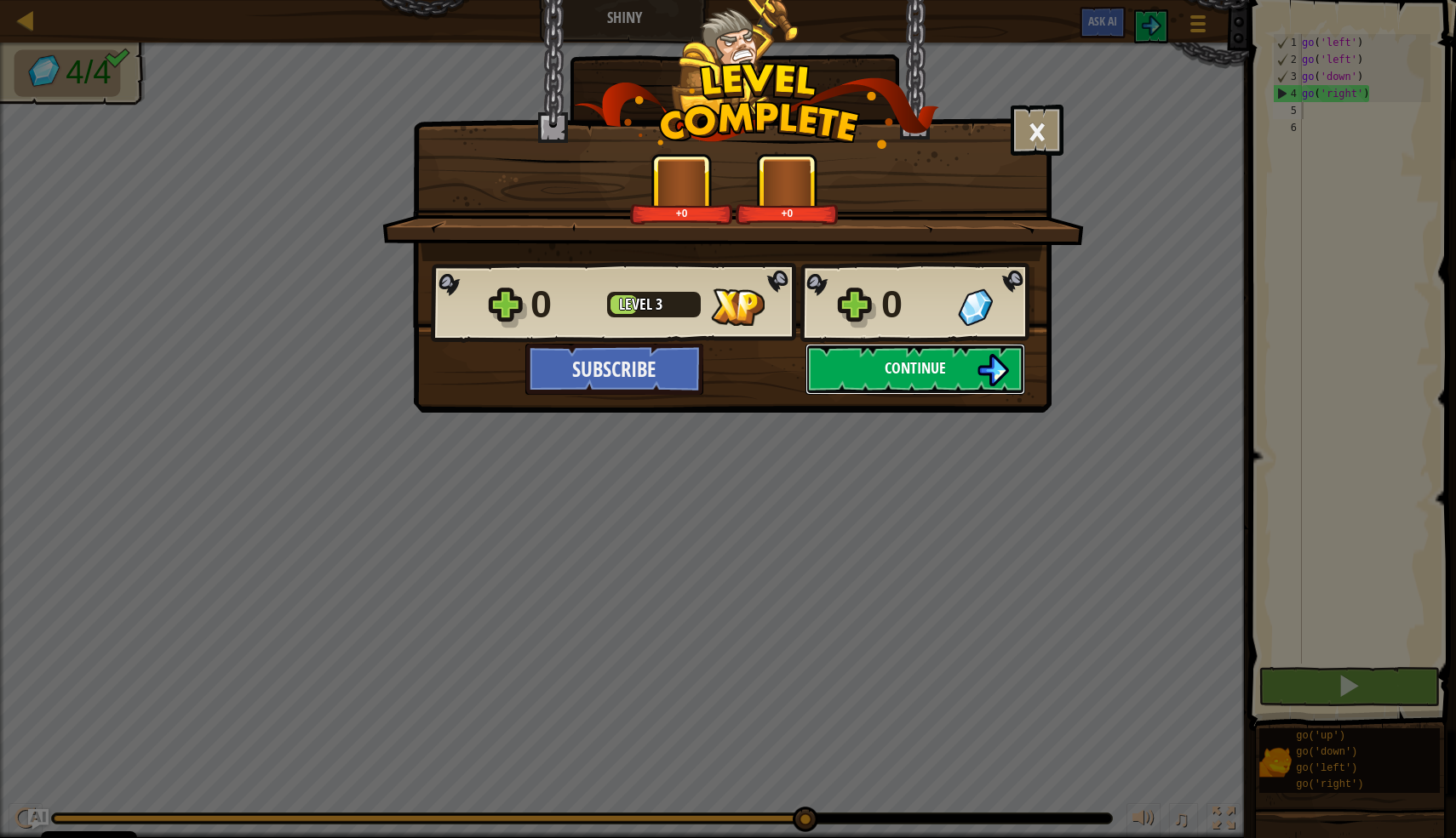
click at [915, 349] on button "Continue" at bounding box center [915, 369] width 220 height 51
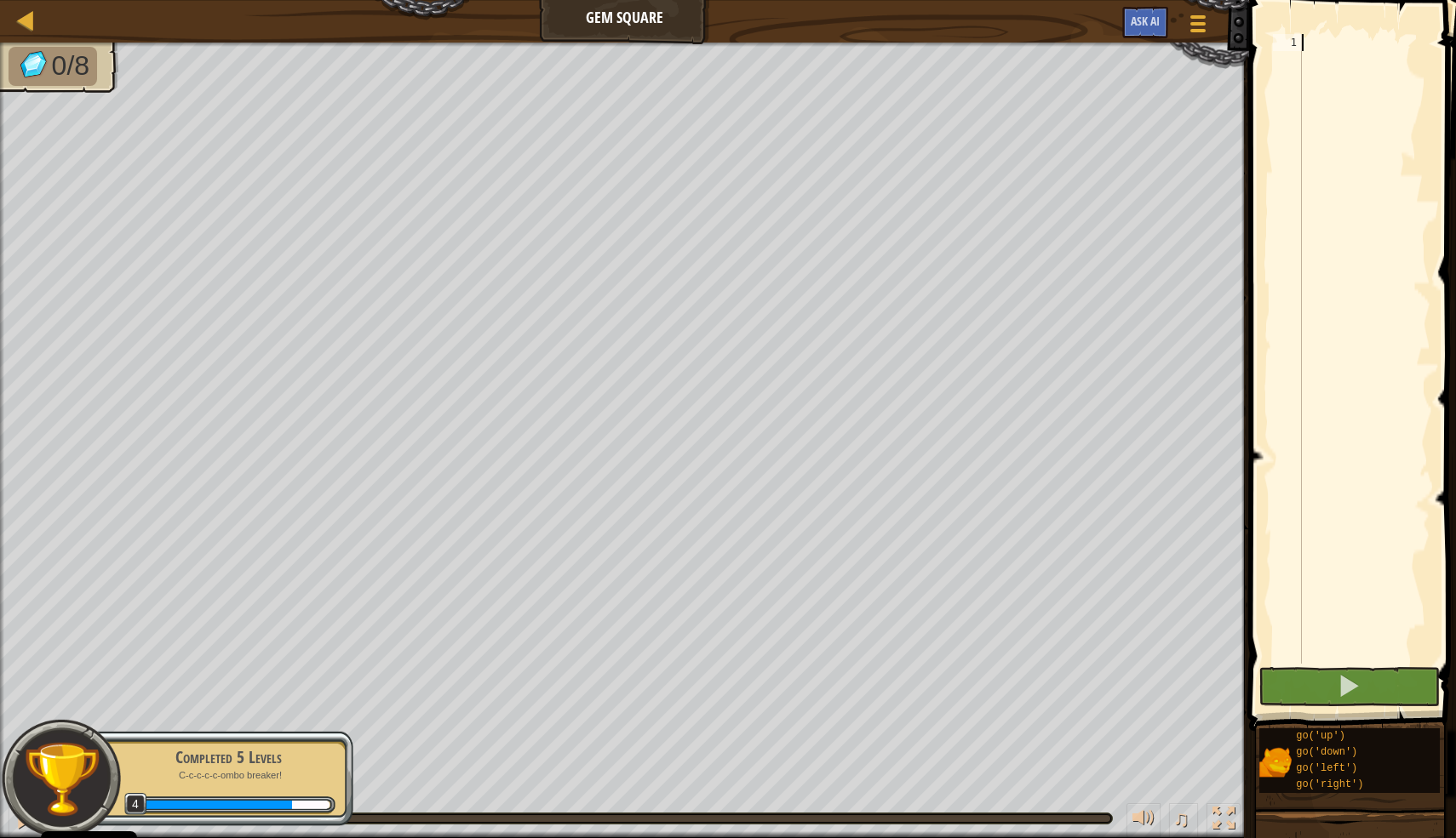
scroll to position [8, 0]
type textarea "go"
type textarea "g"
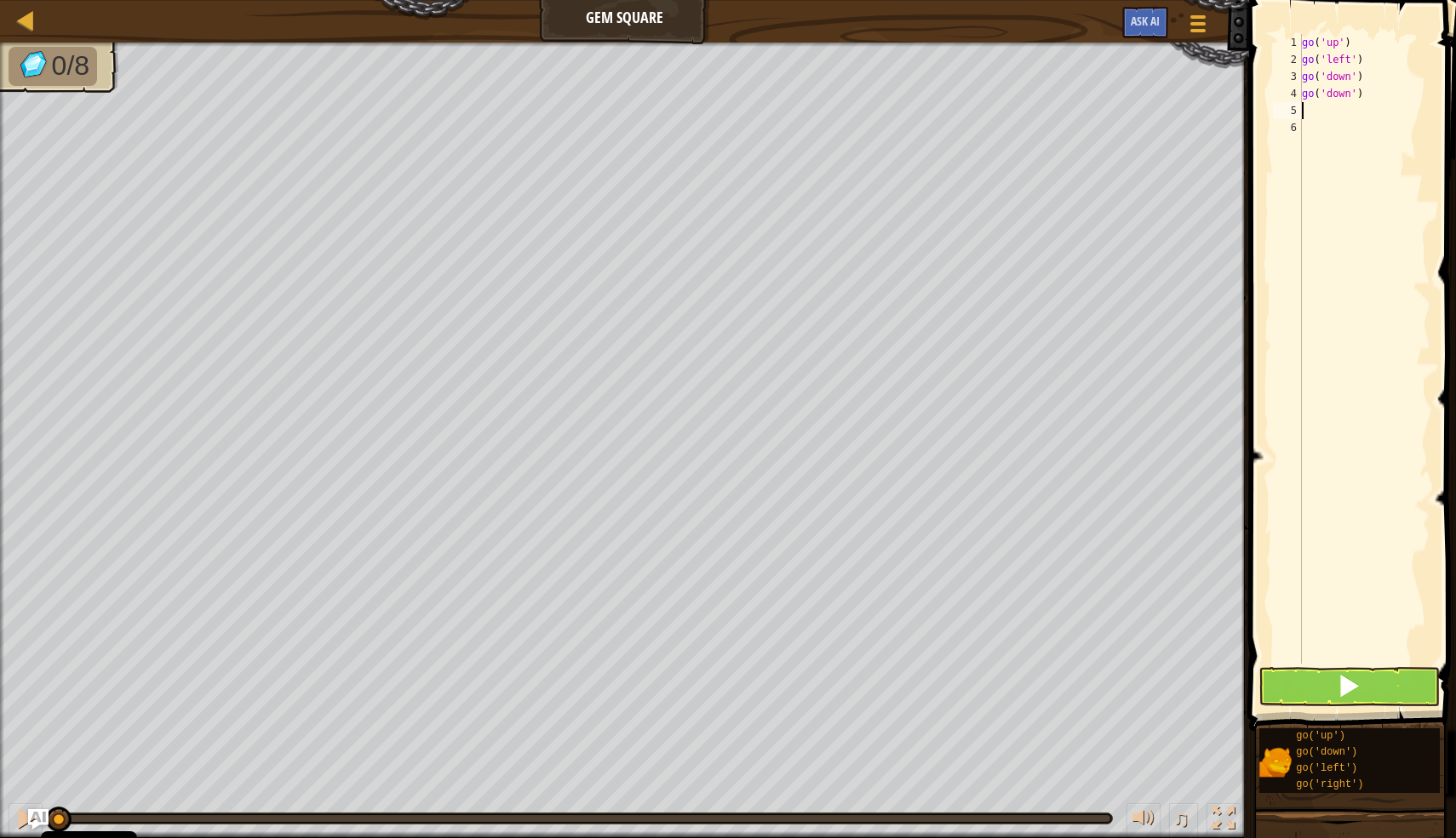
type textarea "g"
type textarea "go('right')"
type textarea "g"
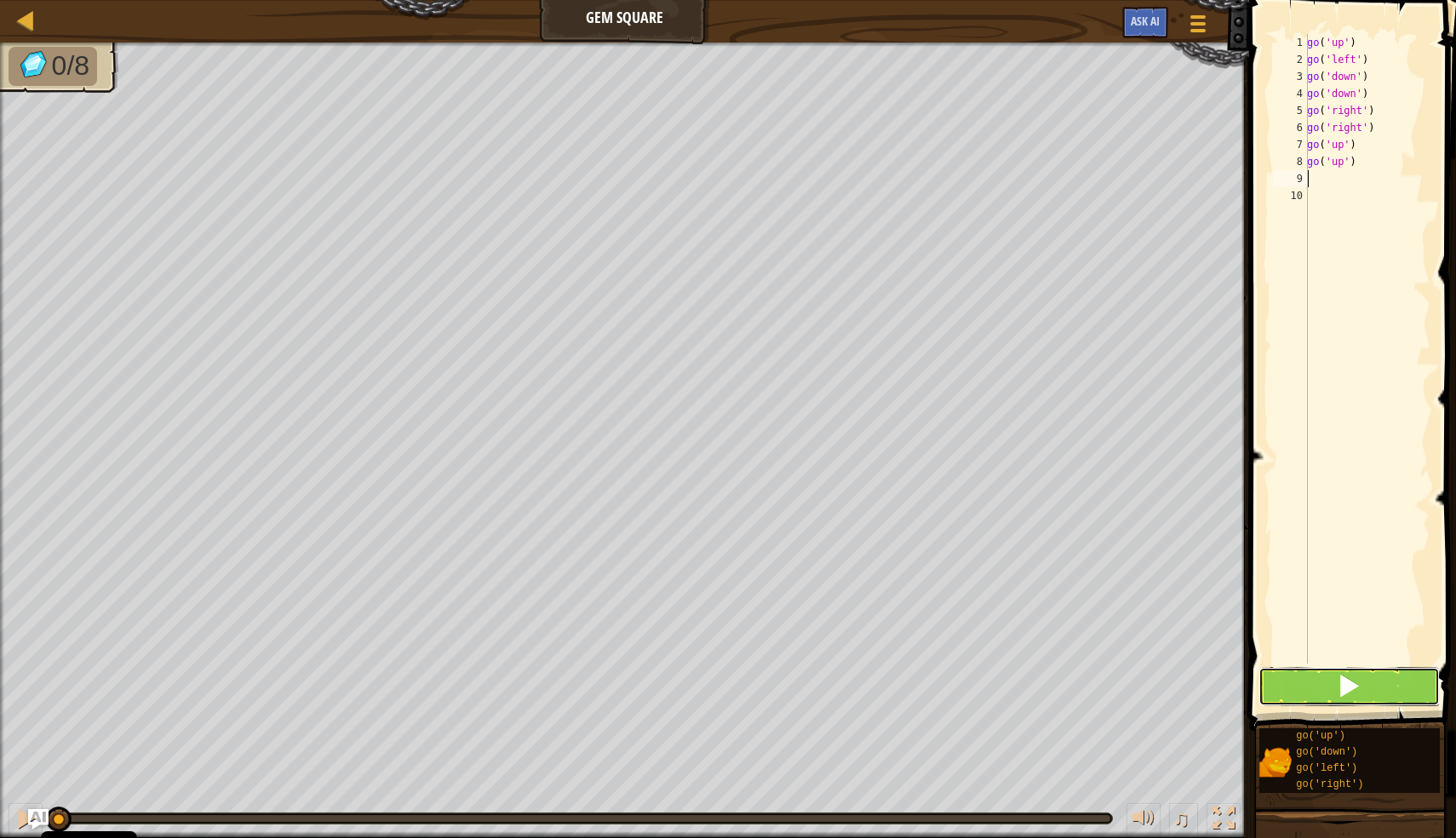
click at [1294, 687] on button at bounding box center [1349, 686] width 182 height 39
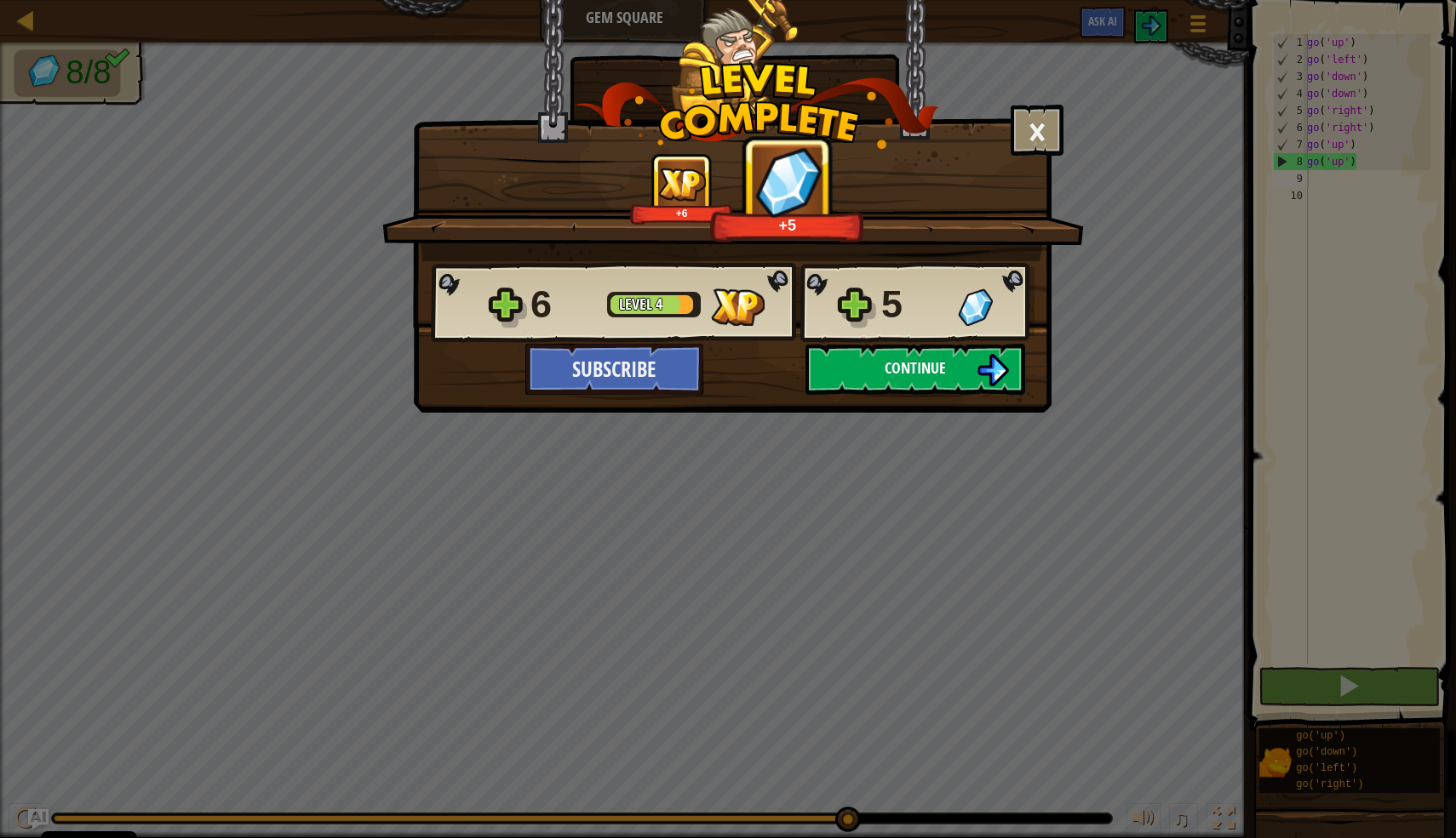
click at [931, 371] on span "Continue" at bounding box center [914, 367] width 61 height 21
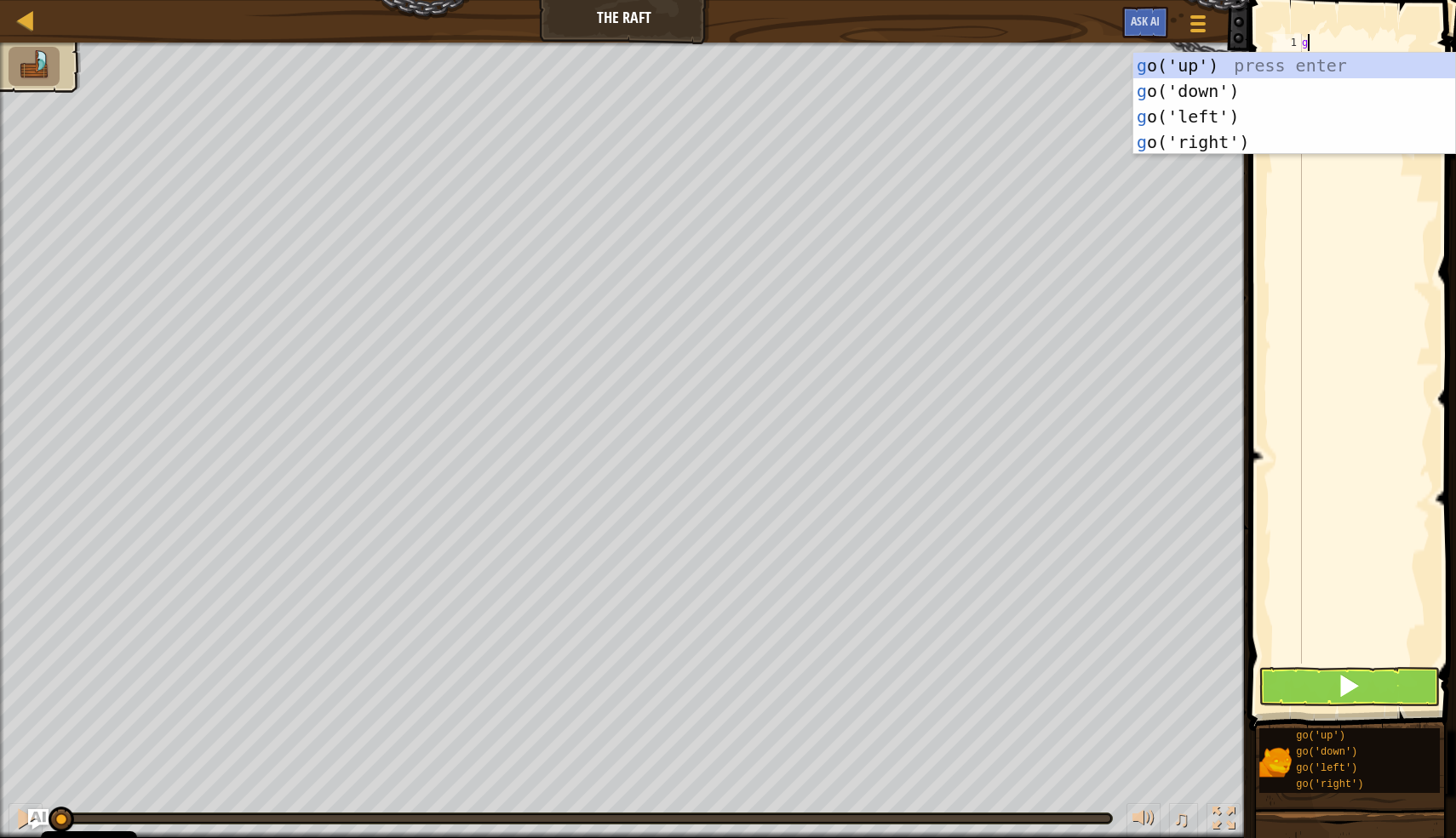
scroll to position [8, 0]
type textarea "go"
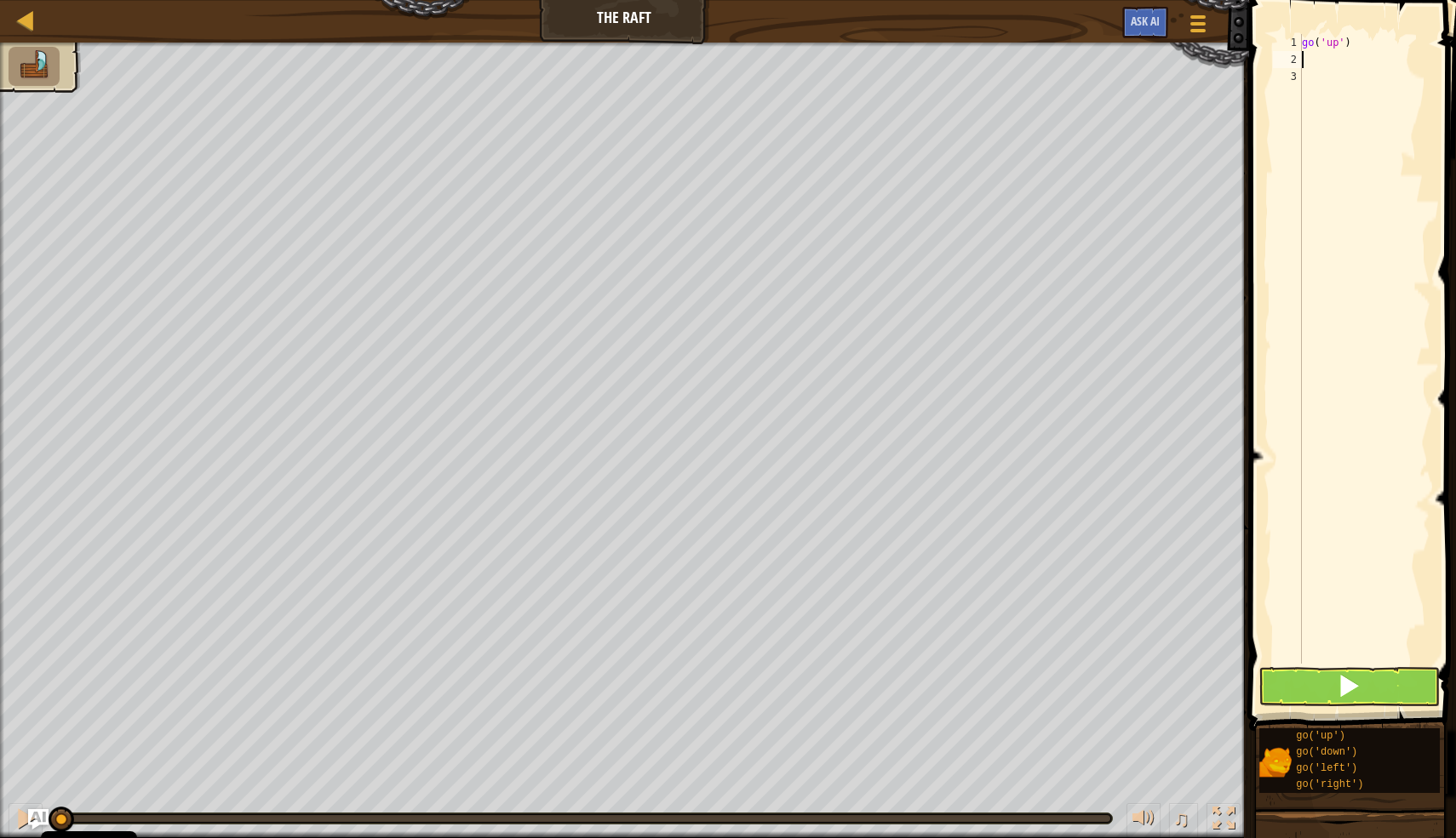
type textarea "g"
click at [1287, 677] on button at bounding box center [1349, 686] width 182 height 39
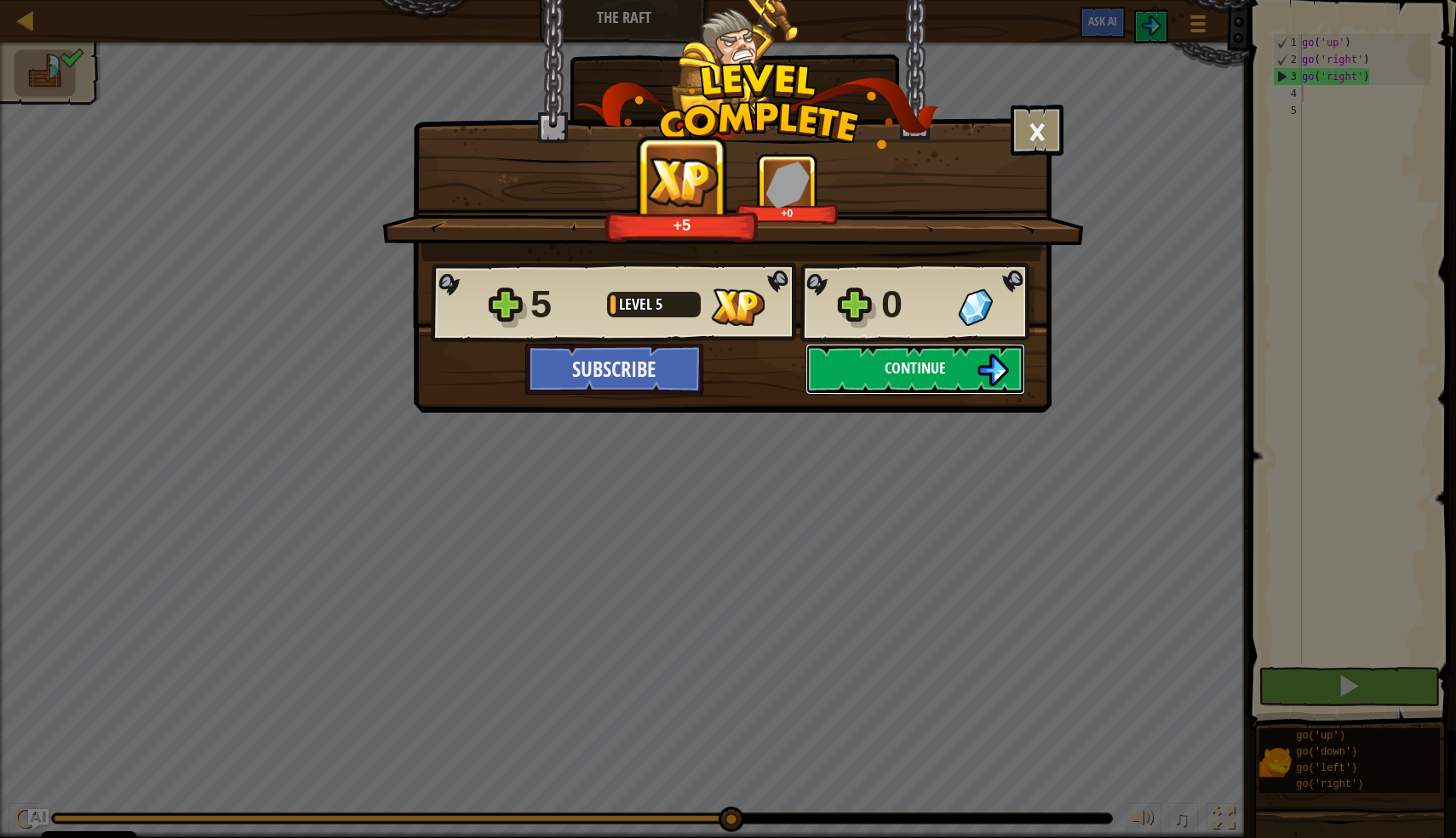
click at [960, 359] on button "Continue" at bounding box center [915, 369] width 220 height 51
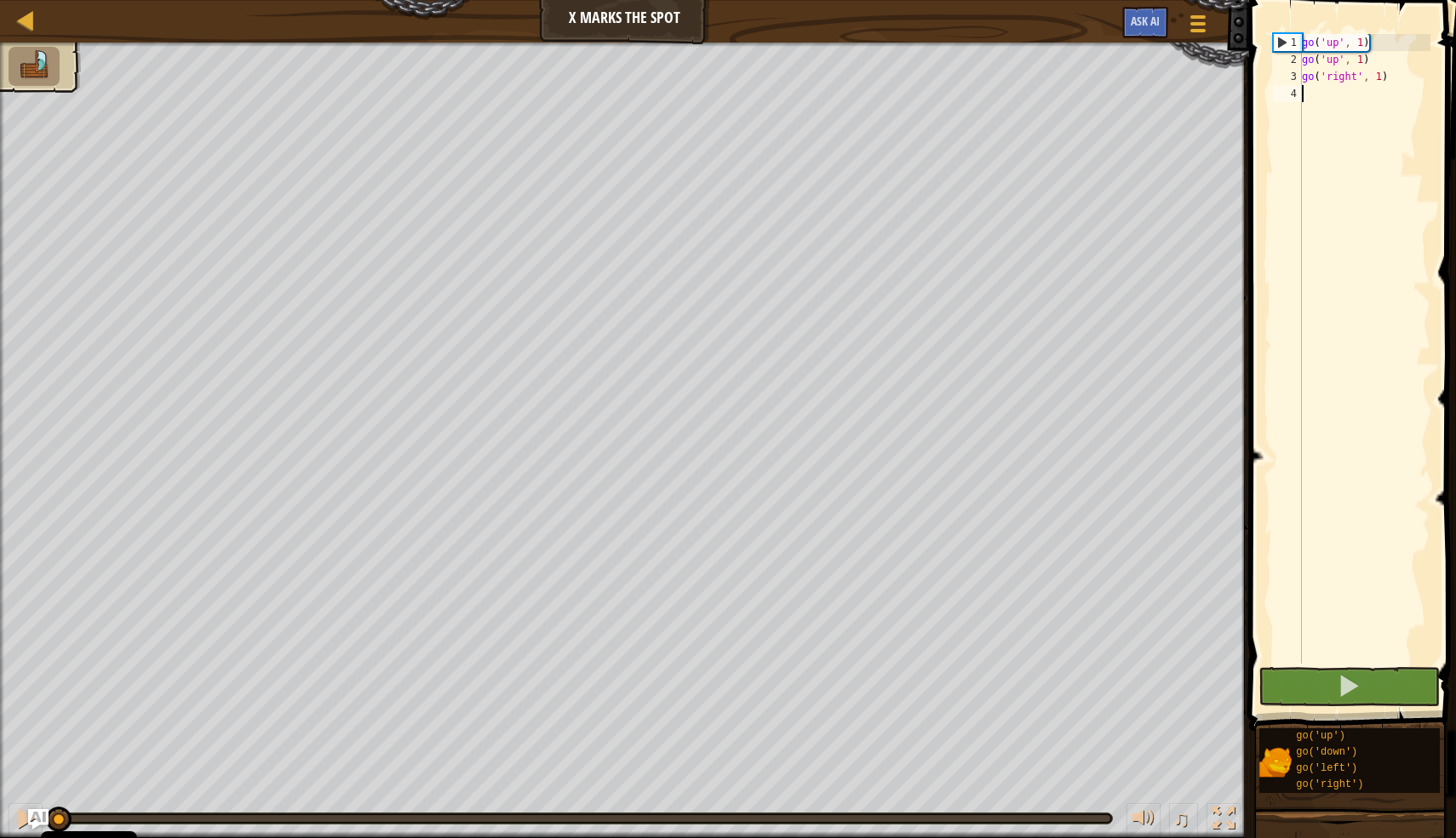
click at [1357, 98] on div "go ( 'up' , 1 ) go ( 'up' , 1 ) go ( 'right' , 1 )" at bounding box center [1364, 365] width 132 height 663
click at [1380, 84] on div "go ( 'up' , 1 ) go ( 'up' , 1 ) go ( 'right' , 1 )" at bounding box center [1364, 365] width 132 height 663
type textarea "go('right', 3)"
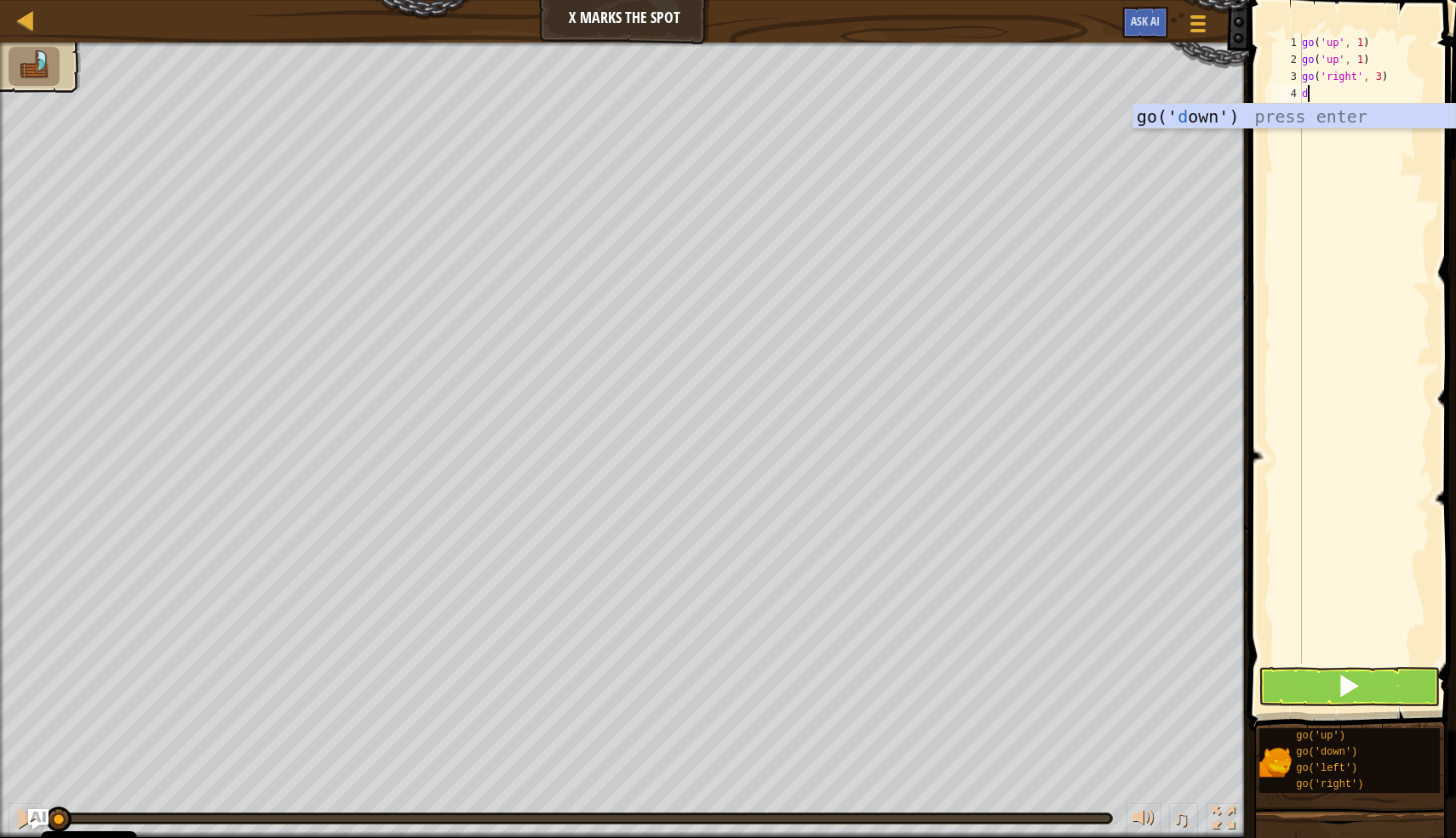
type textarea "do"
type textarea "go('down',2)"
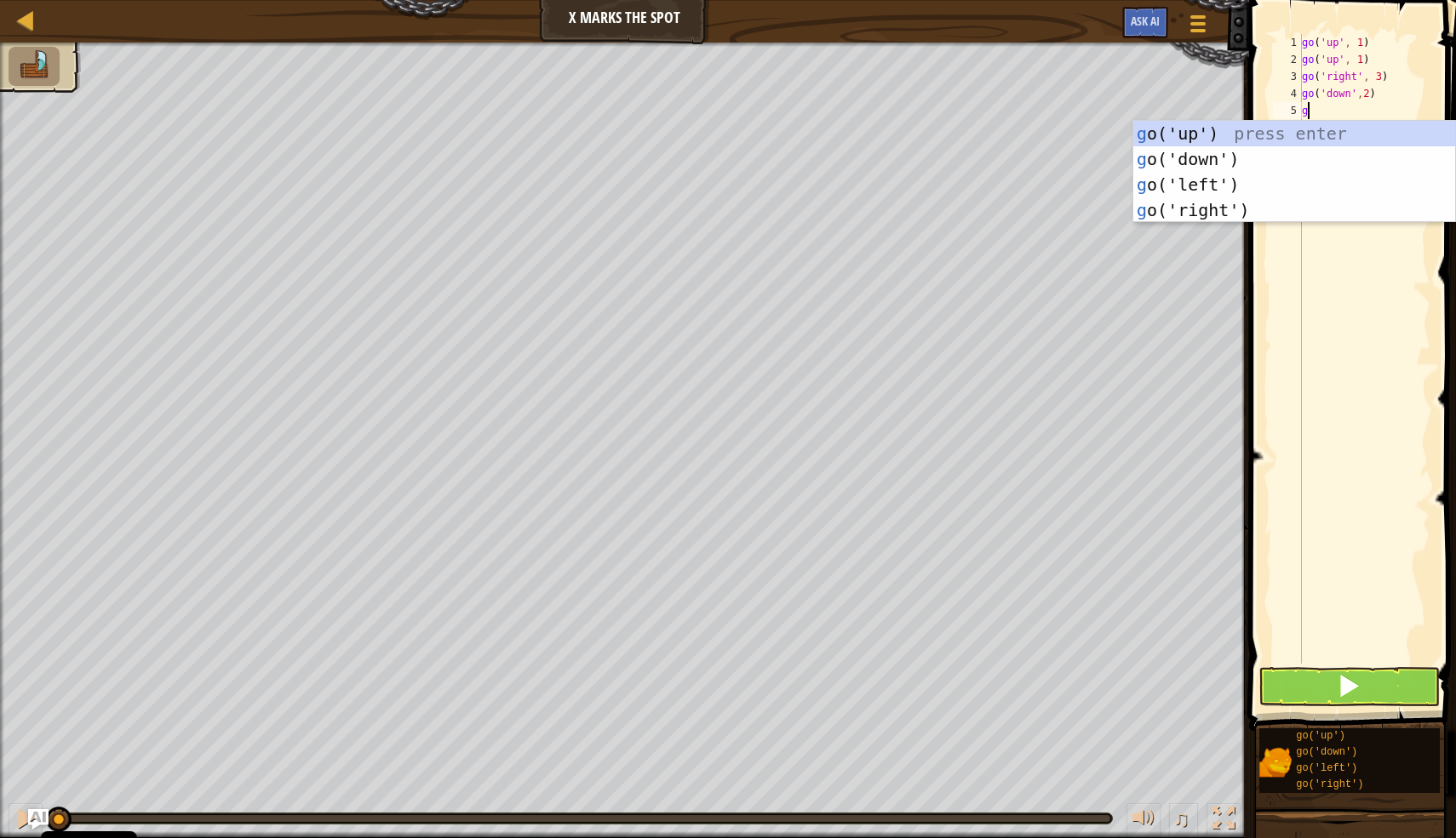
type textarea "go"
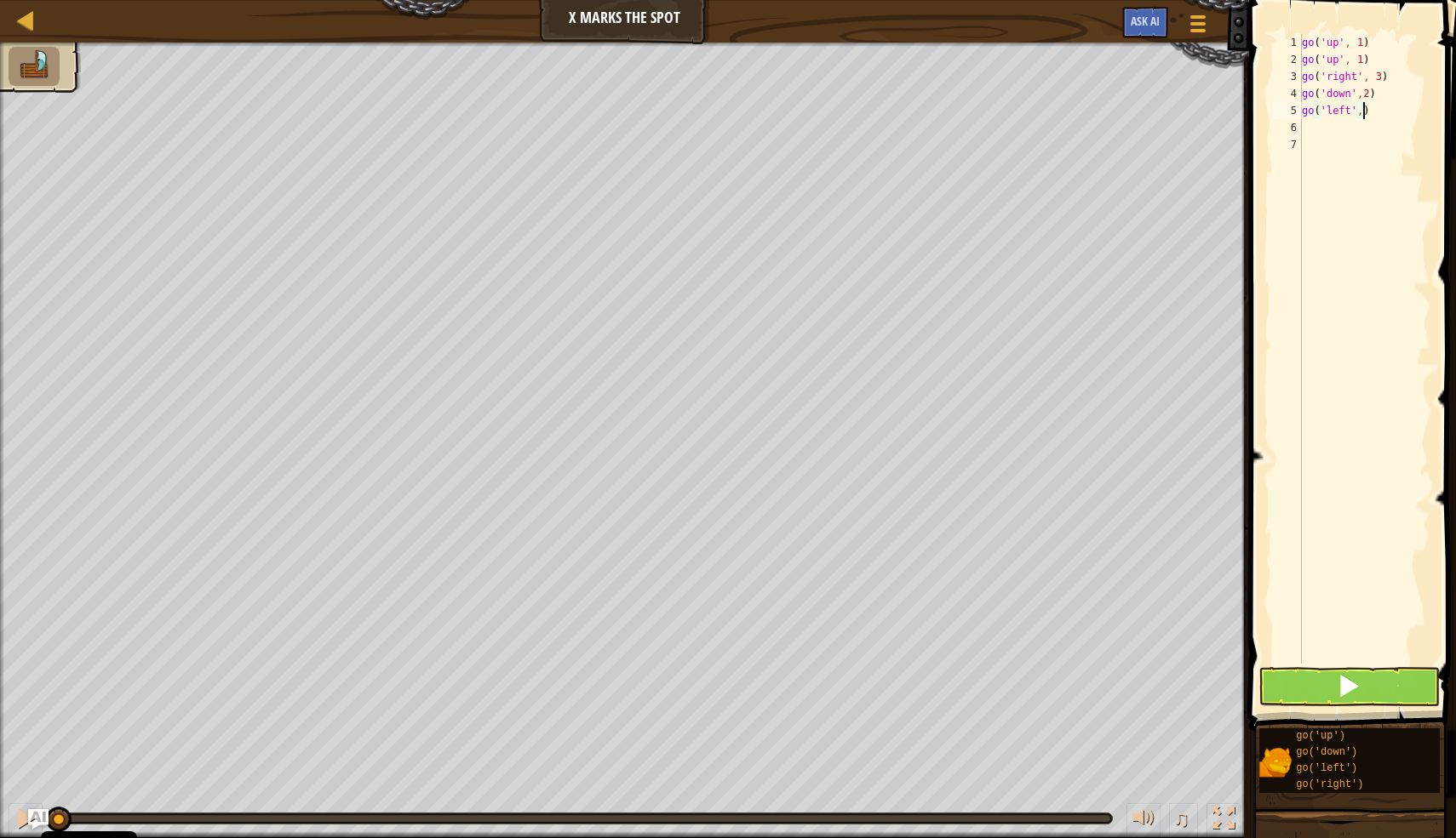
scroll to position [8, 5]
type textarea "go('left',1)"
click at [1366, 685] on button at bounding box center [1349, 686] width 182 height 39
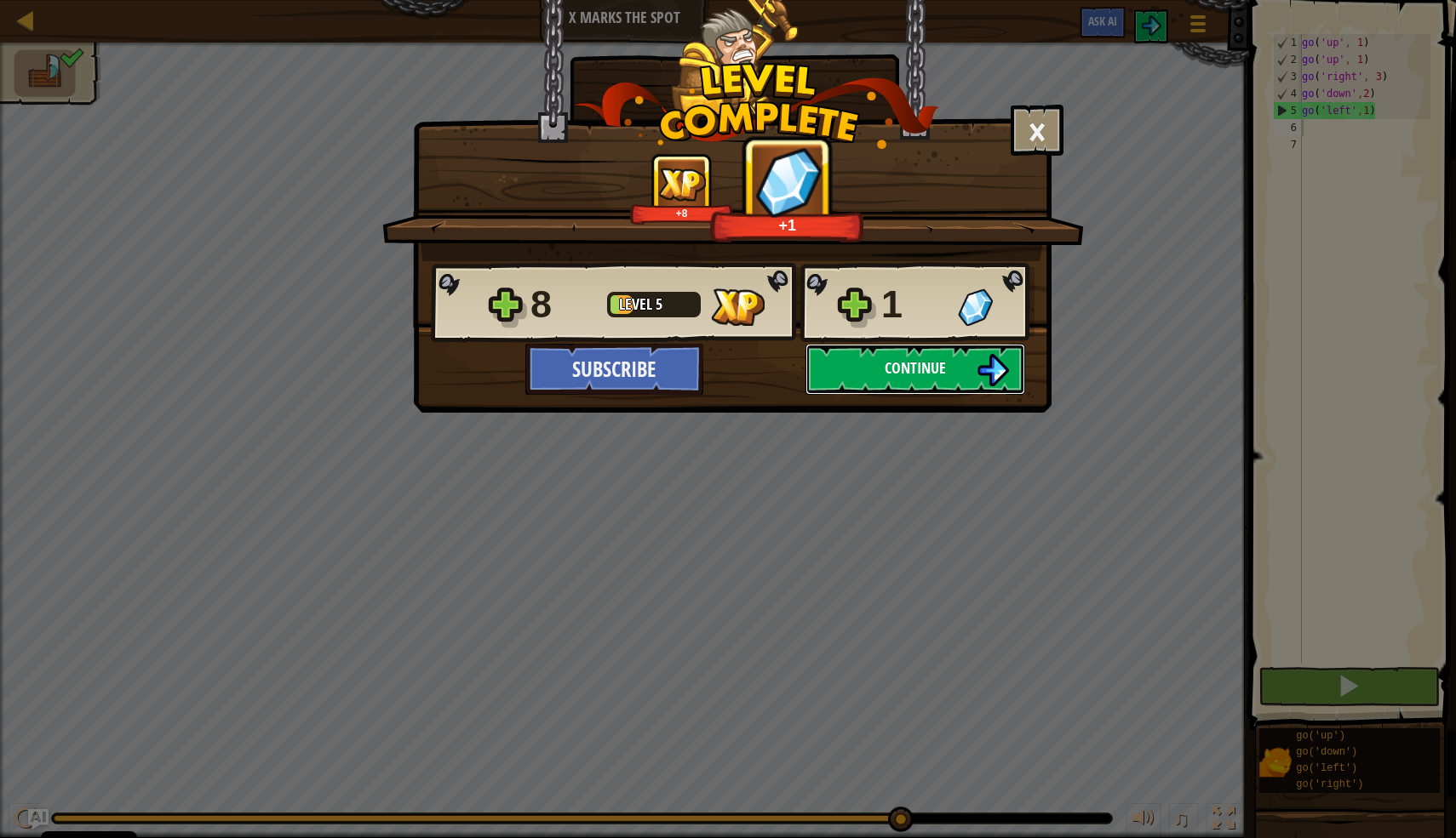
click at [951, 385] on button "Continue" at bounding box center [915, 369] width 220 height 51
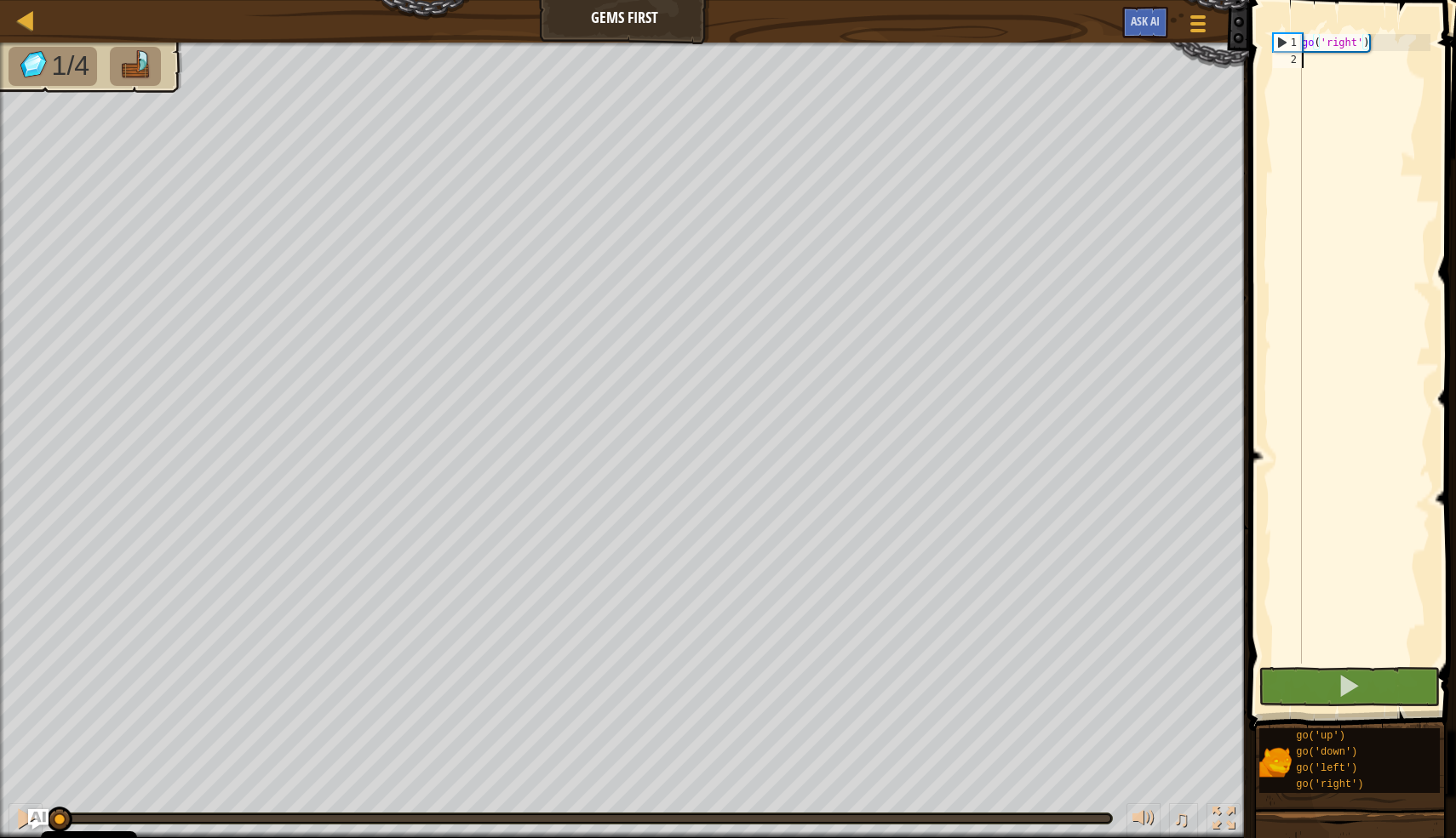
click at [1321, 265] on div "go ( 'right' )" at bounding box center [1364, 365] width 132 height 663
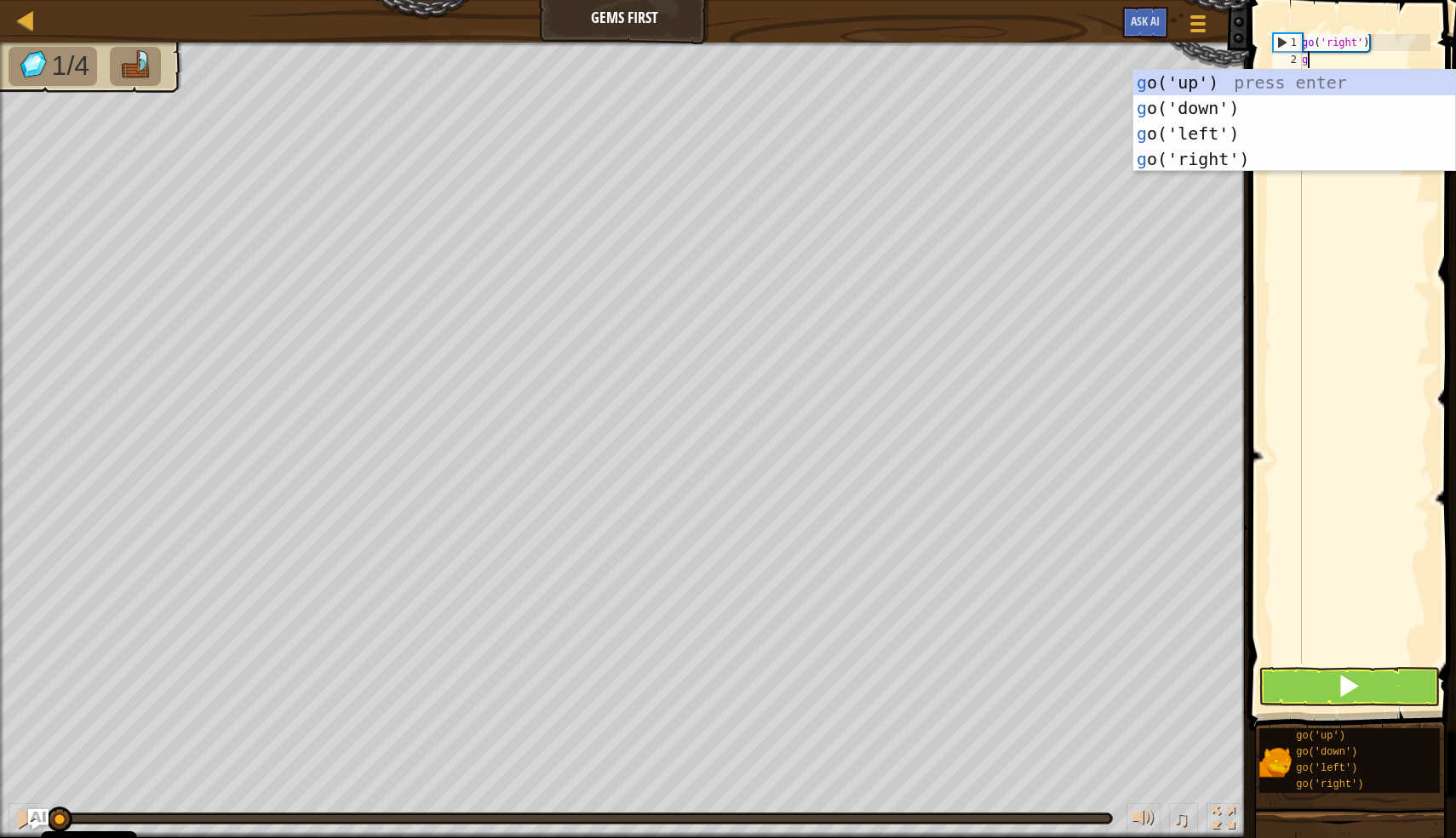
scroll to position [8, 0]
type textarea "go"
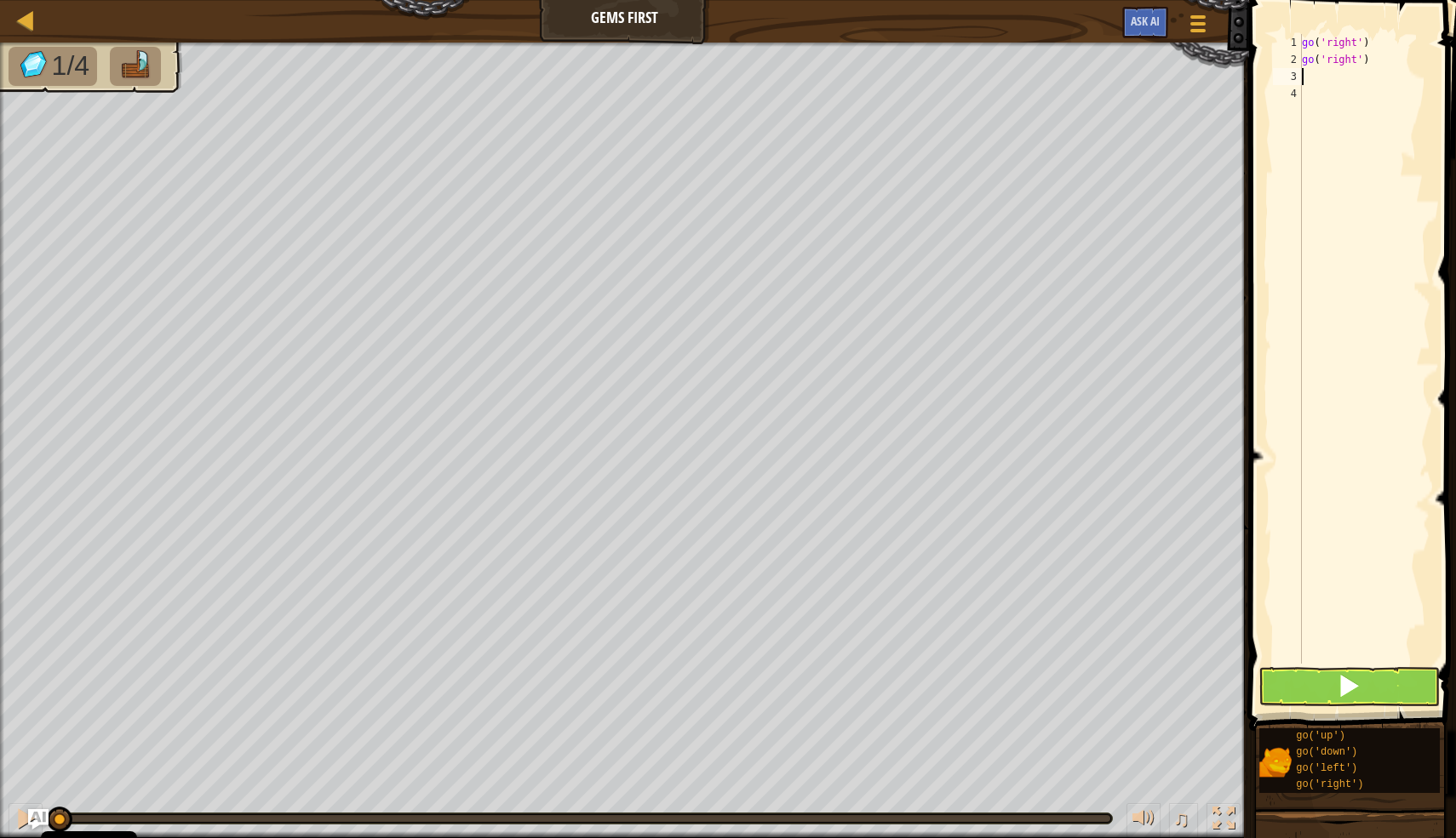
type textarea "g"
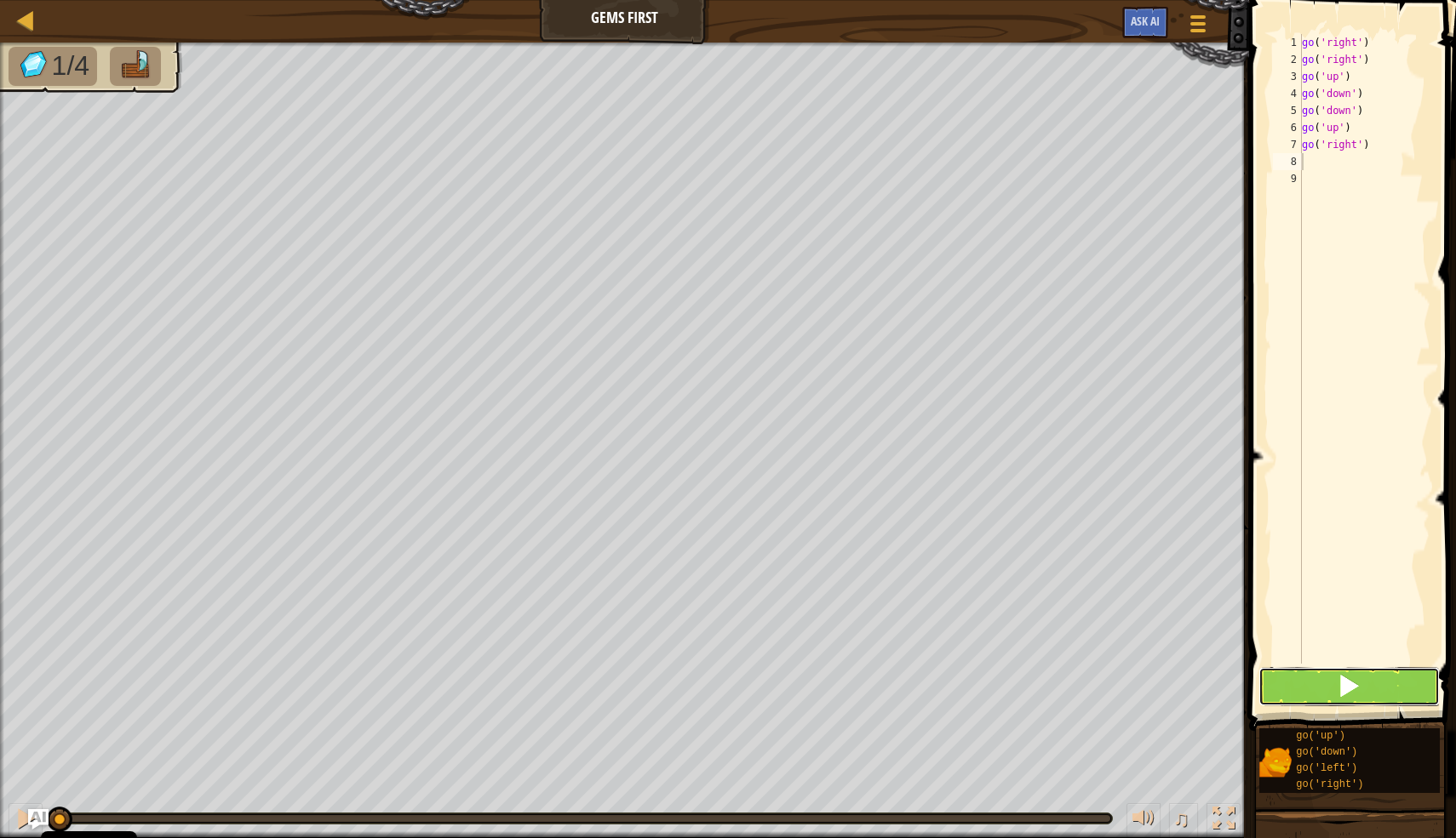
click at [1317, 685] on button at bounding box center [1349, 686] width 182 height 39
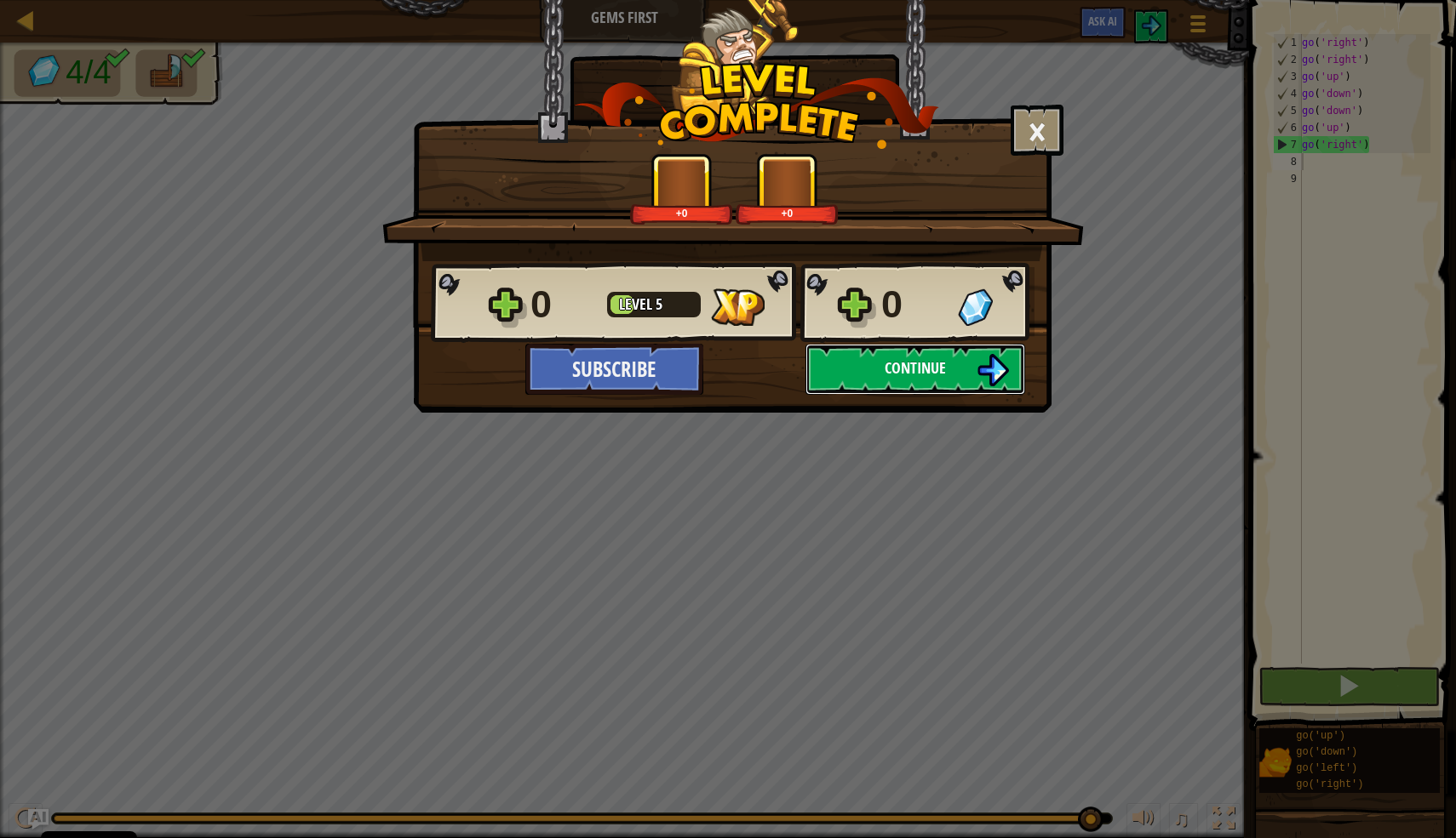
click at [887, 374] on span "Continue" at bounding box center [914, 367] width 61 height 21
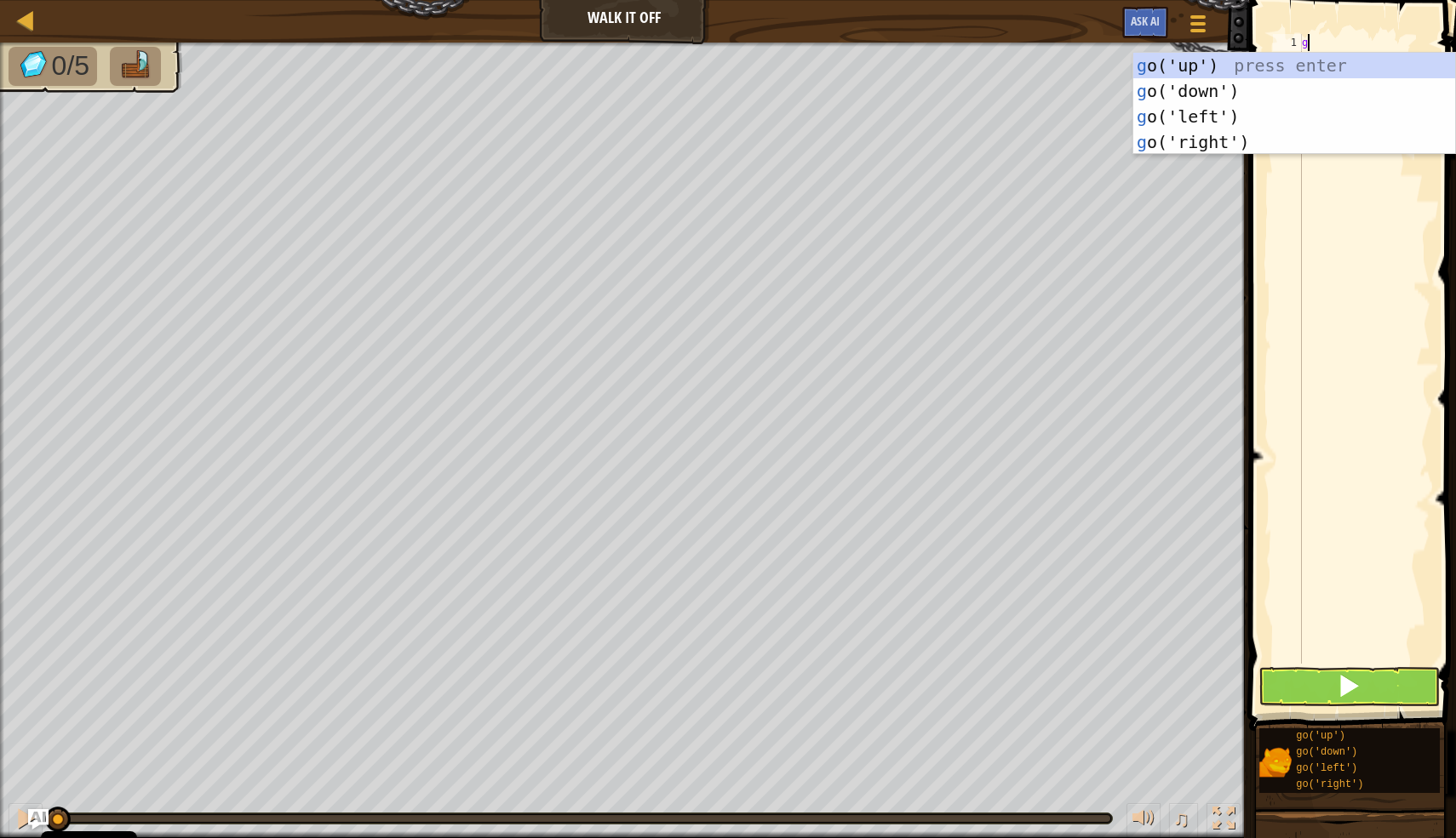
scroll to position [8, 0]
type textarea "go"
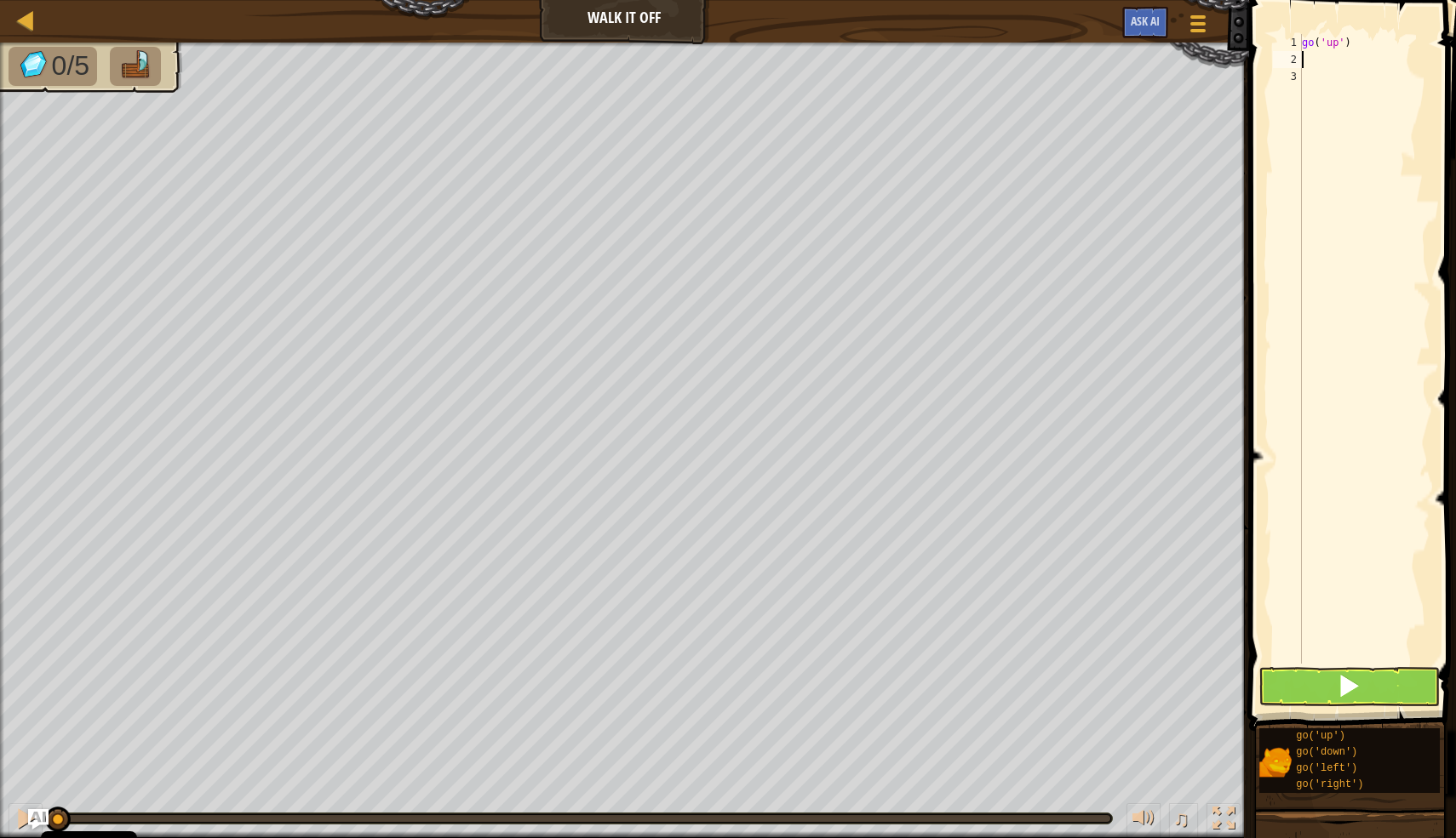
type textarea "g"
type textarea "go('right,4)"
type textarea "go"
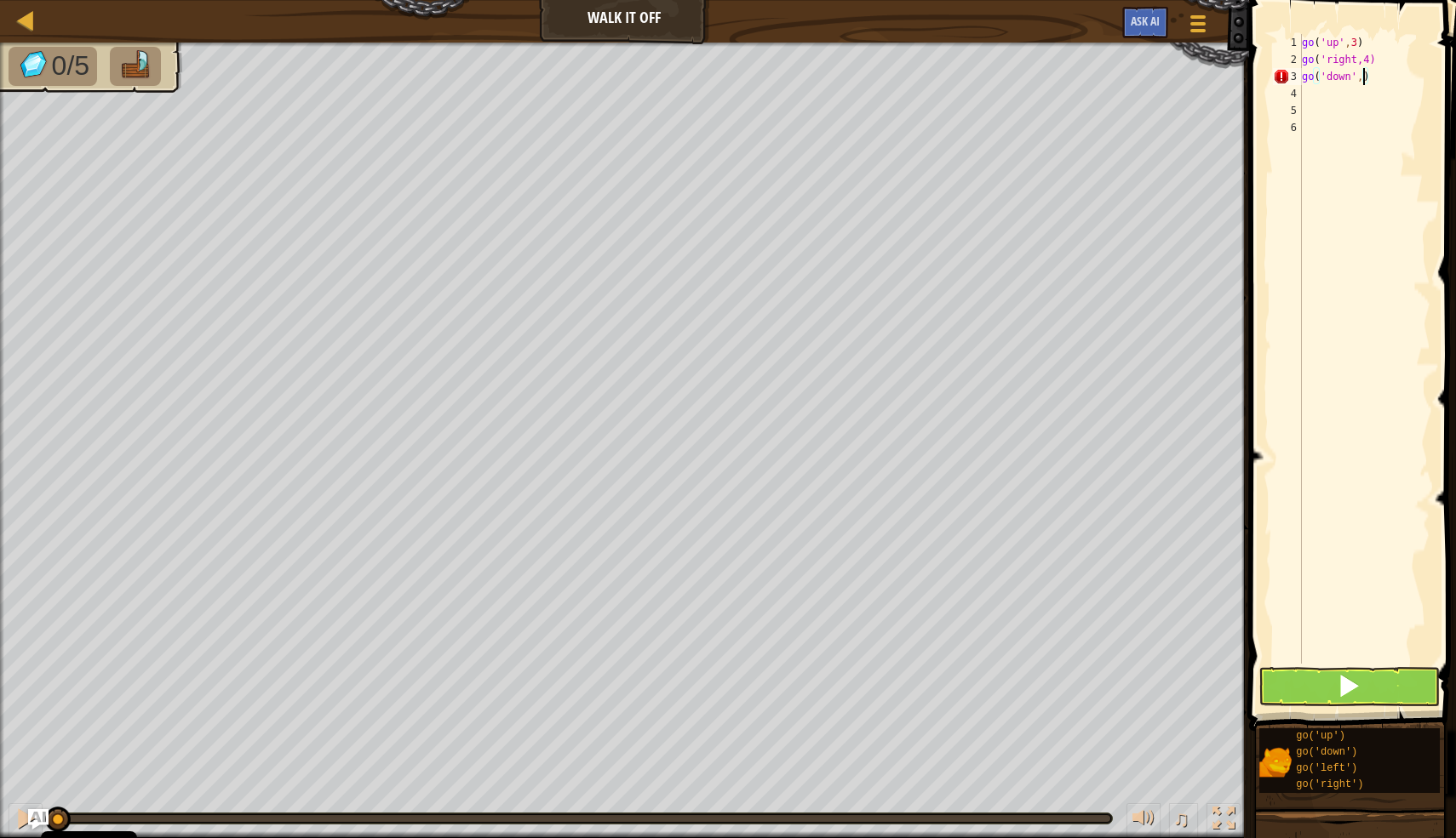
type textarea "go('down',3)"
type textarea "go le"
click at [1277, 683] on button at bounding box center [1349, 686] width 182 height 39
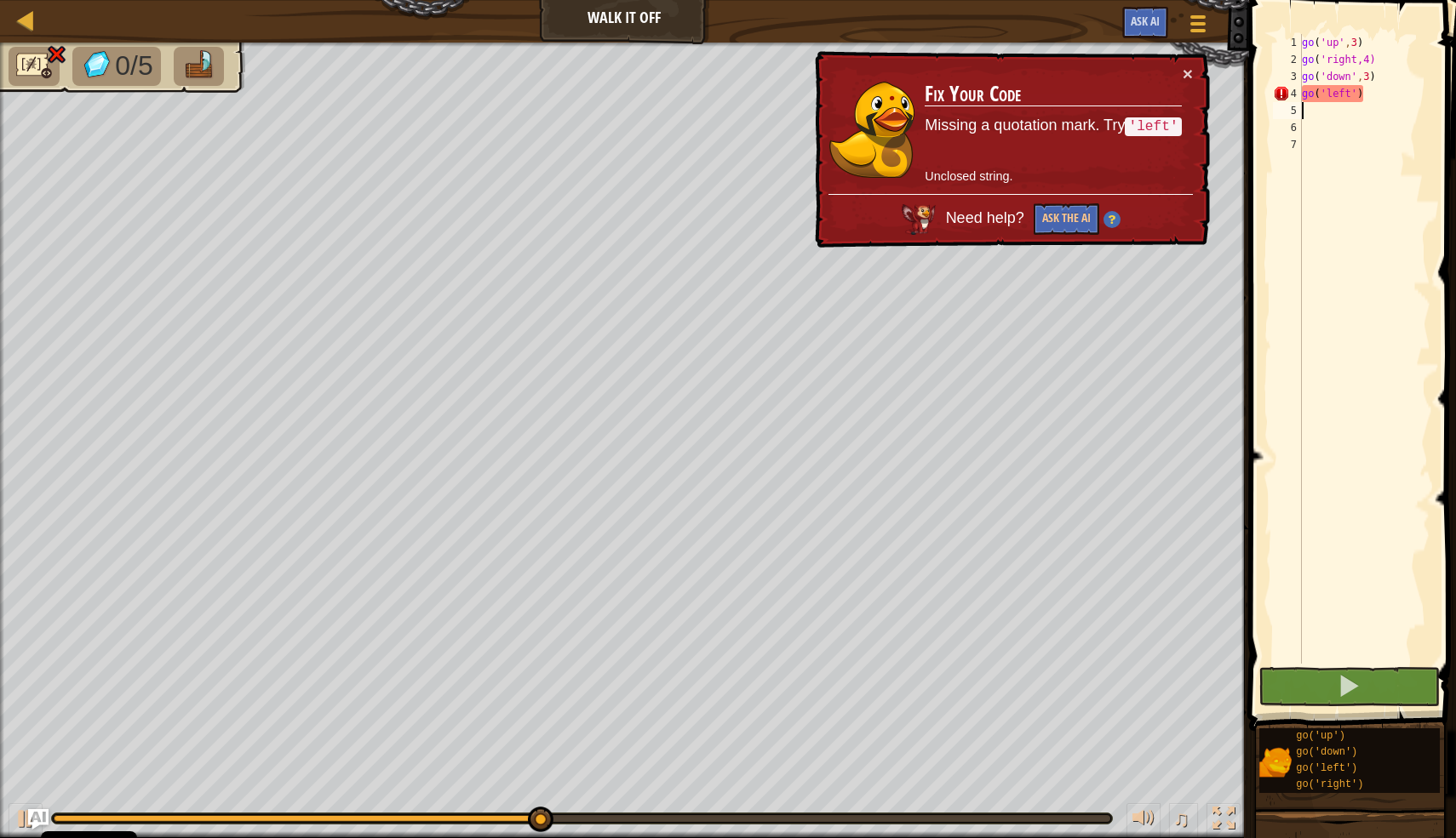
click at [1358, 61] on div "go ( 'up' , 3 ) go ( 'right,4) go ( 'down' , 3 ) go ( 'left' )" at bounding box center [1364, 365] width 132 height 663
type textarea "go('right',4)"
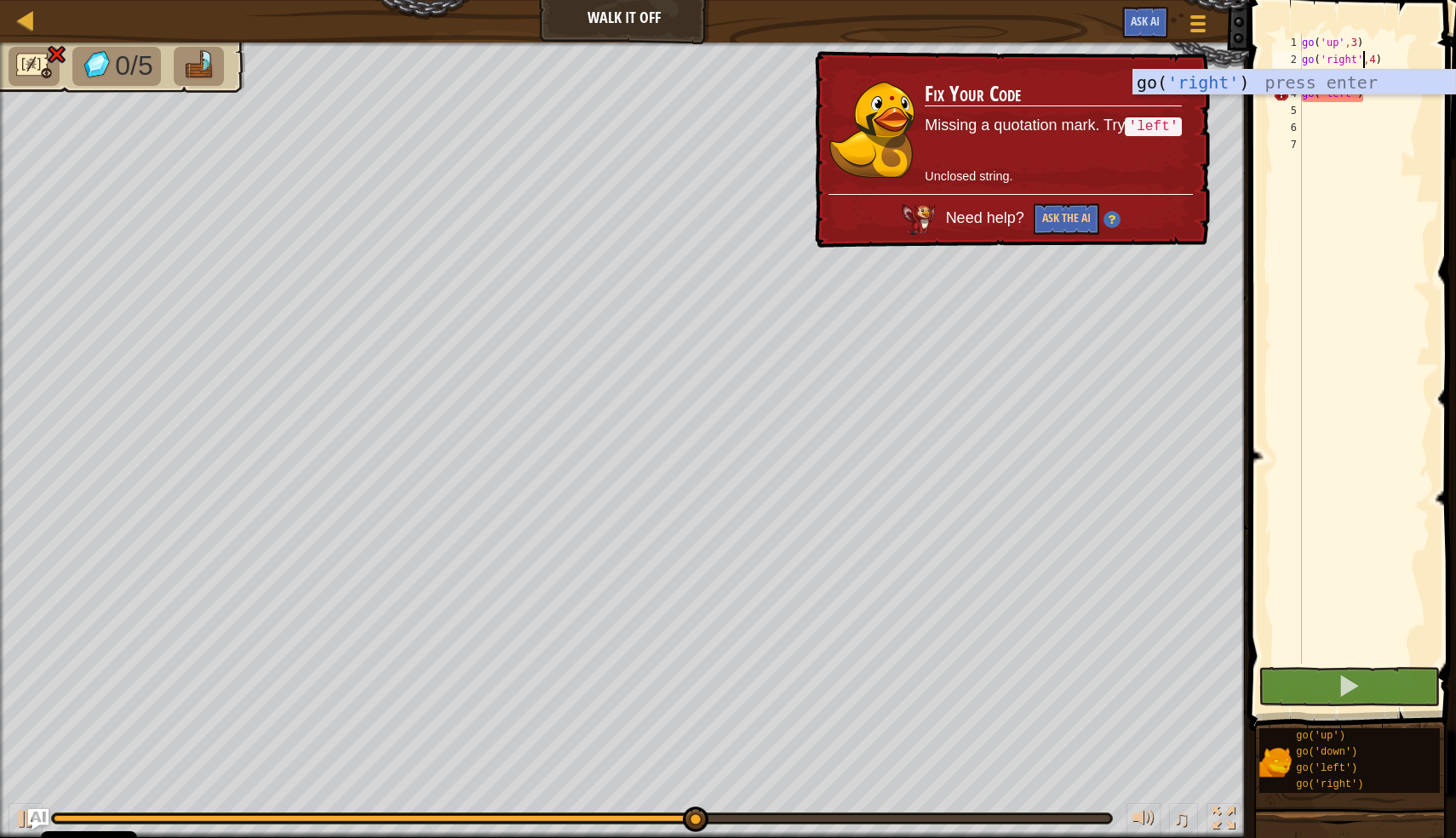
scroll to position [8, 4]
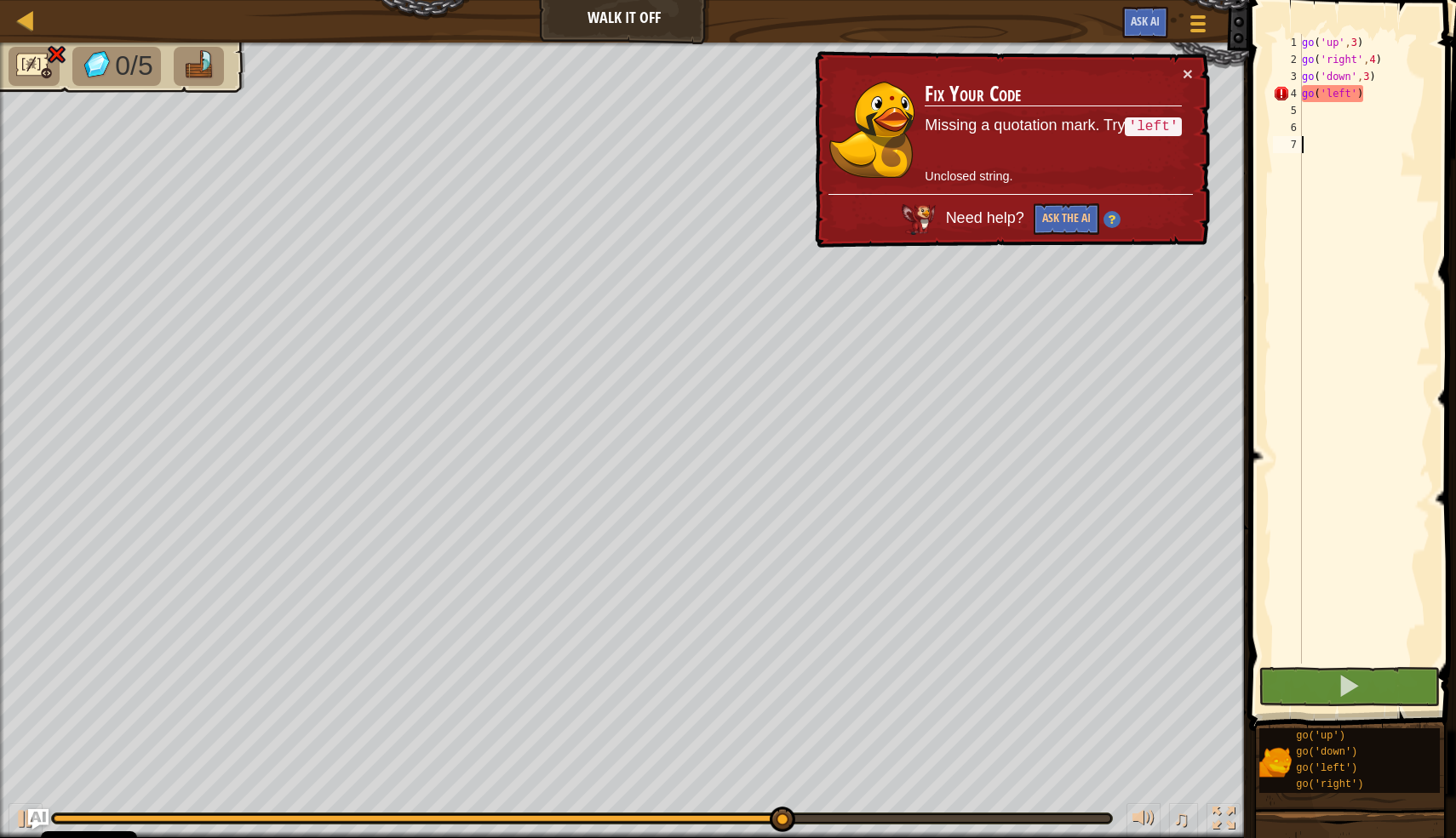
click at [1400, 319] on div "go ( 'up' , 3 ) go ( 'right' , 4 ) go ( 'down' , 3 ) go ( 'left' )" at bounding box center [1364, 365] width 132 height 663
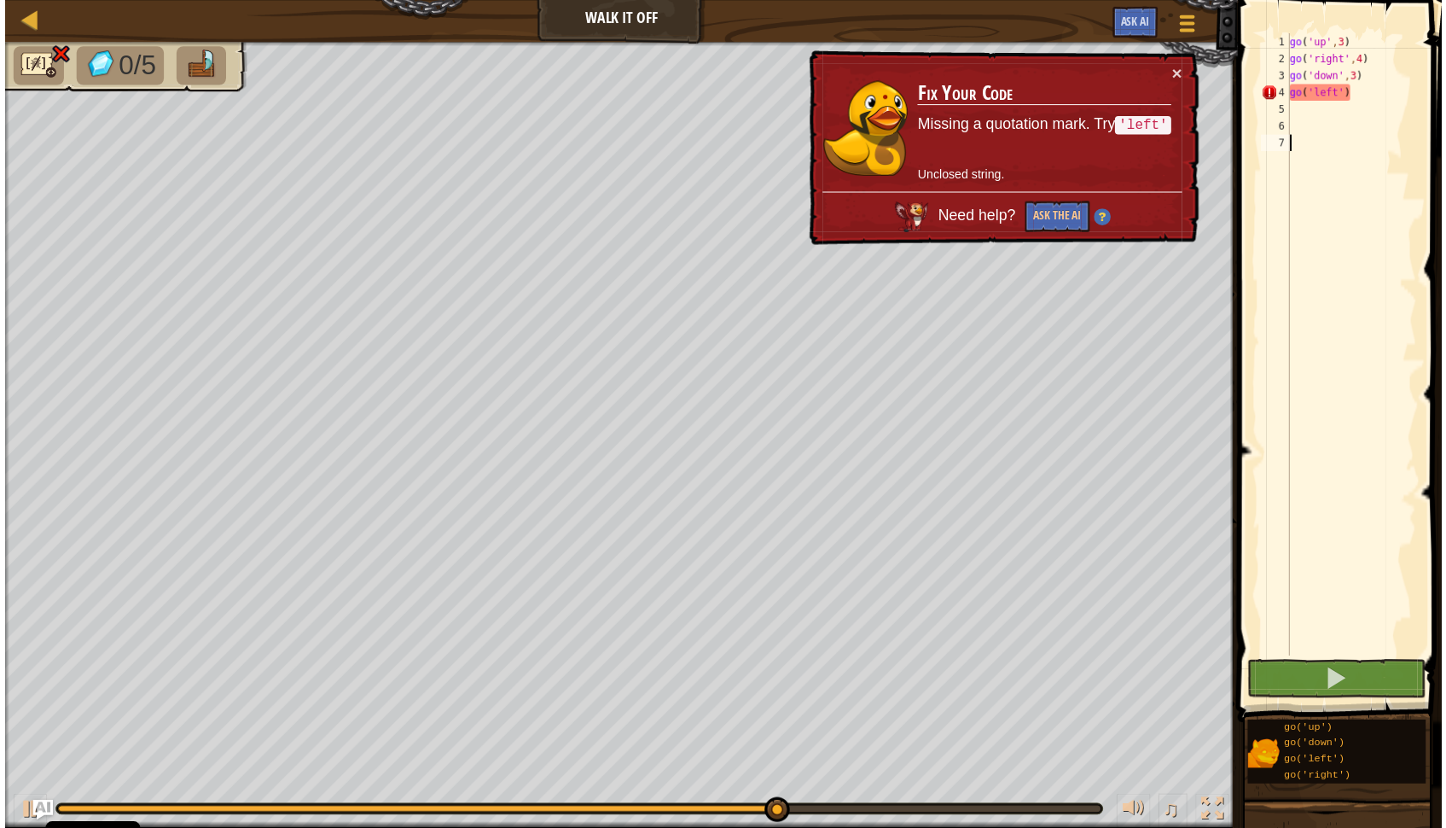
scroll to position [8, 0]
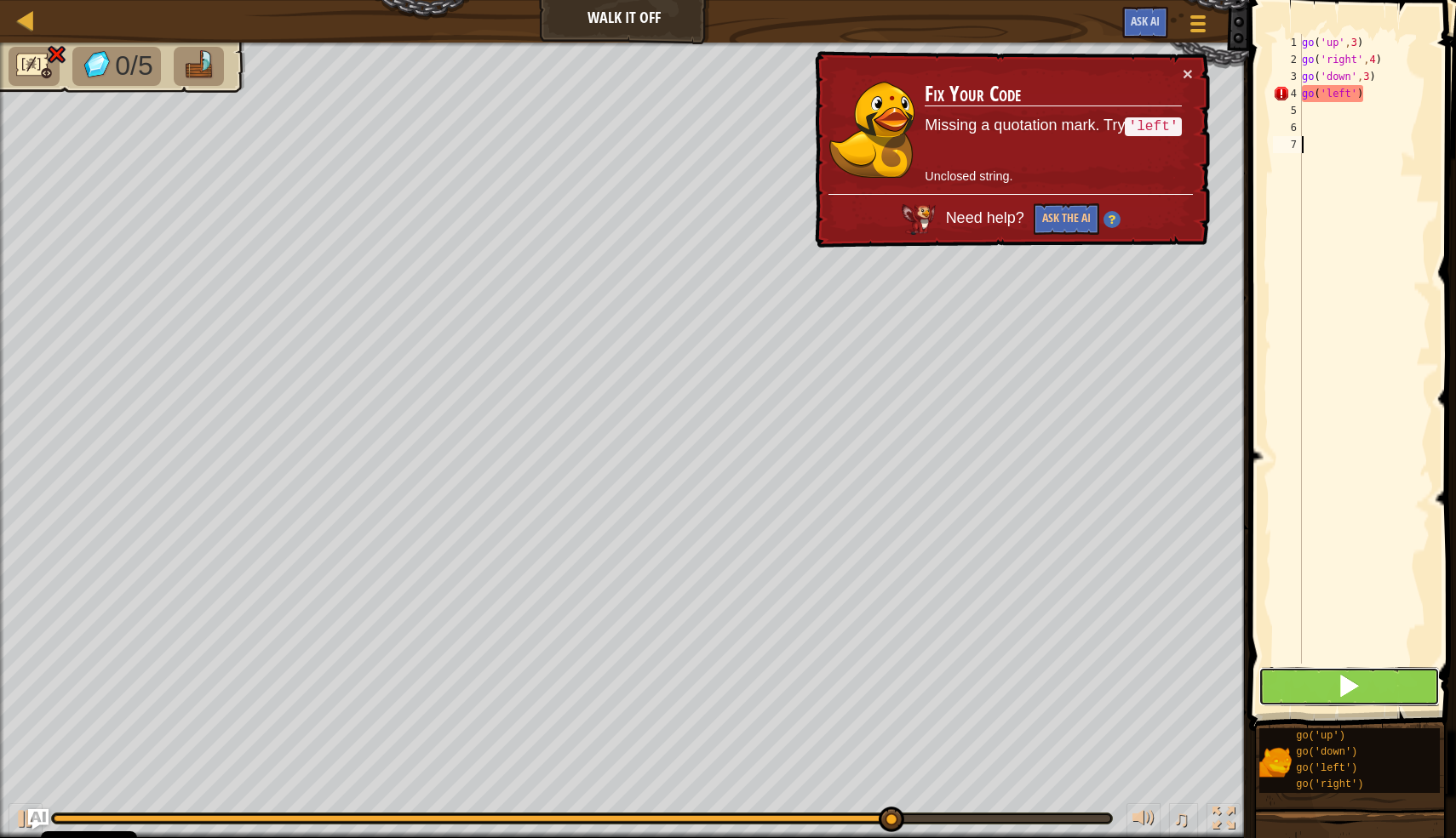
click at [1311, 689] on button at bounding box center [1349, 686] width 182 height 39
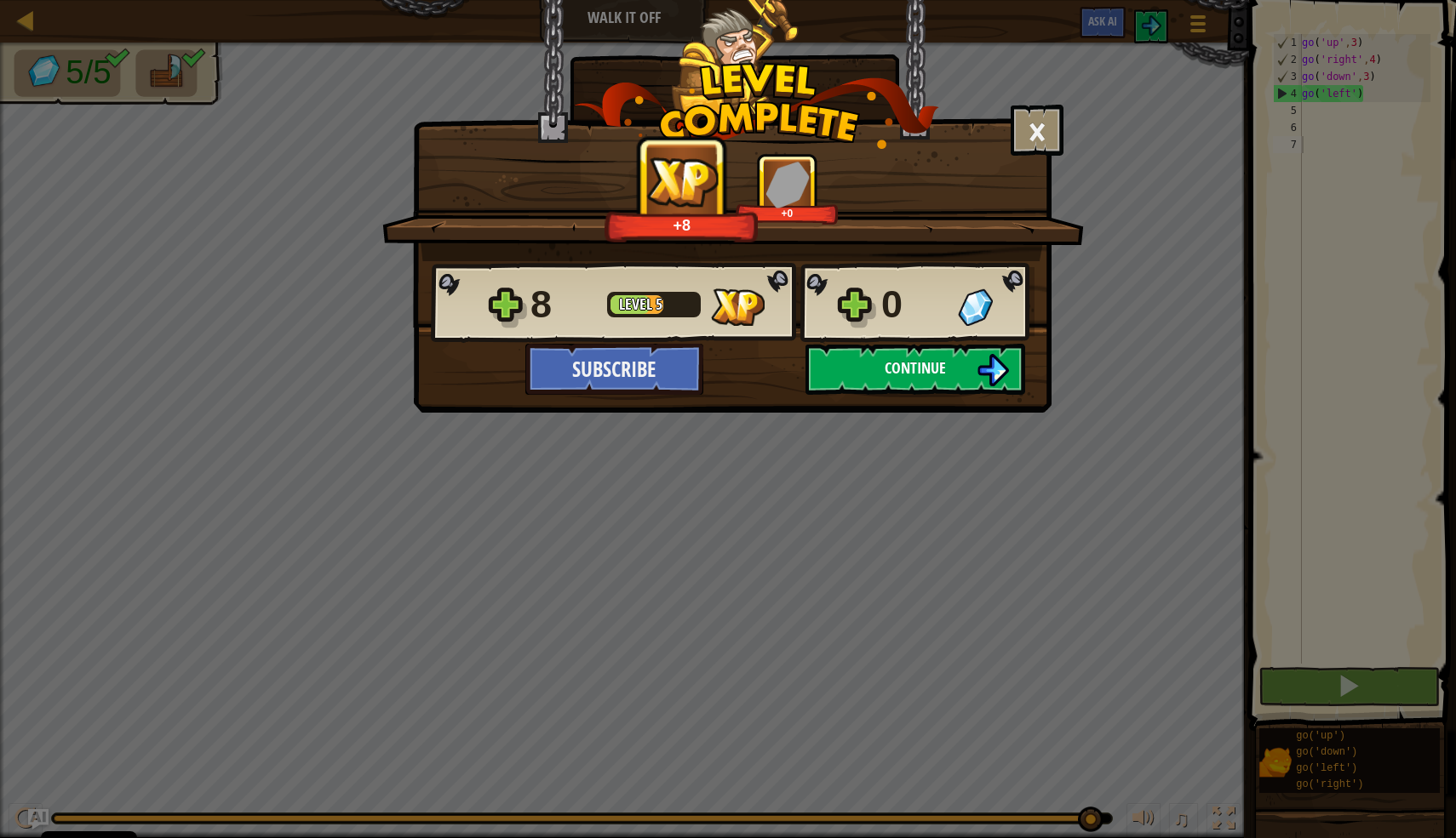
click at [942, 367] on span "Continue" at bounding box center [914, 367] width 61 height 21
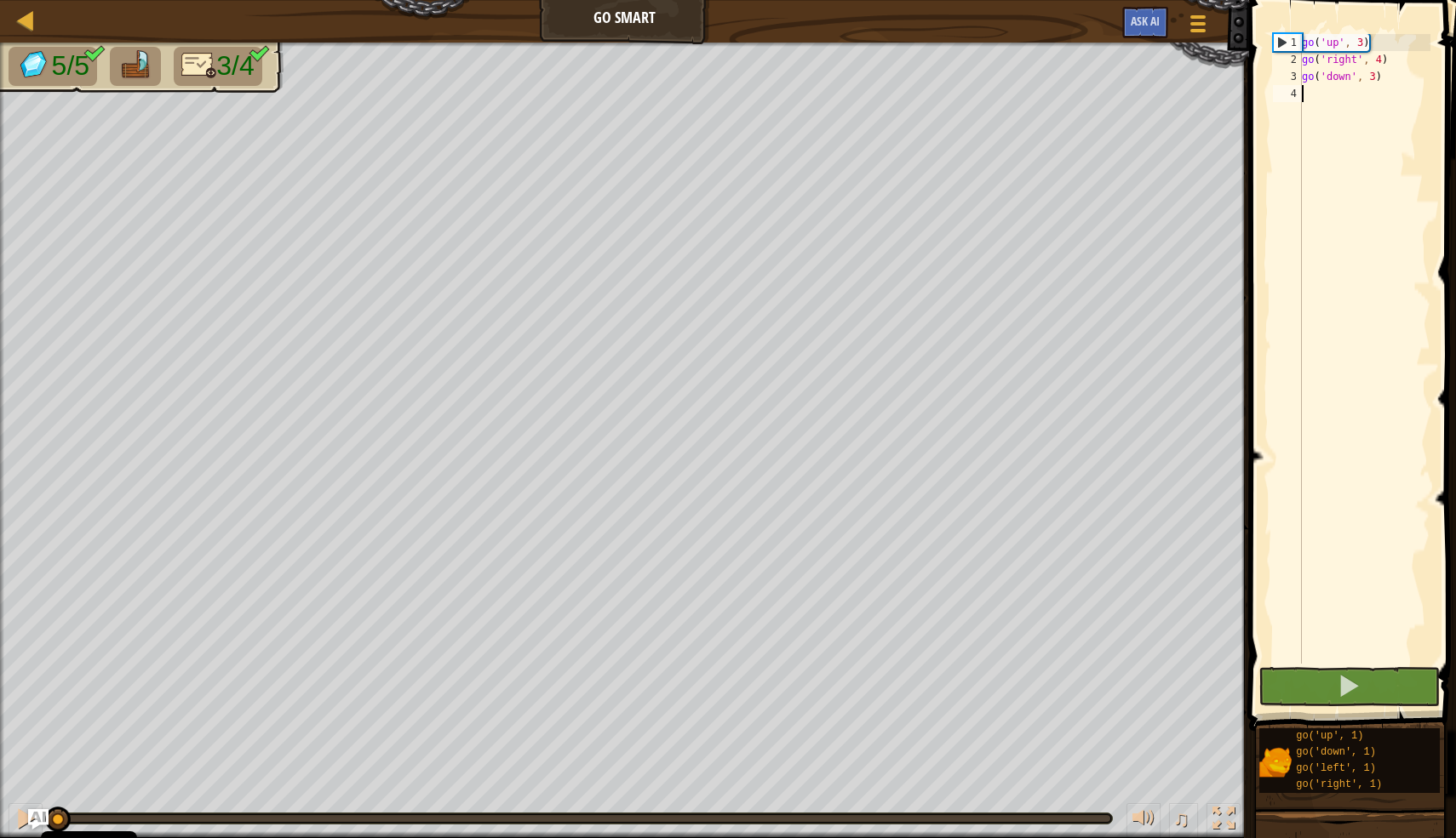
click at [596, 22] on div "Map Go Smart Game Menu Ask AI" at bounding box center [625, 21] width 1249 height 43
click at [25, 28] on div at bounding box center [25, 19] width 21 height 21
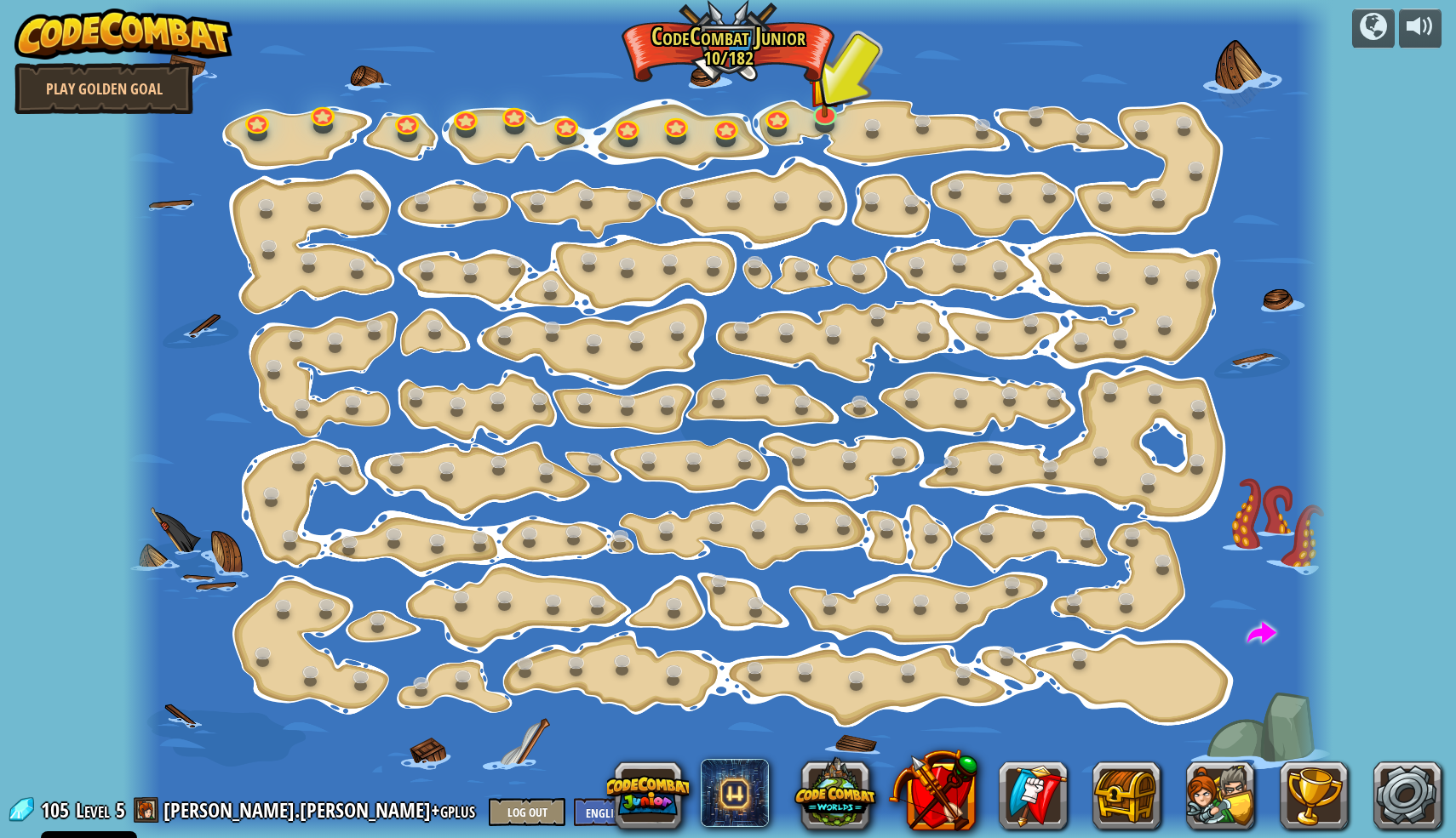
click at [107, 45] on img at bounding box center [124, 34] width 218 height 51
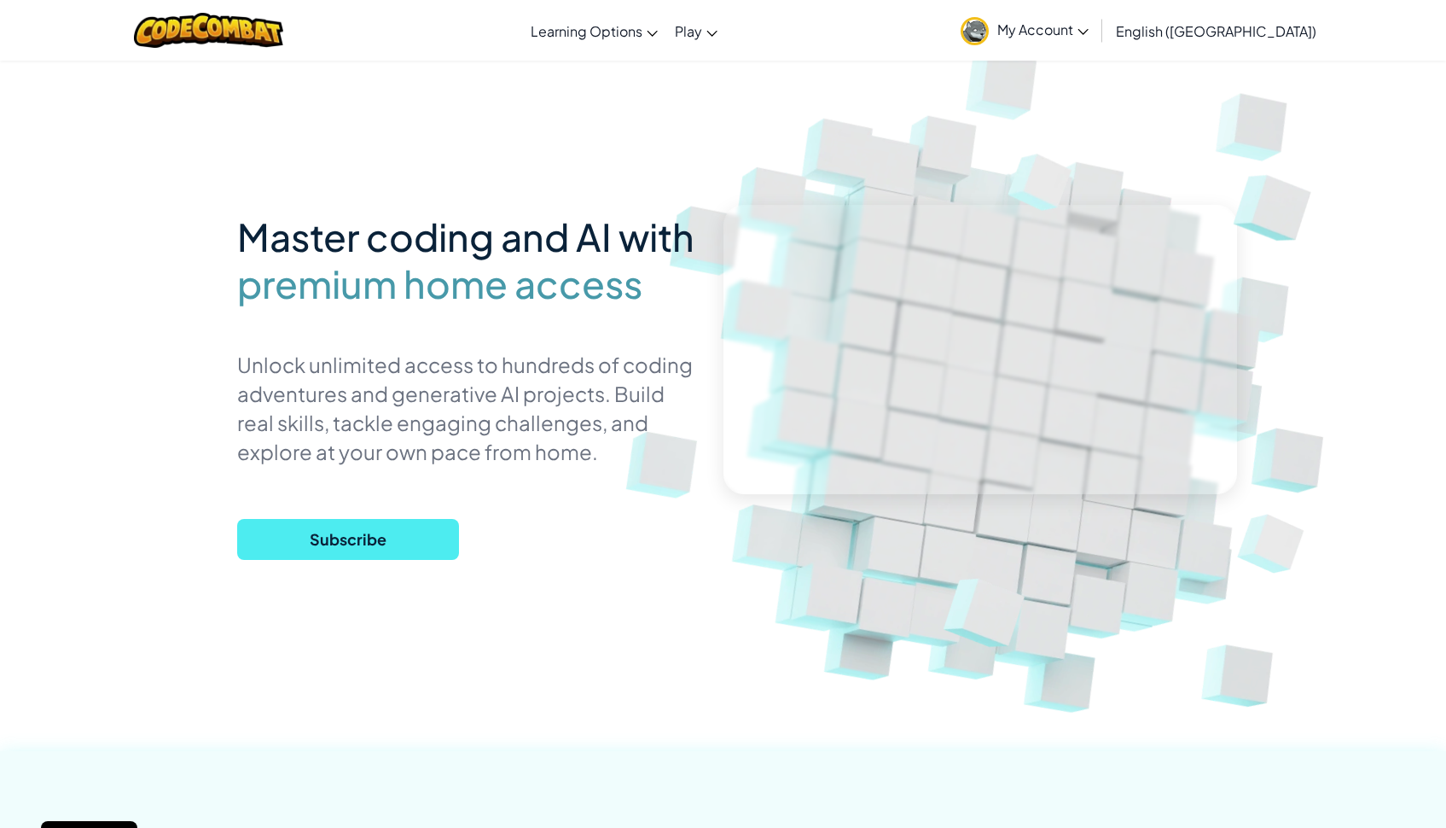
click at [101, 50] on div "Toggle navigation Learning Options Live Online Classes Premium Self-Paced Play …" at bounding box center [723, 30] width 1455 height 61
click at [150, 36] on div at bounding box center [208, 30] width 175 height 61
